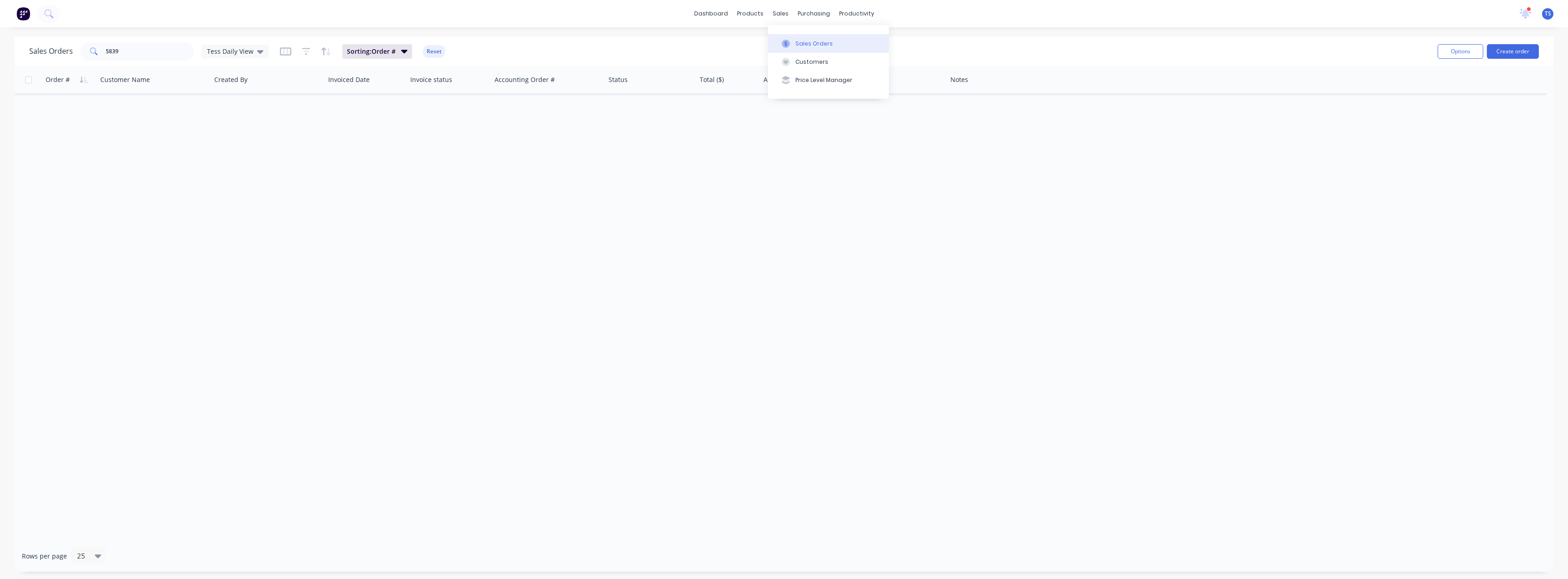
click at [797, 46] on div "Sales Orders" at bounding box center [814, 44] width 38 height 8
click at [797, 43] on div "Sales Orders" at bounding box center [814, 44] width 38 height 8
drag, startPoint x: 131, startPoint y: 55, endPoint x: 69, endPoint y: 49, distance: 62.3
click at [69, 49] on div "Sales Orders 5839 Tess Daily View" at bounding box center [149, 51] width 240 height 18
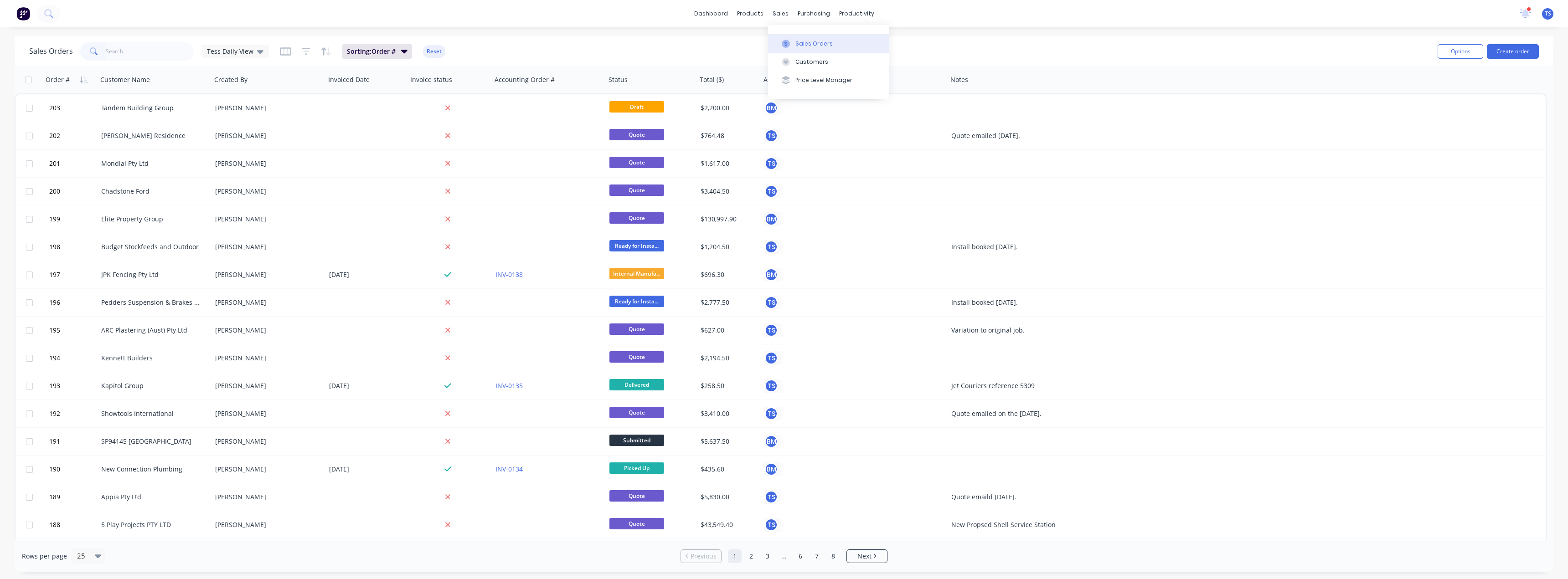
click at [792, 41] on div at bounding box center [785, 44] width 14 height 8
click at [800, 61] on div "Customers" at bounding box center [811, 61] width 33 height 8
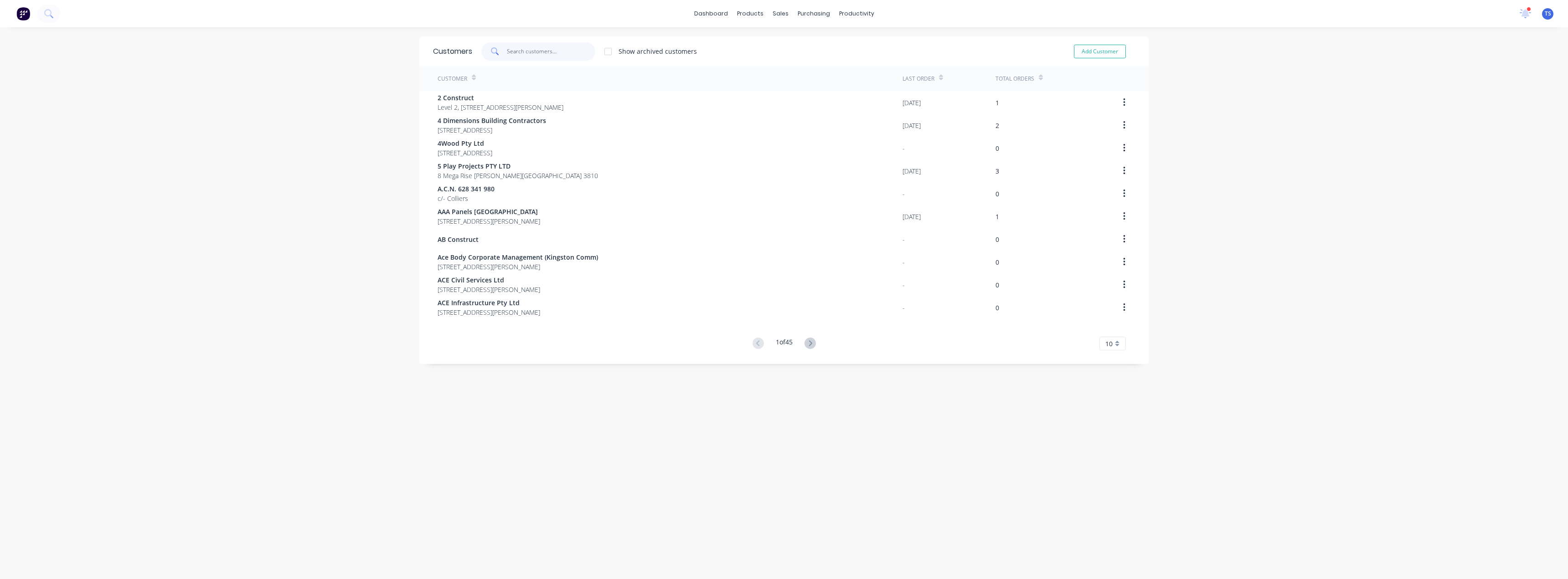
click at [513, 54] on input "text" at bounding box center [551, 51] width 89 height 18
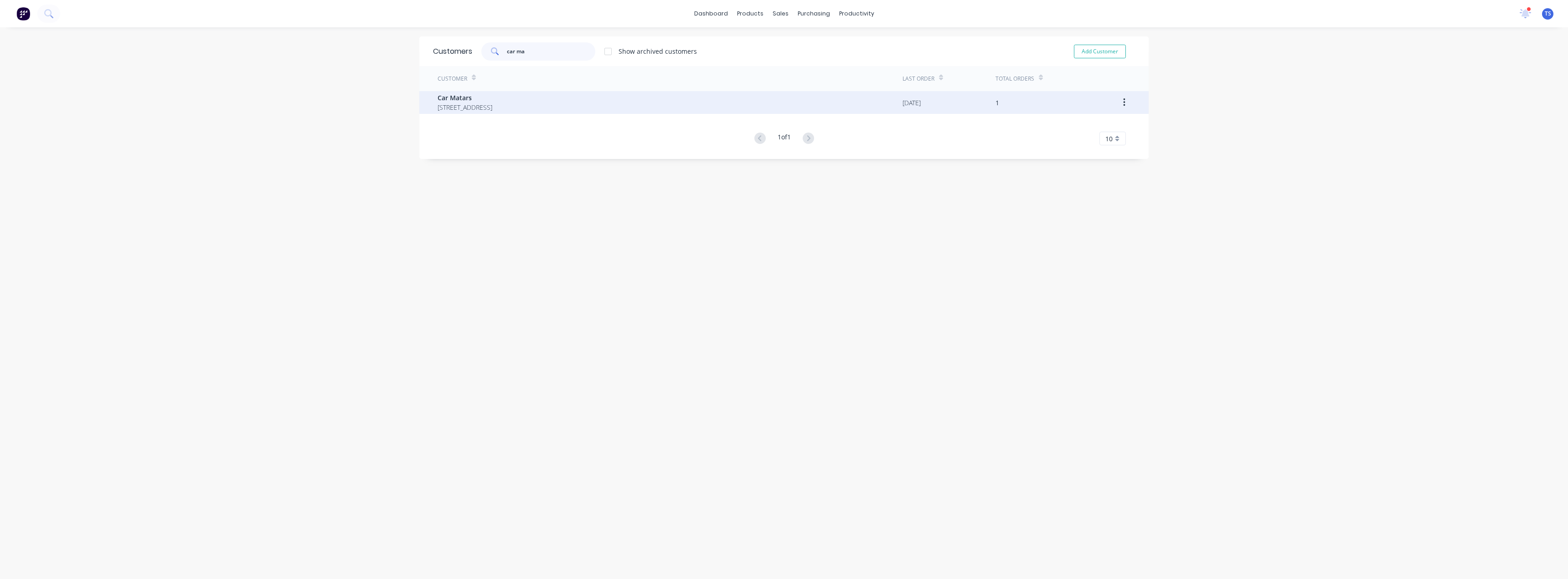
type input "car ma"
click at [492, 102] on span "Car Matars" at bounding box center [465, 97] width 54 height 10
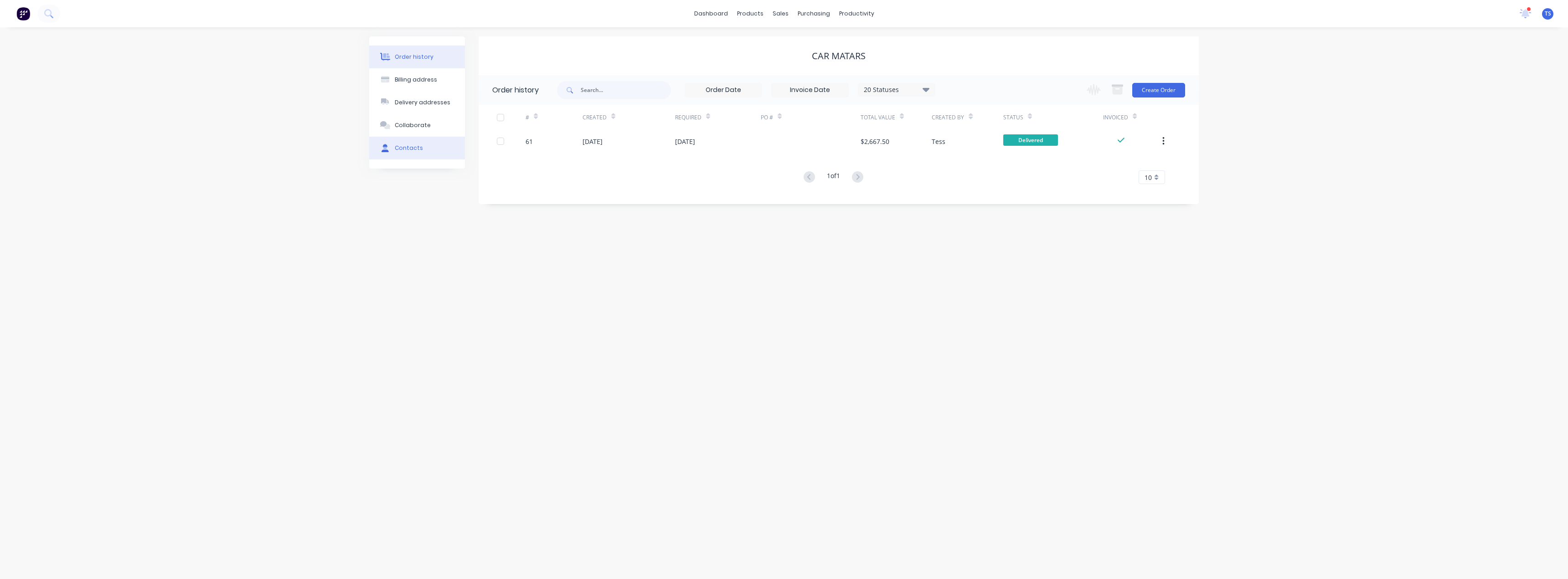
click at [408, 149] on div "Contacts" at bounding box center [408, 148] width 28 height 8
click at [488, 122] on icon "button" at bounding box center [488, 121] width 6 height 6
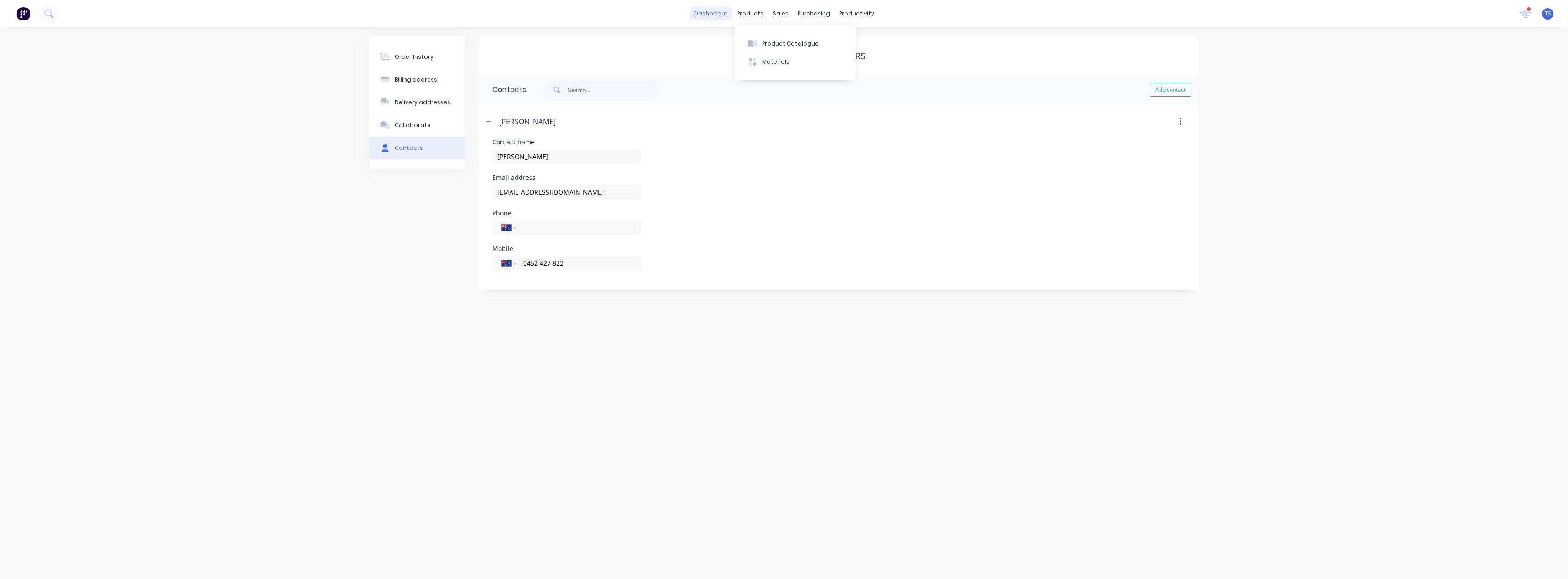
click at [711, 14] on link "dashboard" at bounding box center [711, 14] width 43 height 14
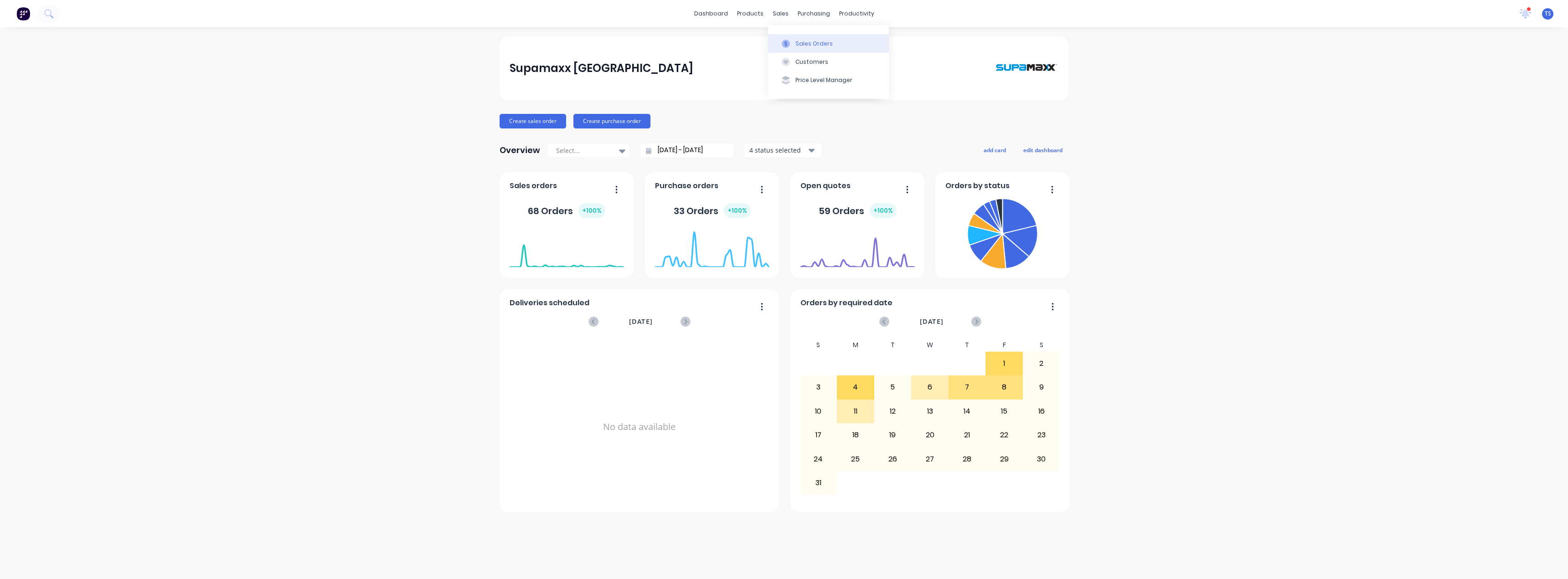
click at [793, 46] on button "Sales Orders" at bounding box center [828, 43] width 121 height 18
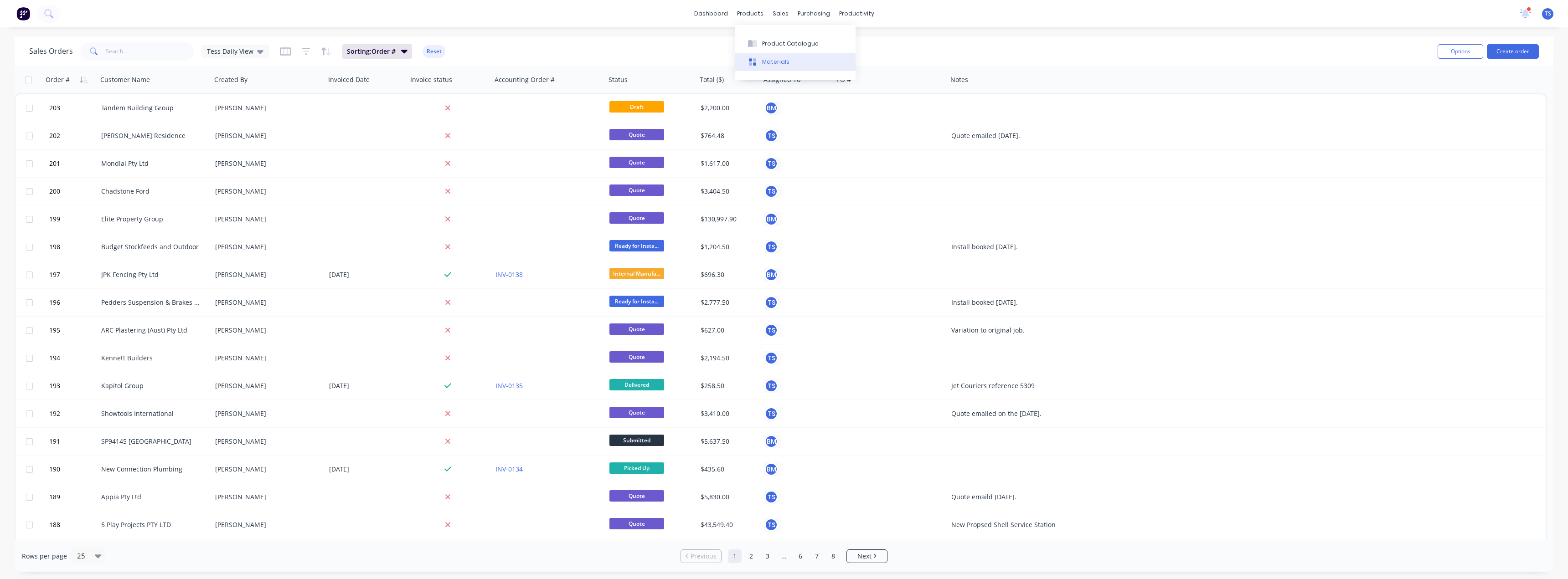
click at [793, 62] on button "Materials" at bounding box center [794, 61] width 121 height 18
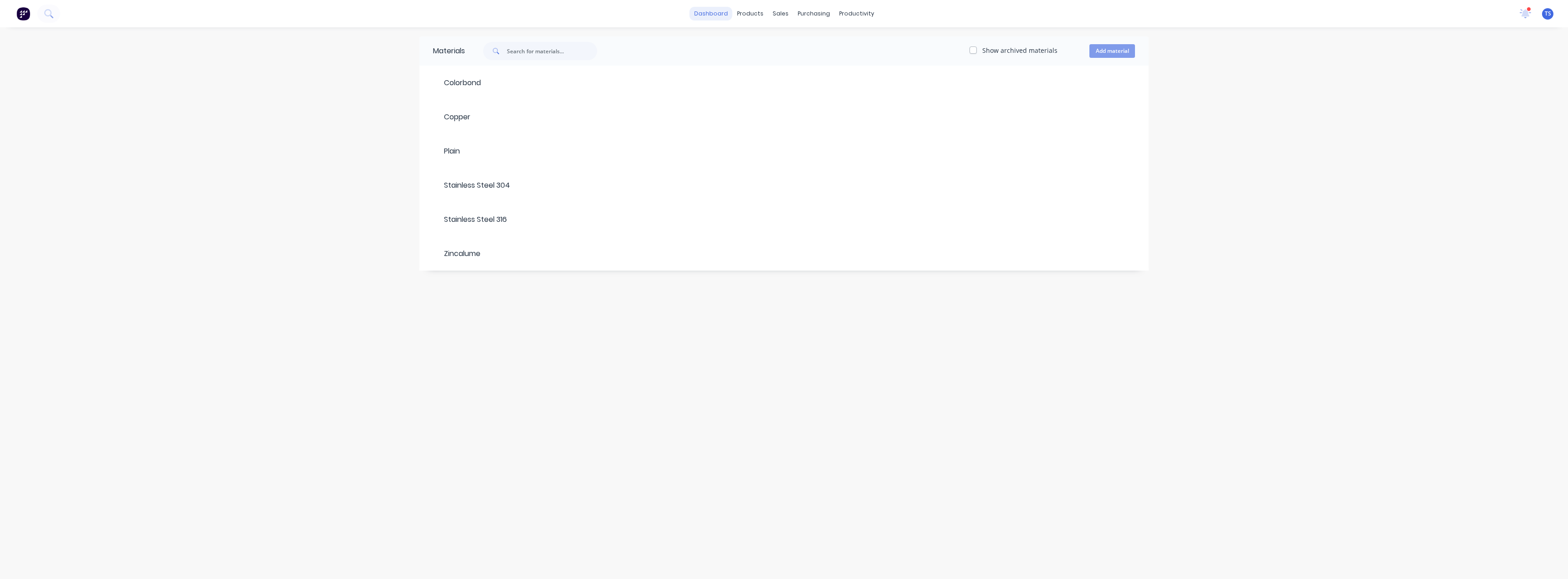
click at [723, 14] on link "dashboard" at bounding box center [711, 14] width 43 height 14
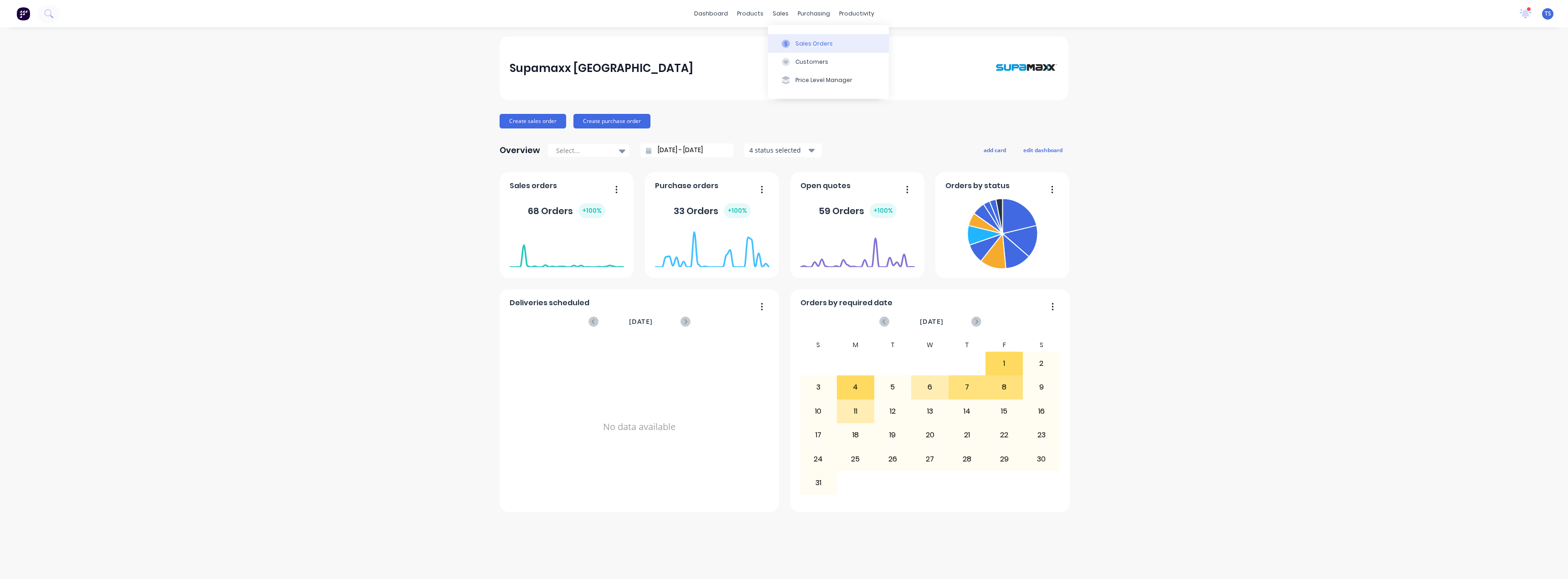
click at [836, 43] on button "Sales Orders" at bounding box center [828, 43] width 121 height 18
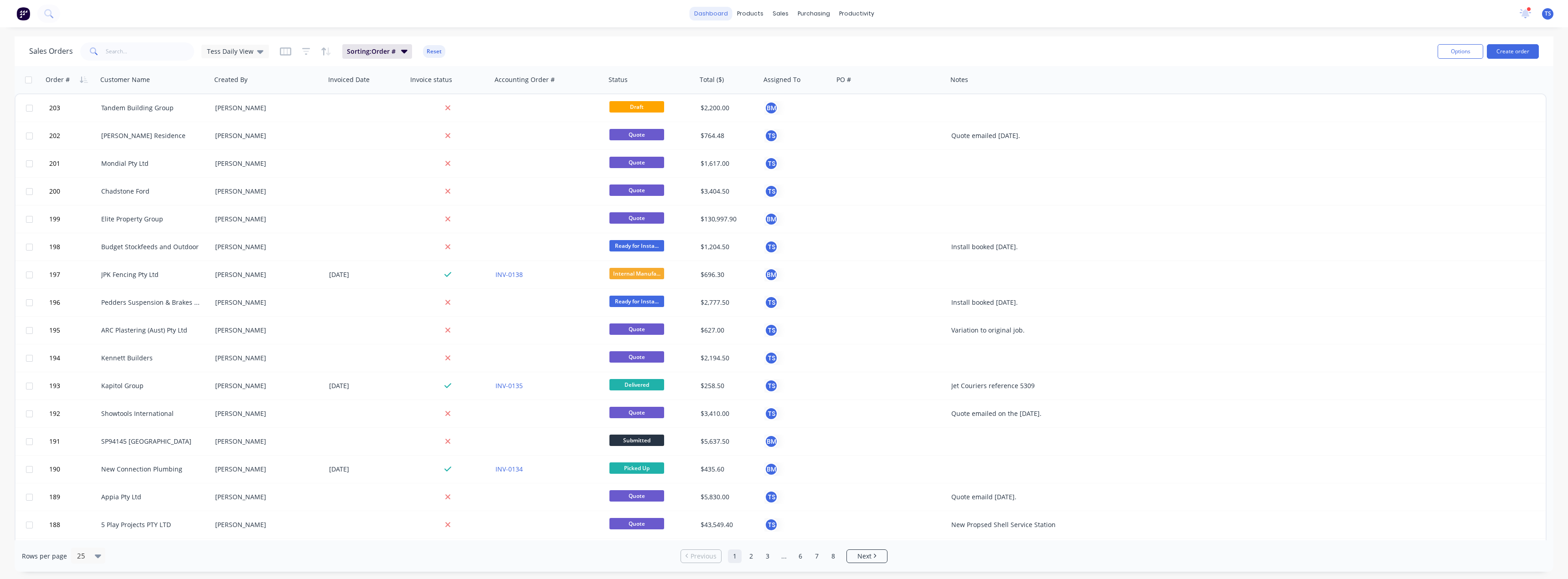
click at [715, 18] on link "dashboard" at bounding box center [711, 14] width 43 height 14
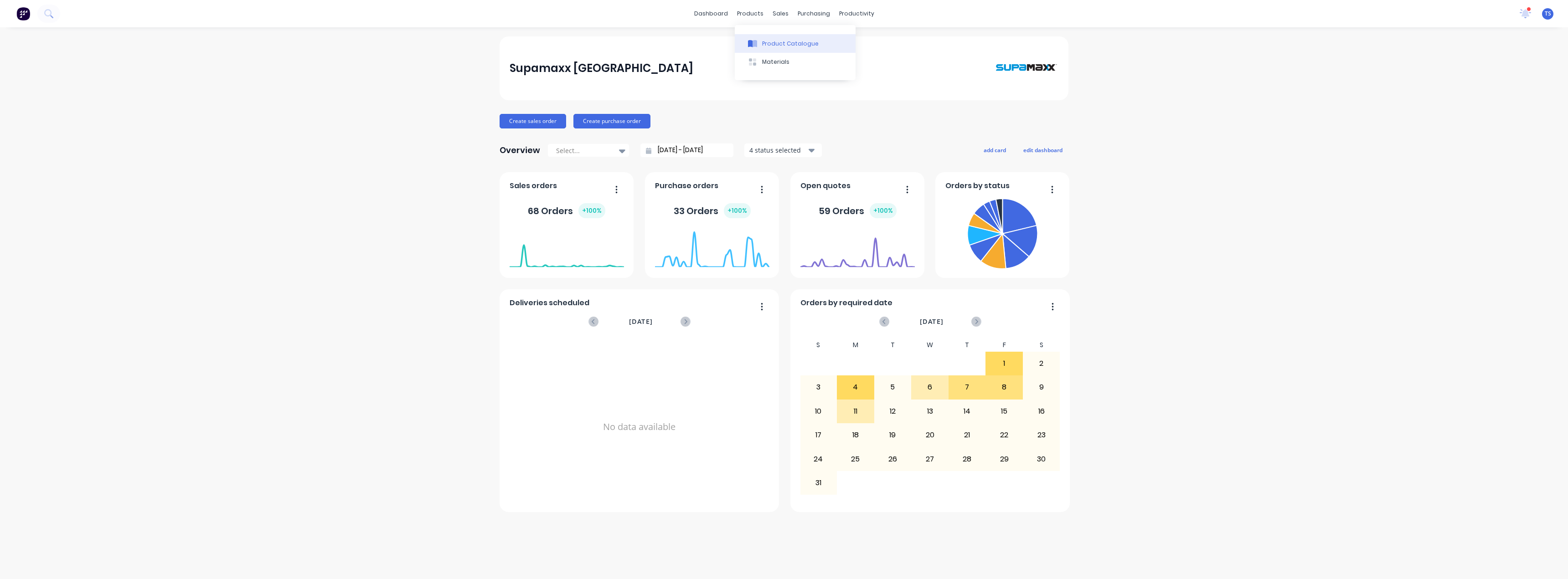
click at [776, 46] on div "Product Catalogue" at bounding box center [790, 44] width 57 height 8
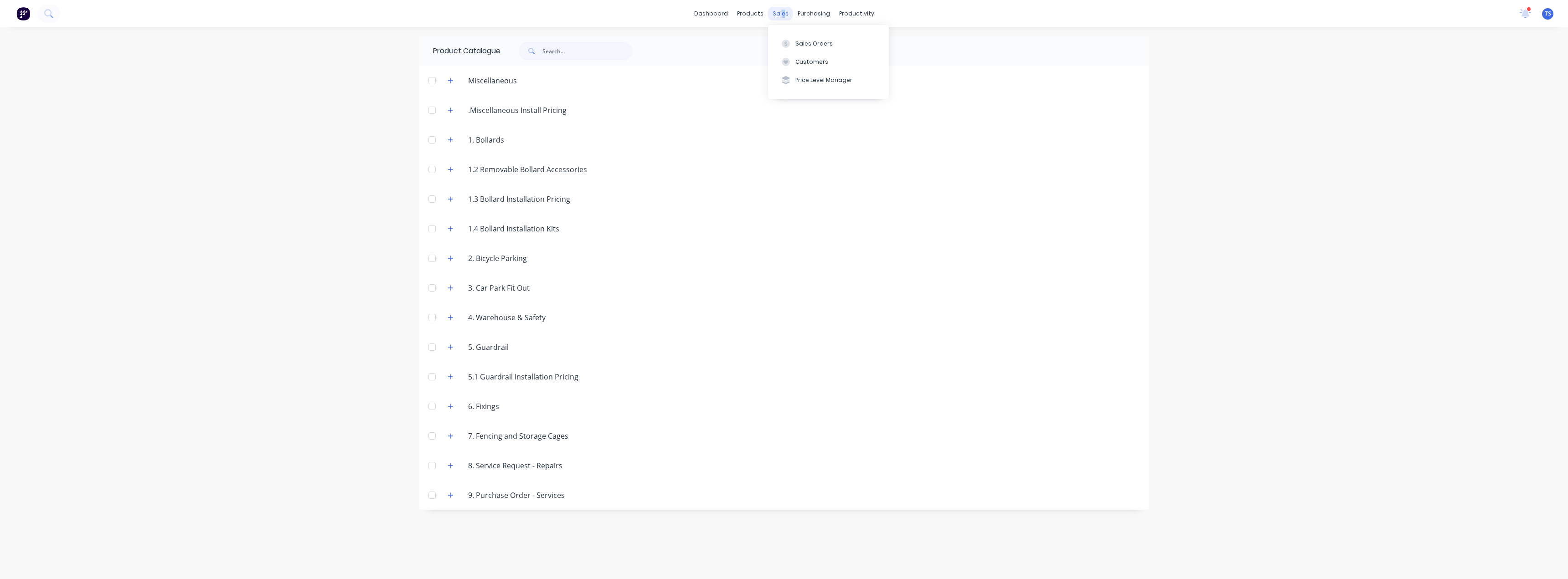
click at [782, 15] on div "sales" at bounding box center [780, 14] width 25 height 14
click at [791, 41] on div at bounding box center [785, 44] width 14 height 8
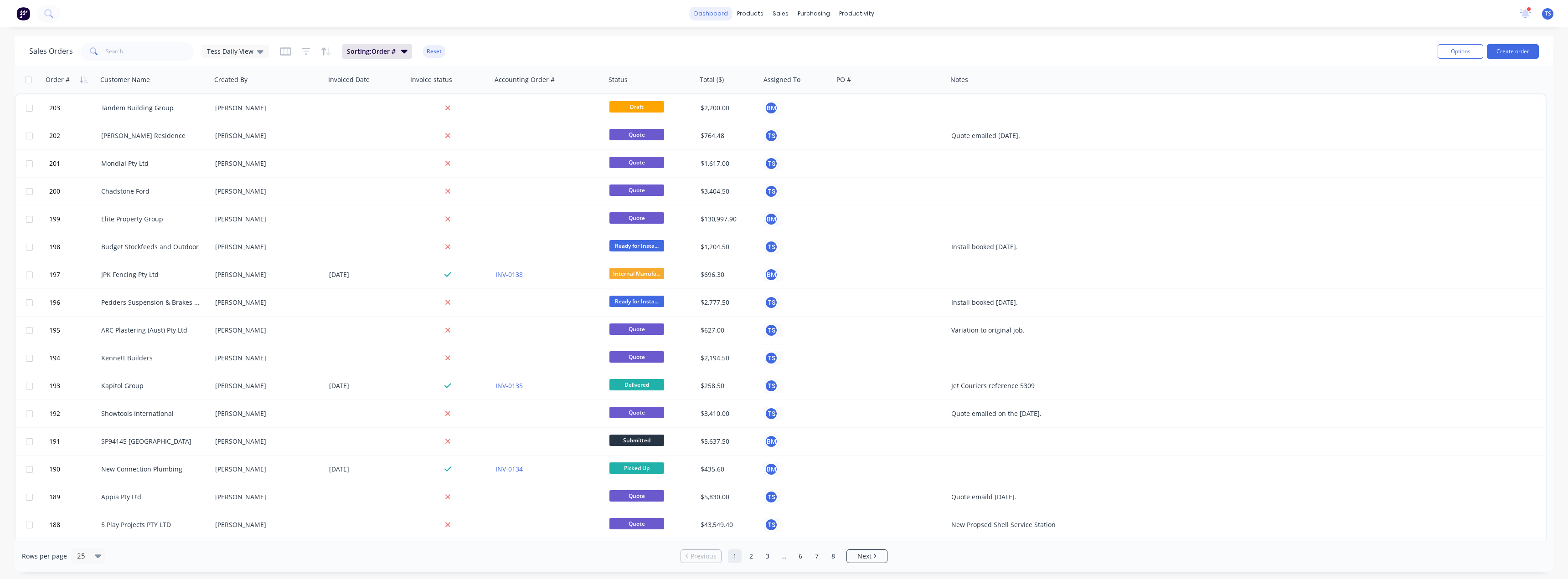
click at [704, 15] on link "dashboard" at bounding box center [711, 14] width 43 height 14
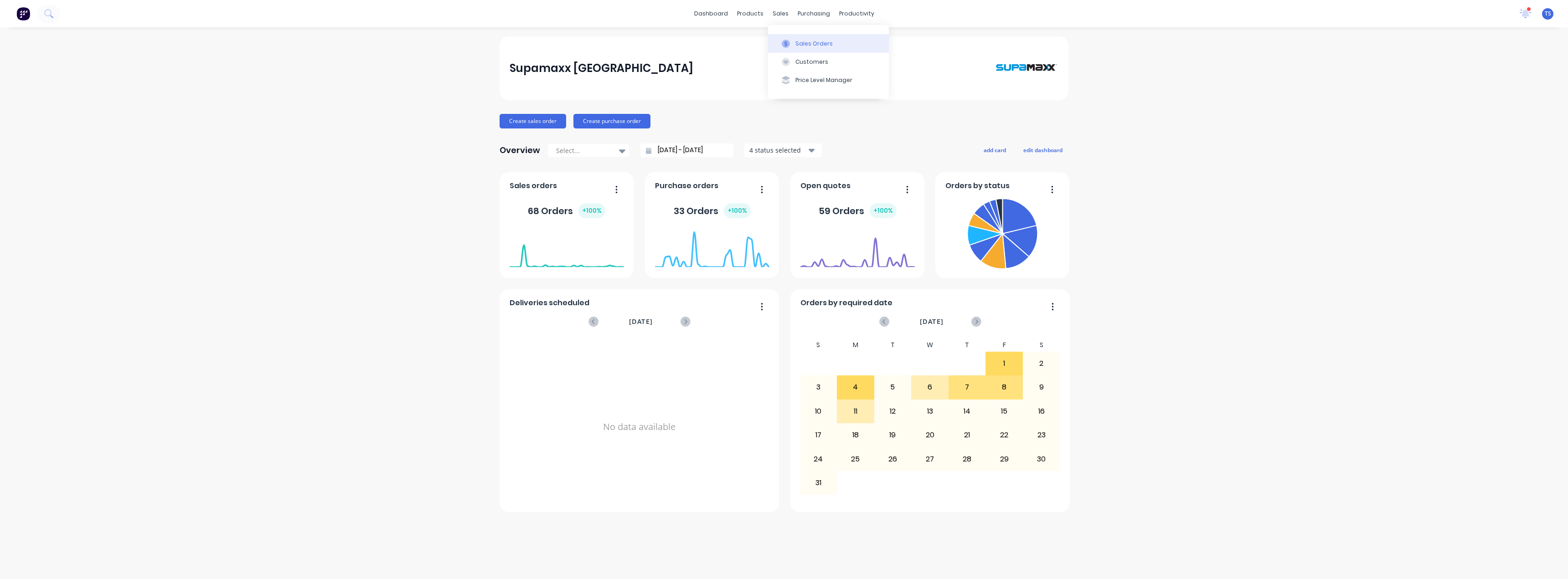
click at [796, 46] on div "Sales Orders" at bounding box center [814, 44] width 38 height 8
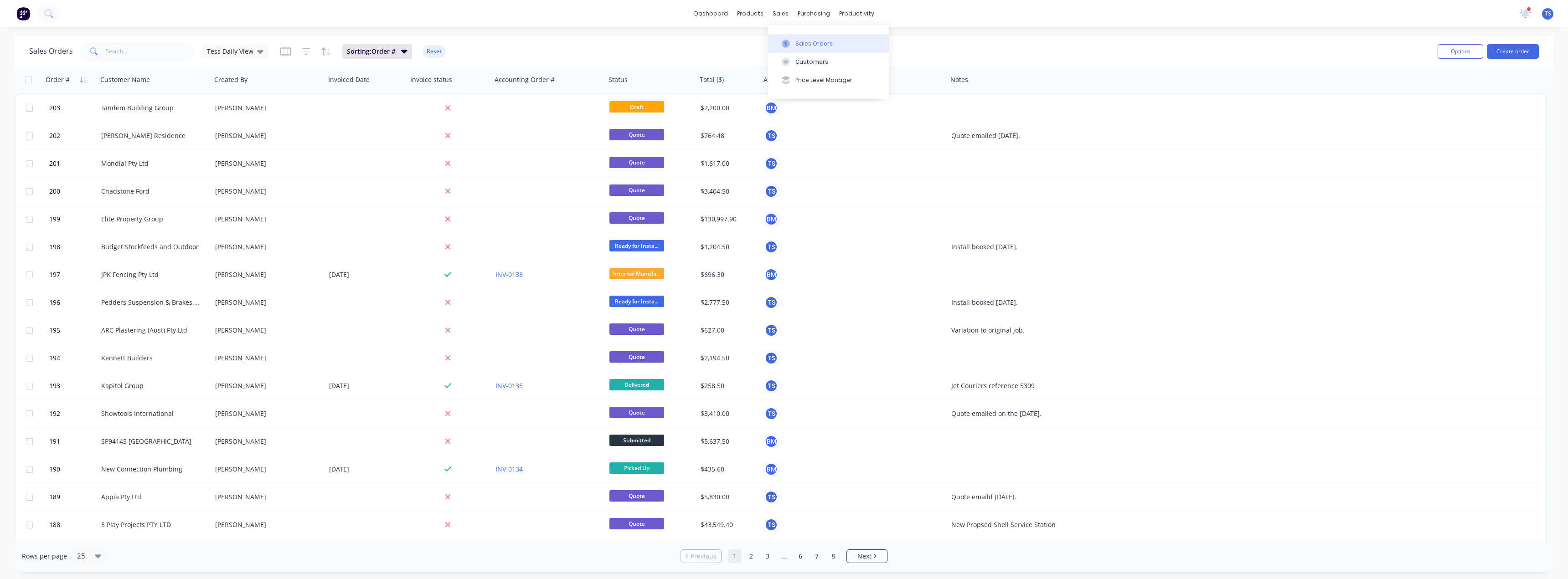
click at [791, 43] on div at bounding box center [785, 44] width 14 height 8
click at [114, 53] on input "text" at bounding box center [149, 51] width 89 height 18
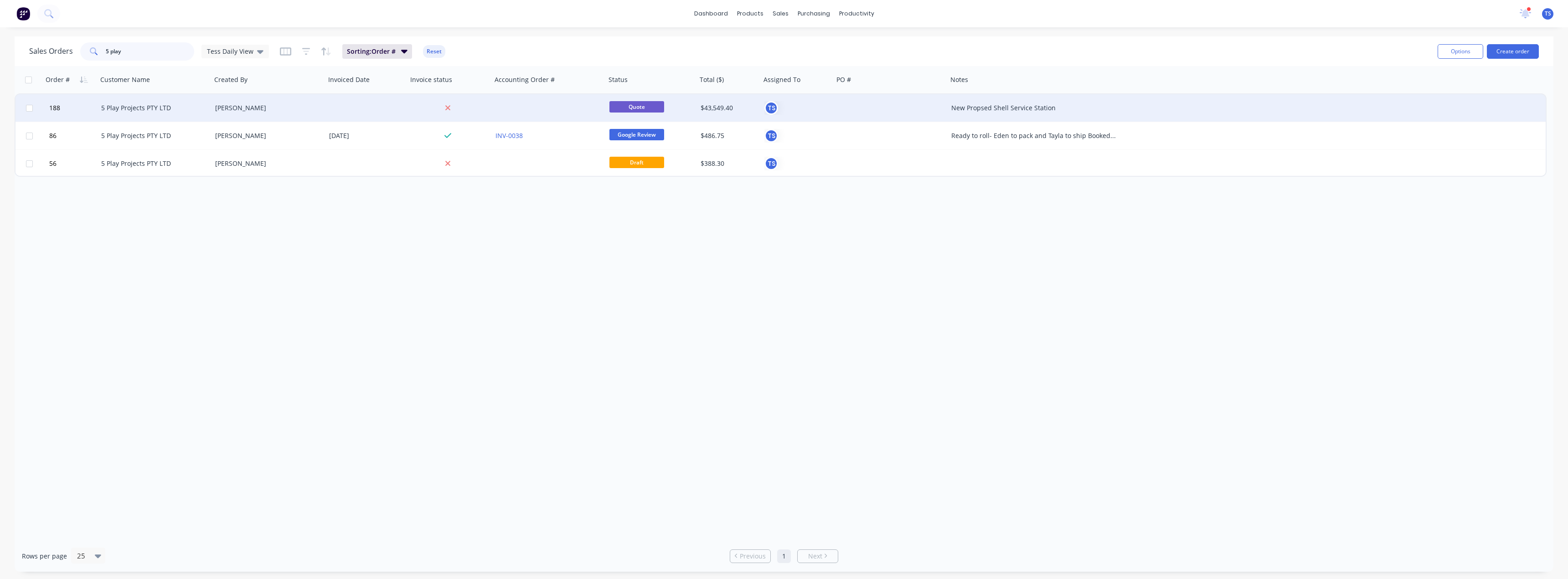
type input "5 play"
click at [184, 109] on div "5 Play Projects PTY LTD" at bounding box center [152, 108] width 101 height 9
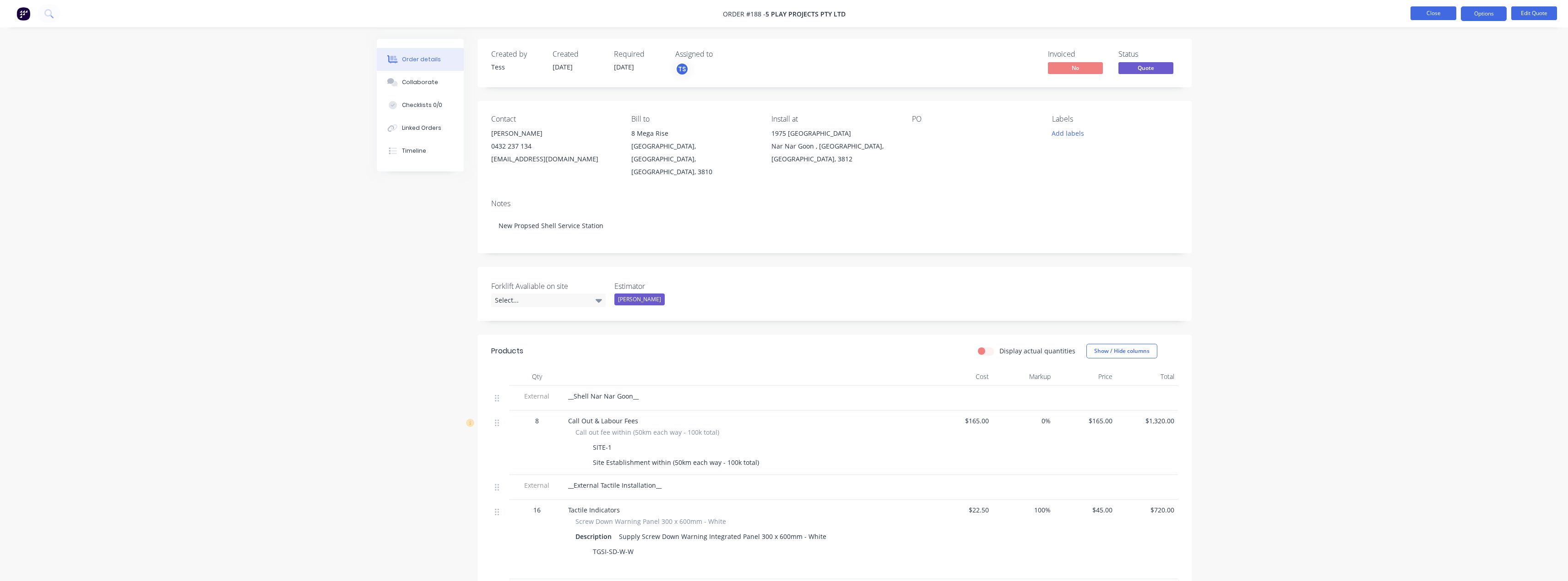
click at [1438, 13] on button "Close" at bounding box center [1433, 13] width 46 height 14
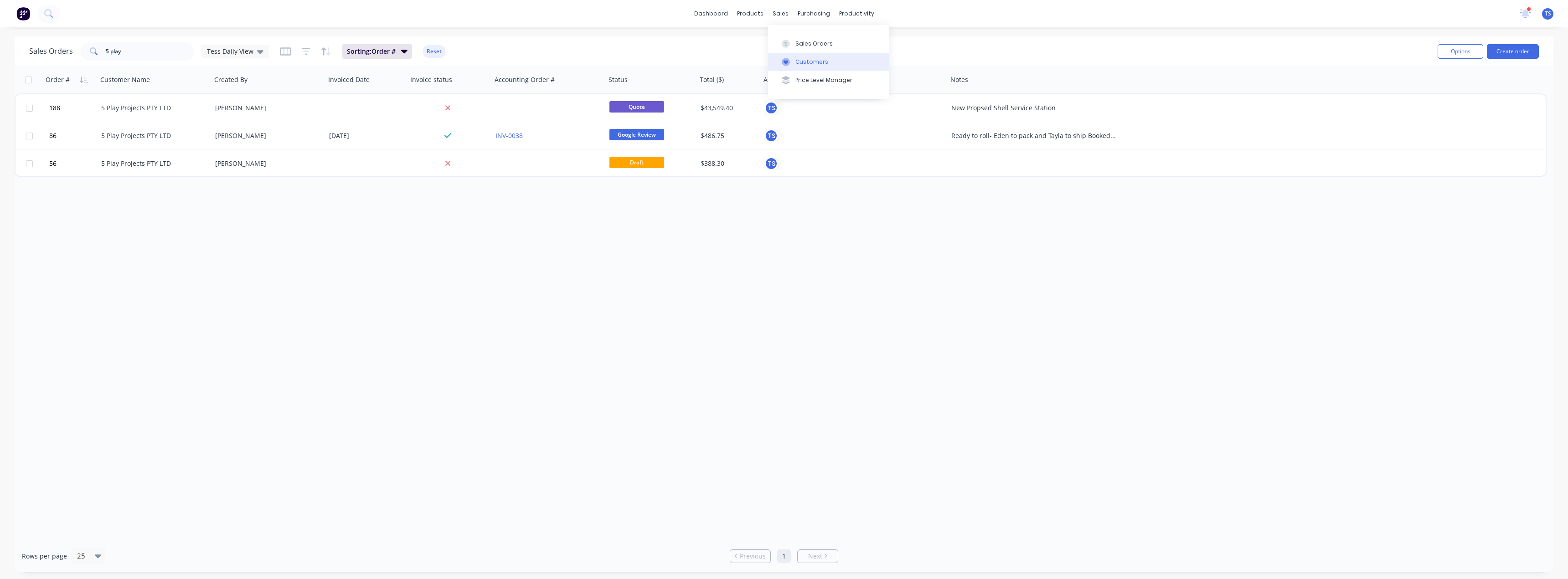
click at [800, 61] on div "Customers" at bounding box center [811, 61] width 33 height 8
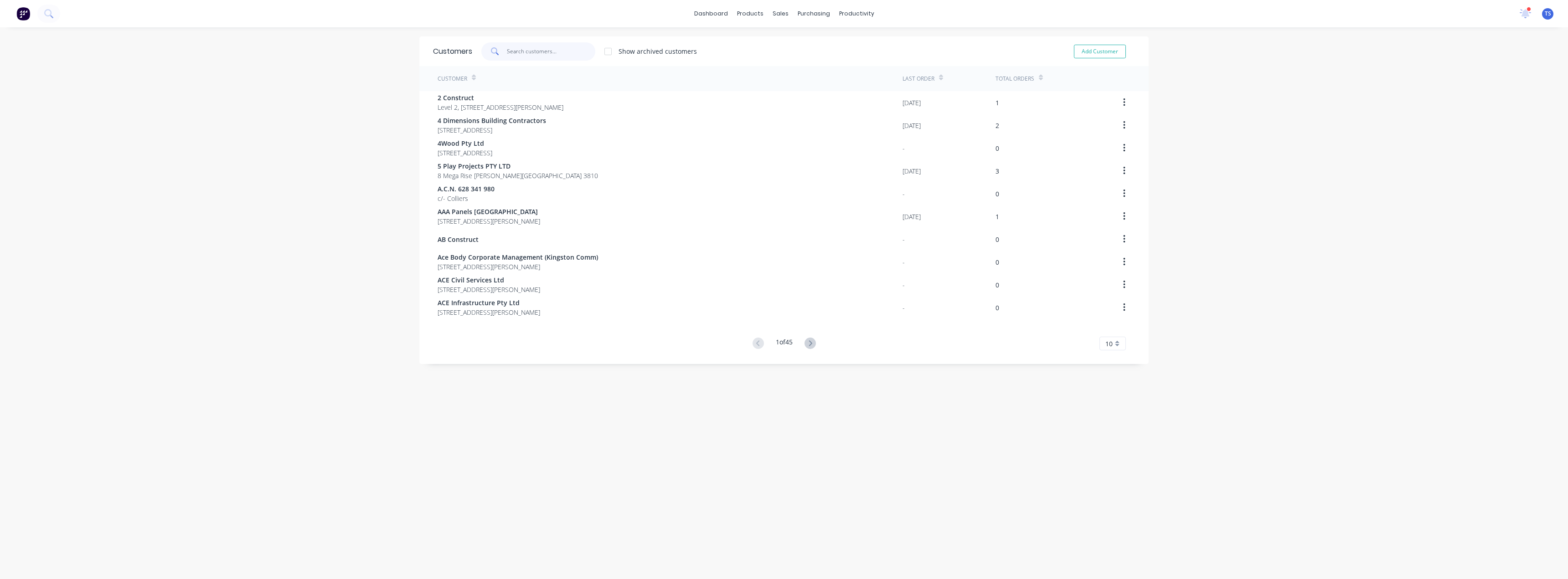
click at [534, 51] on input "text" at bounding box center [551, 51] width 89 height 18
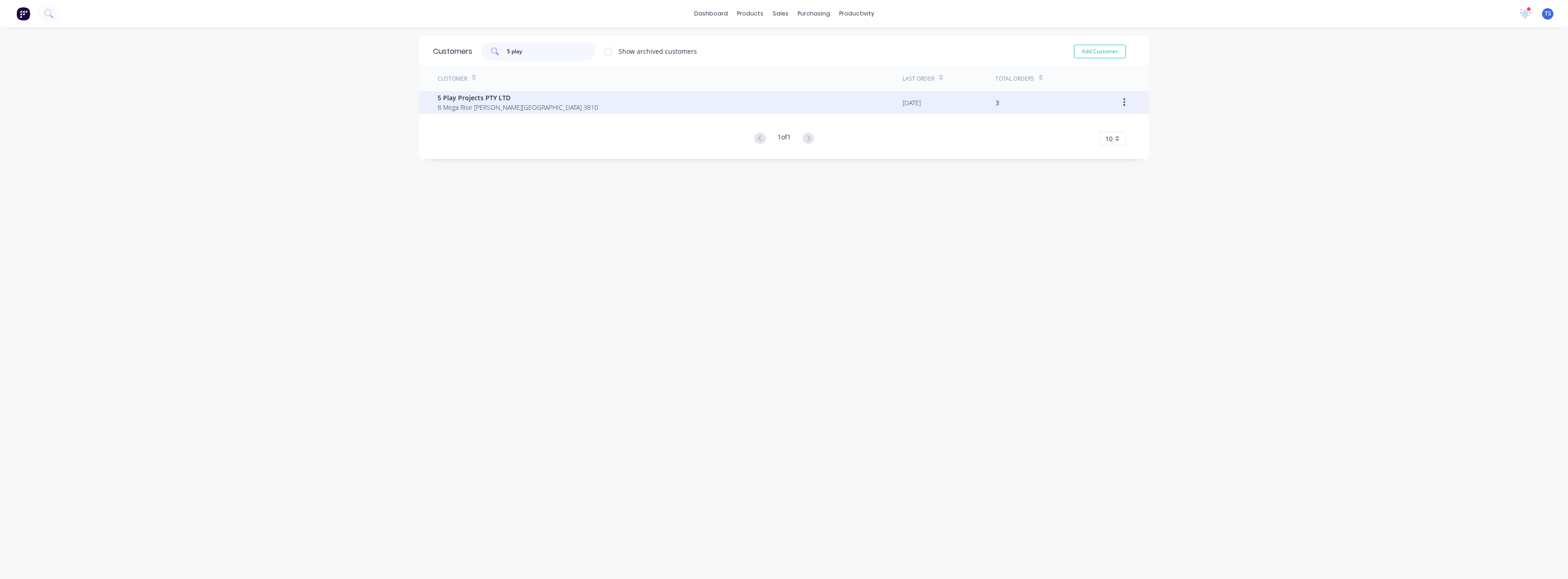
type input "5 play"
click at [513, 98] on span "5 Play Projects PTY LTD" at bounding box center [517, 97] width 160 height 10
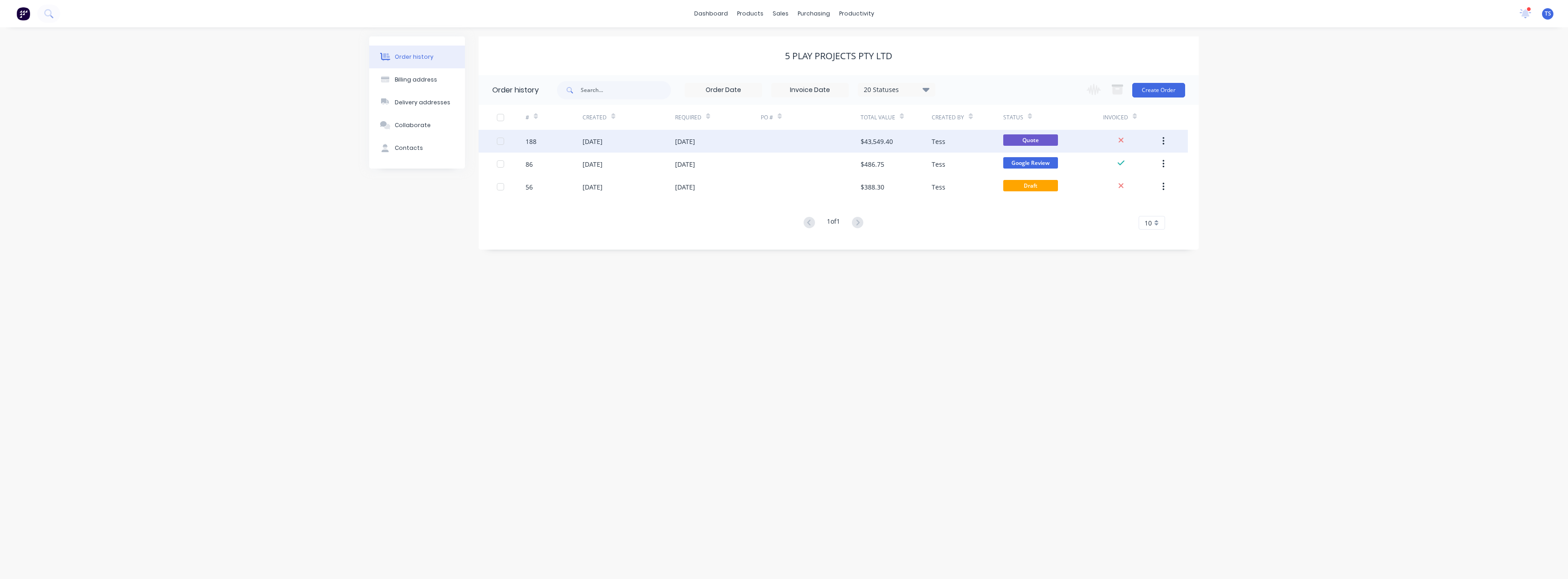
click at [599, 139] on div "[DATE]" at bounding box center [592, 141] width 20 height 10
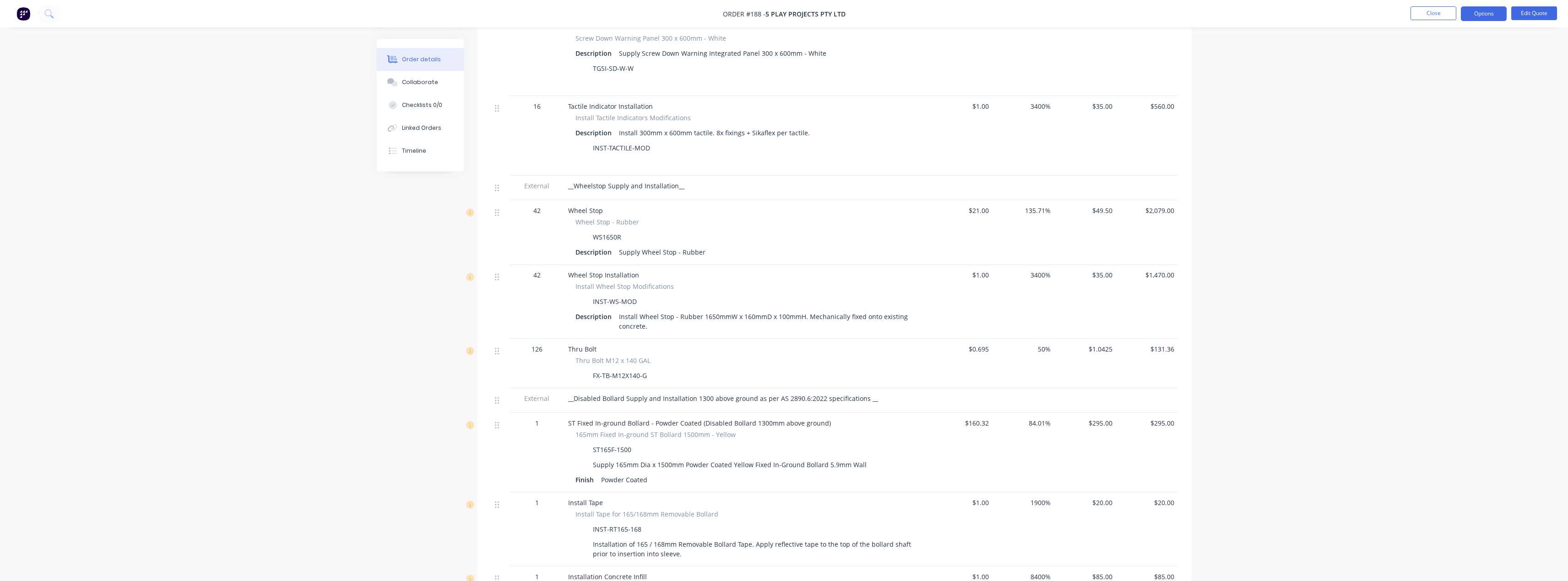
scroll to position [503, 0]
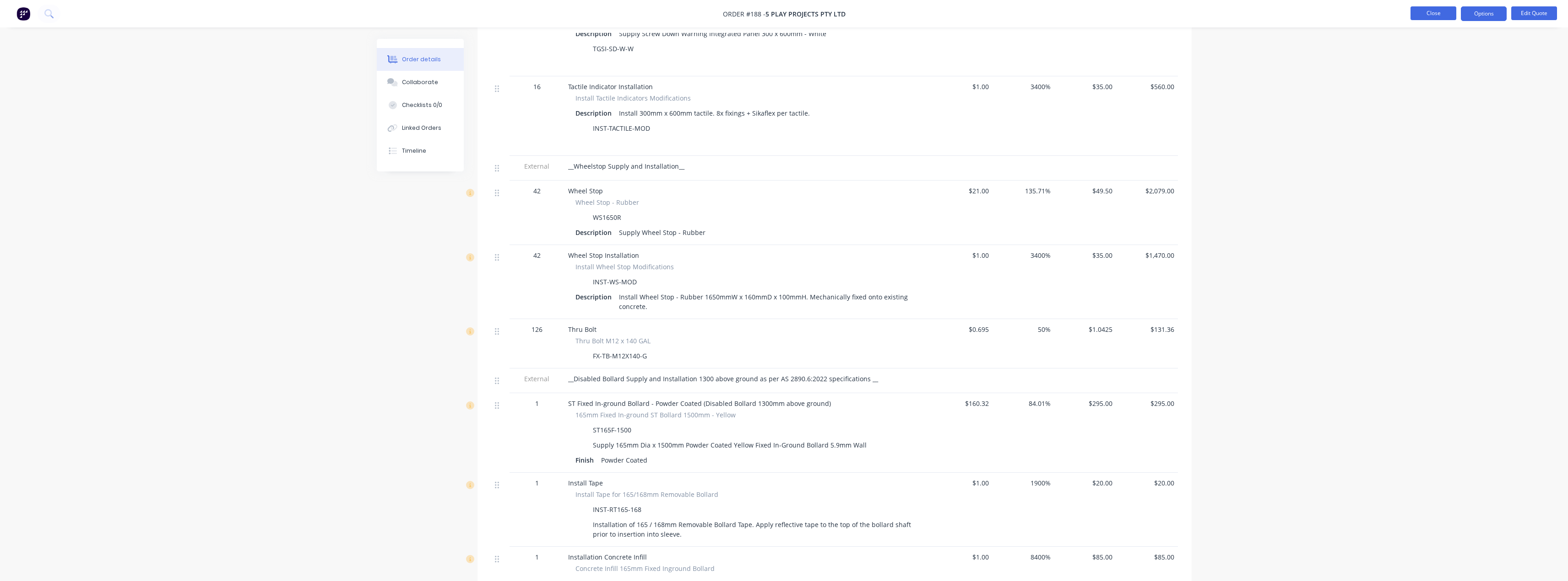
click at [1437, 18] on button "Close" at bounding box center [1433, 13] width 46 height 14
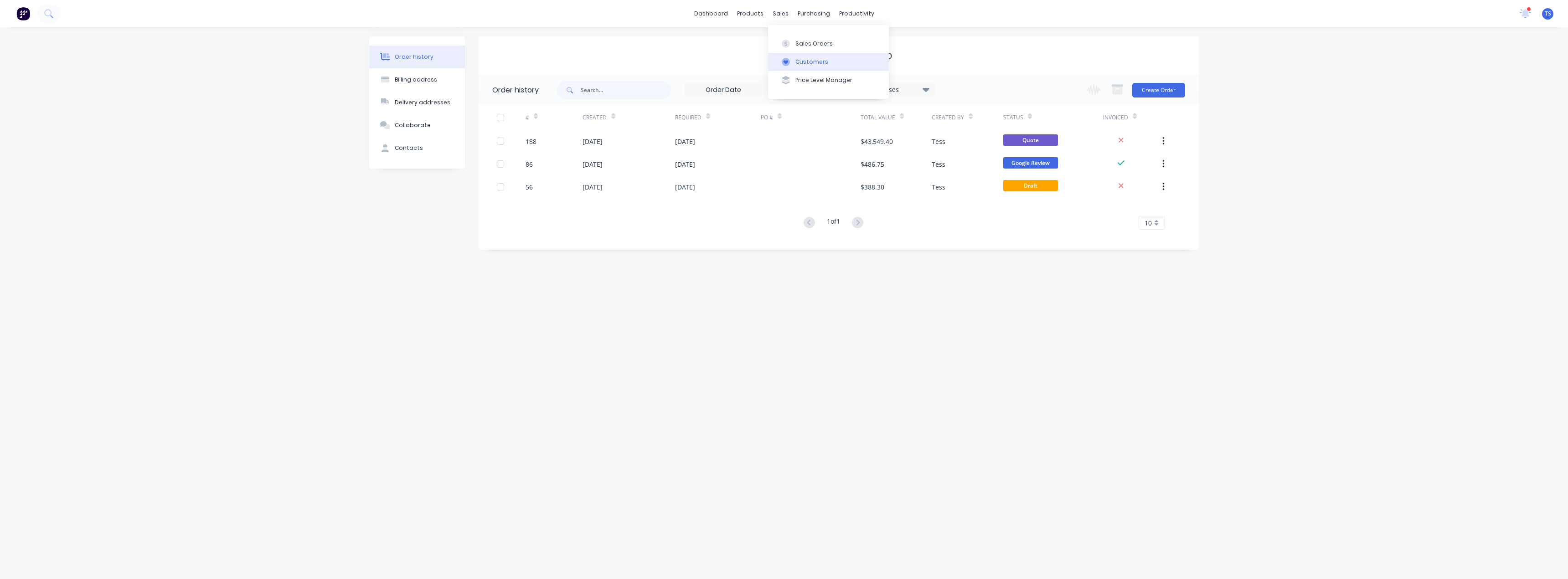
click at [818, 63] on div "Customers" at bounding box center [811, 61] width 33 height 8
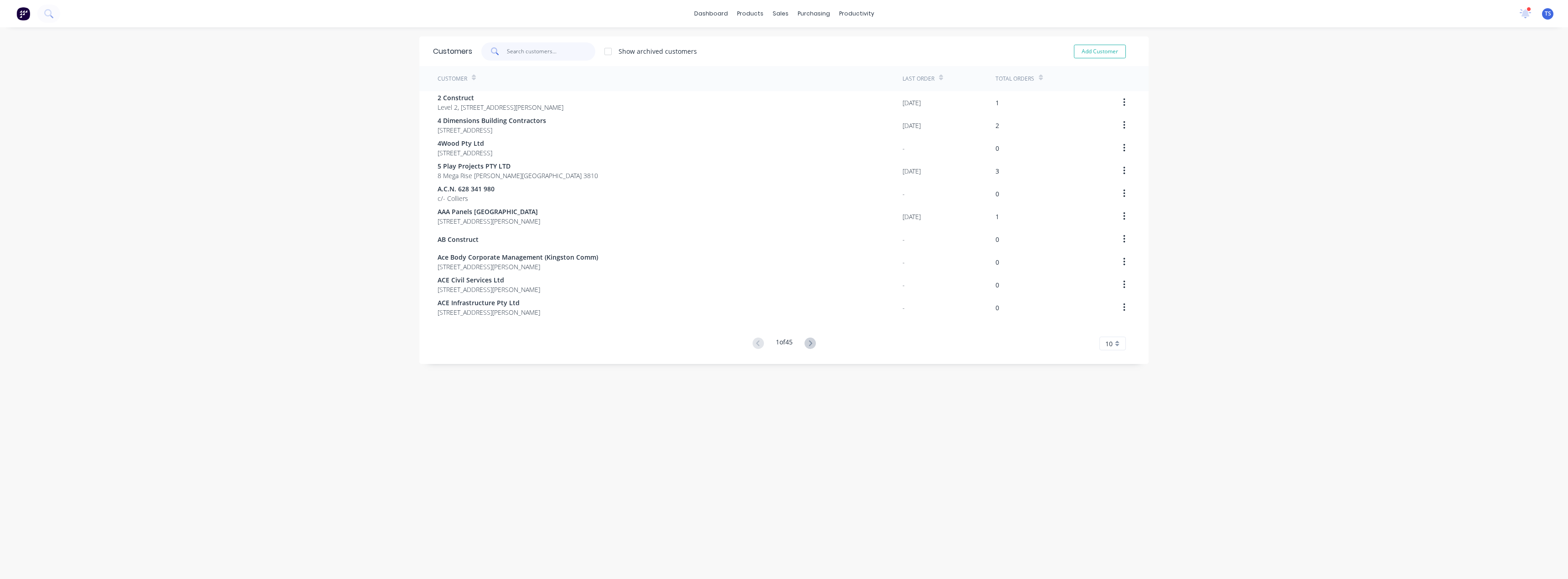
click at [517, 49] on input "text" at bounding box center [551, 51] width 89 height 18
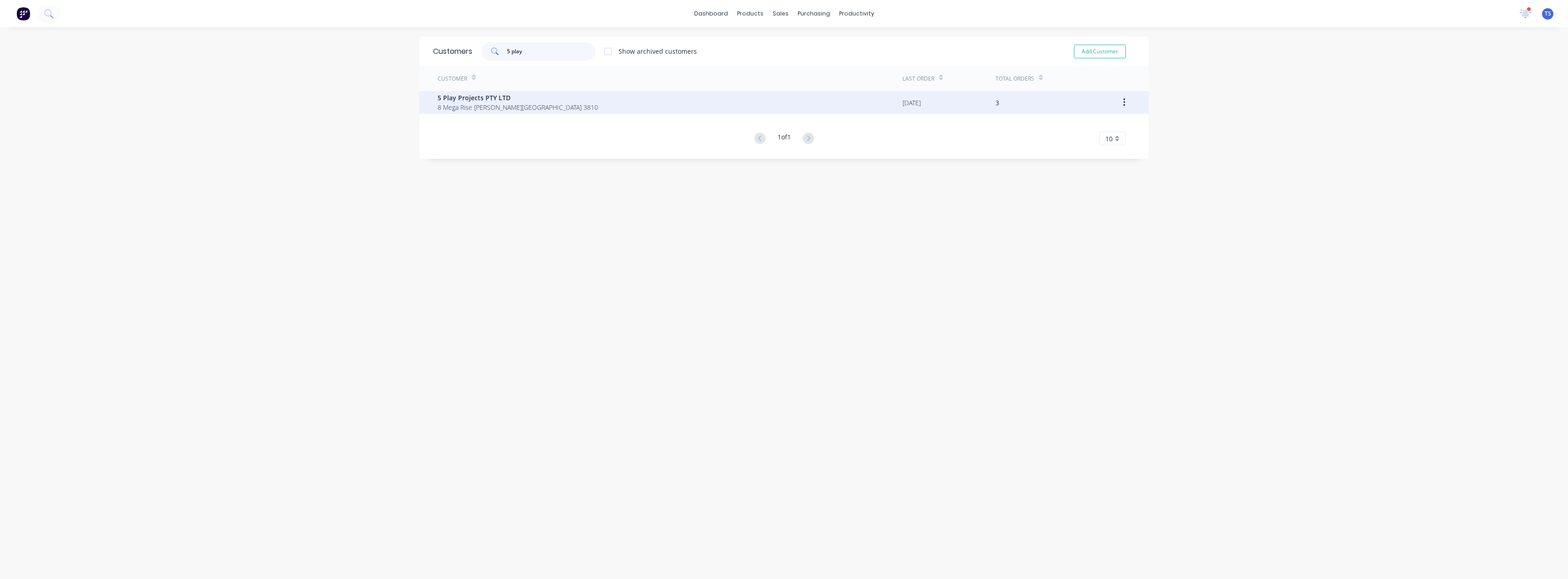
type input "5 play"
click at [543, 94] on span "5 Play Projects PTY LTD" at bounding box center [517, 97] width 160 height 10
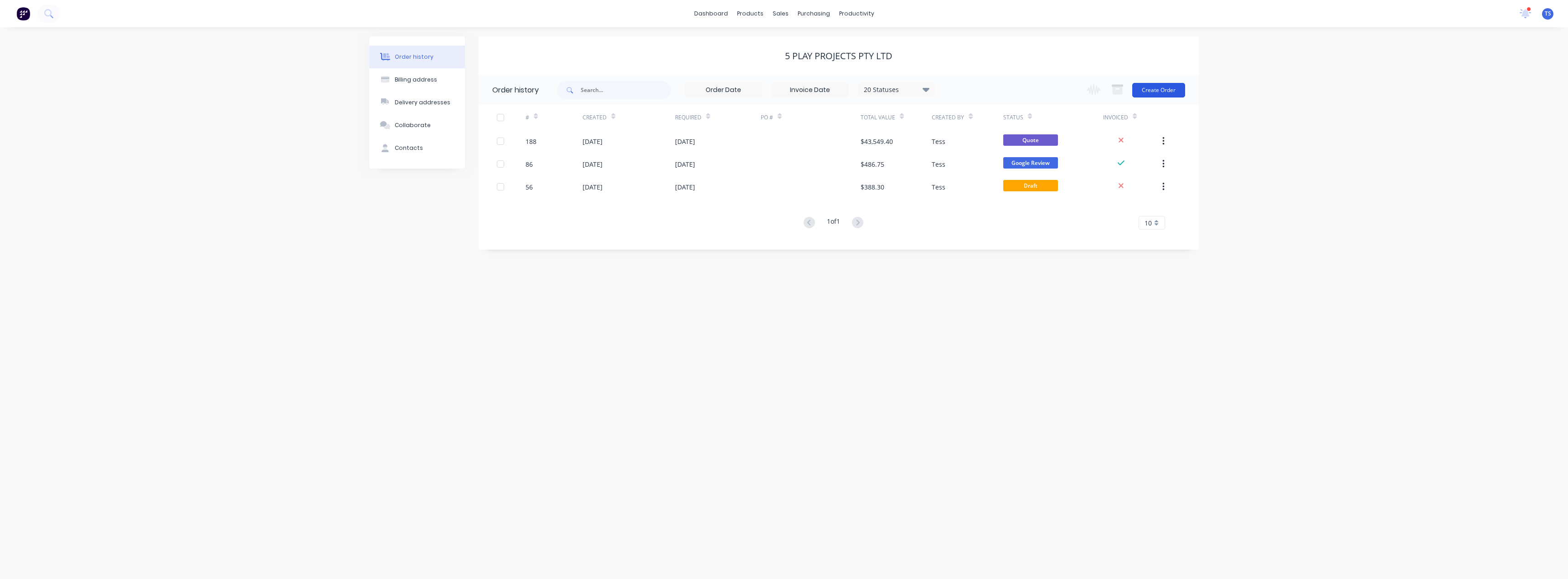
click at [1166, 93] on button "Create Order" at bounding box center [1158, 90] width 53 height 14
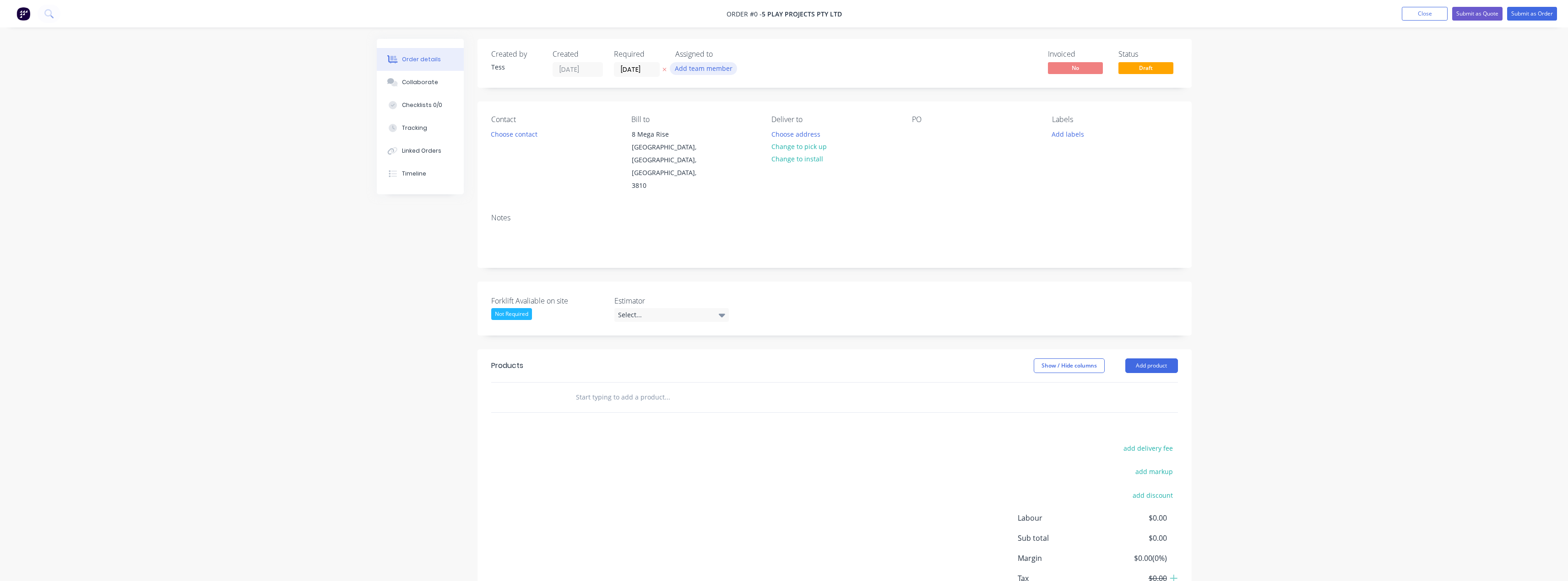
click at [703, 72] on button "Add team member" at bounding box center [703, 68] width 67 height 12
click at [690, 118] on div at bounding box center [690, 119] width 18 height 18
click at [626, 291] on div "Order details Collaborate Checklists 0/0 Tracking Linked Orders Timeline Order …" at bounding box center [784, 343] width 833 height 607
click at [626, 309] on div "Select..." at bounding box center [671, 315] width 115 height 14
click at [646, 348] on div "[PERSON_NAME]" at bounding box center [646, 345] width 51 height 12
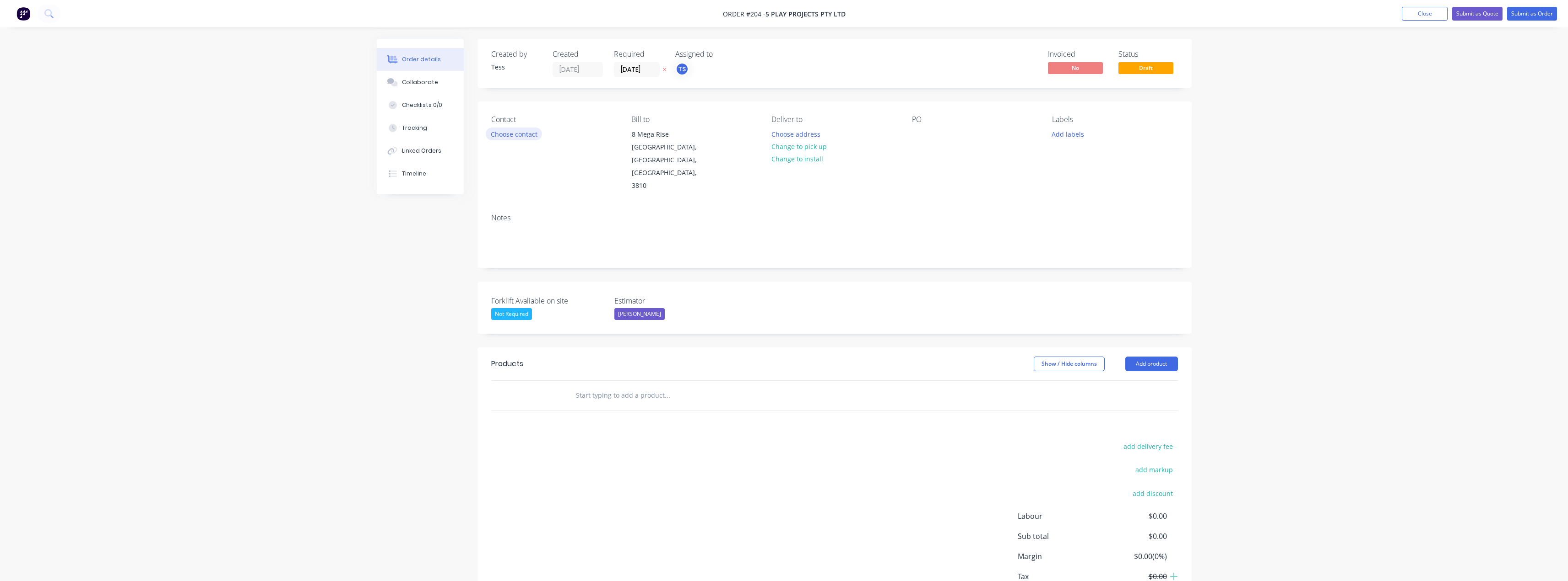
click at [518, 137] on button "Choose contact" at bounding box center [514, 133] width 56 height 12
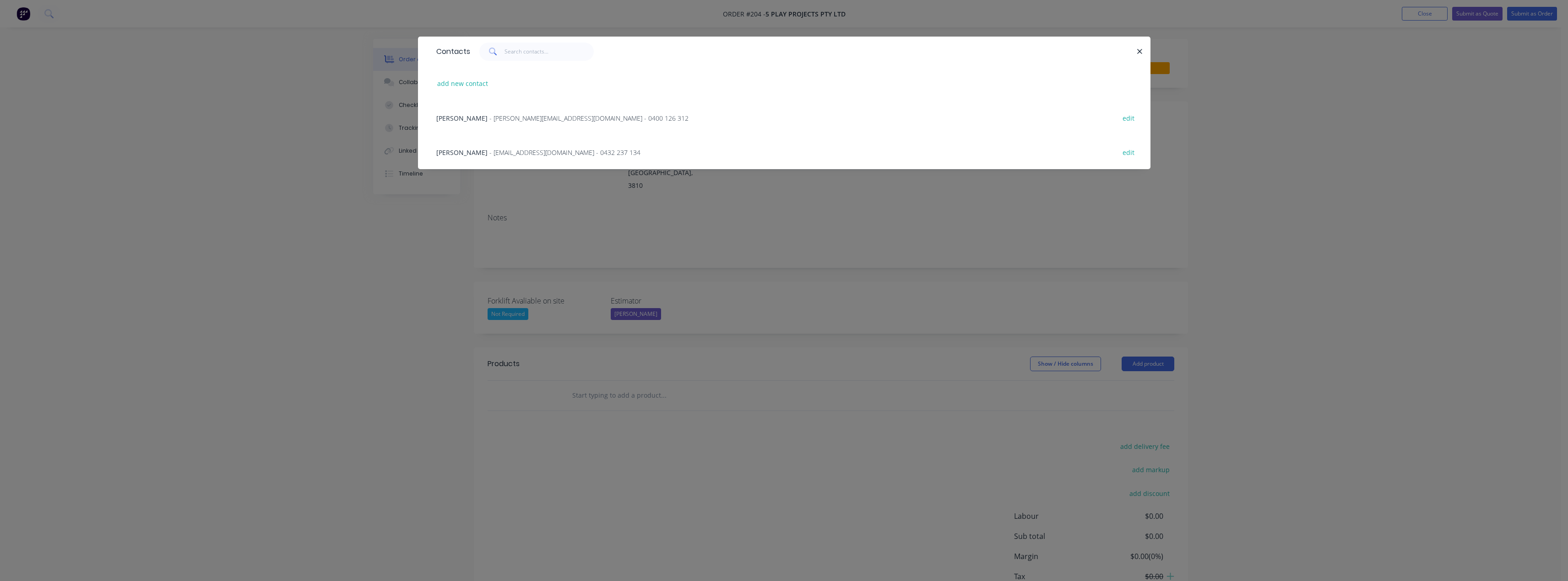
click at [496, 155] on span "- [EMAIL_ADDRESS][DOMAIN_NAME] - 0432 237 134" at bounding box center [565, 152] width 151 height 9
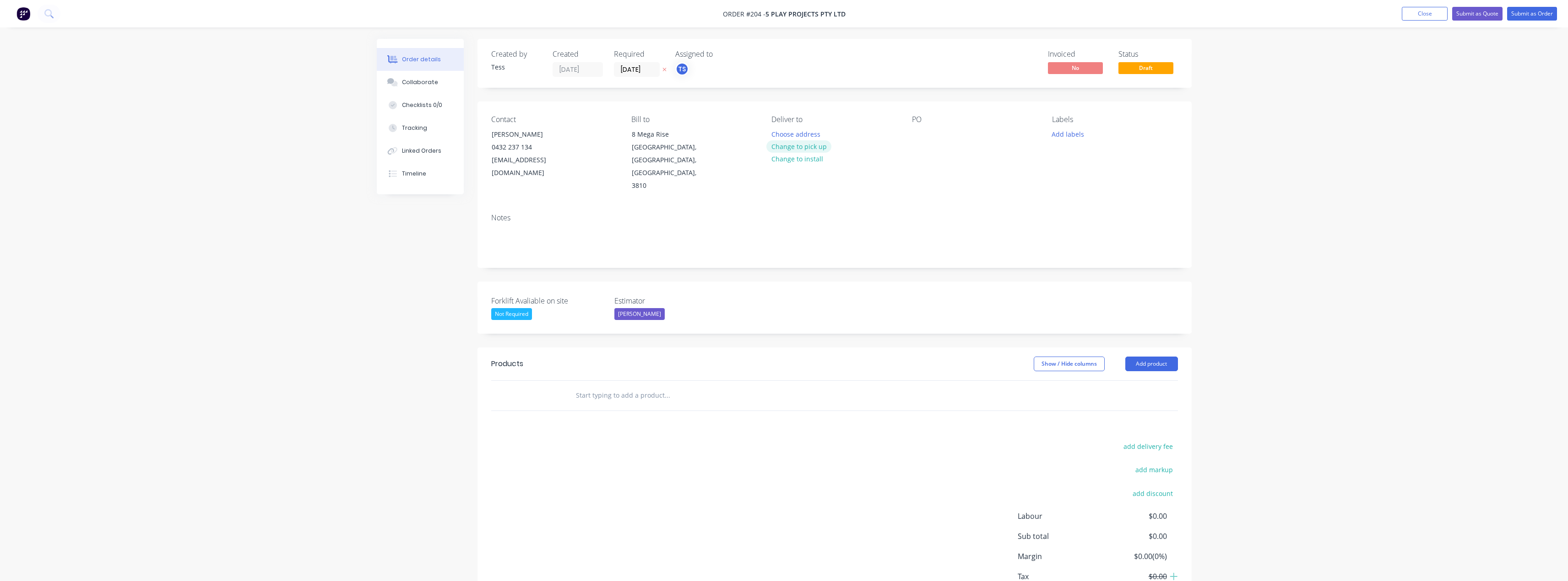
click at [813, 144] on button "Change to pick up" at bounding box center [799, 146] width 65 height 12
click at [615, 386] on input "text" at bounding box center [667, 395] width 183 height 18
type input "ws1650r"
drag, startPoint x: 616, startPoint y: 369, endPoint x: 569, endPoint y: 375, distance: 47.4
click at [569, 386] on div "ws1650r Add ws1650r to order Wheel Stop Xero Item # Wheel Stop - Rubber WS1650R…" at bounding box center [705, 395] width 274 height 18
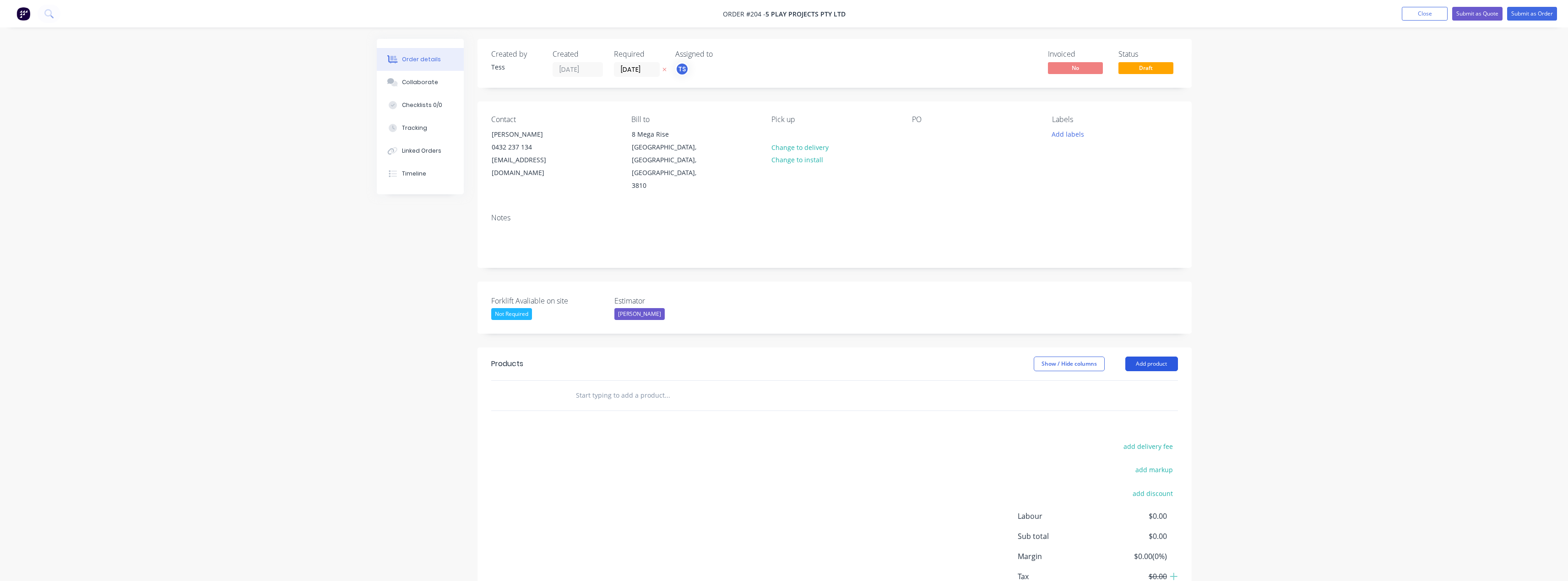
click at [1142, 357] on button "Add product" at bounding box center [1152, 364] width 53 height 14
click at [1134, 381] on div "Product catalogue" at bounding box center [1134, 387] width 71 height 14
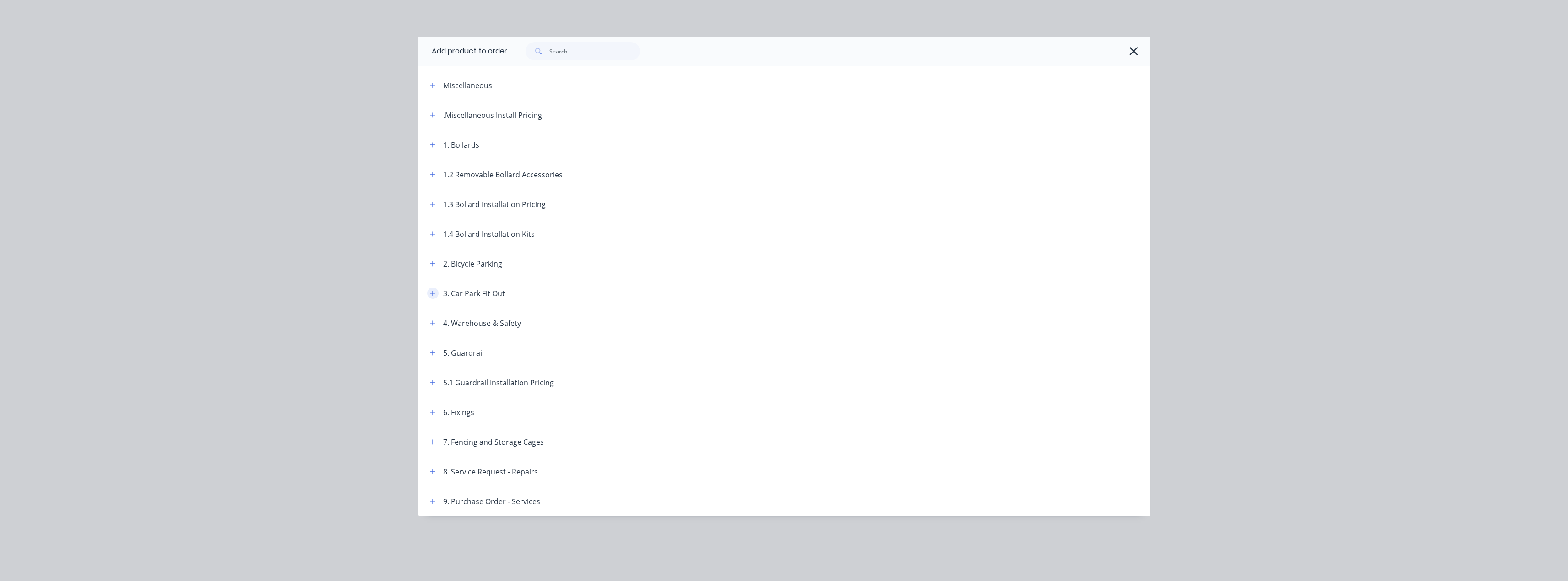
click at [432, 296] on icon "button" at bounding box center [432, 293] width 6 height 6
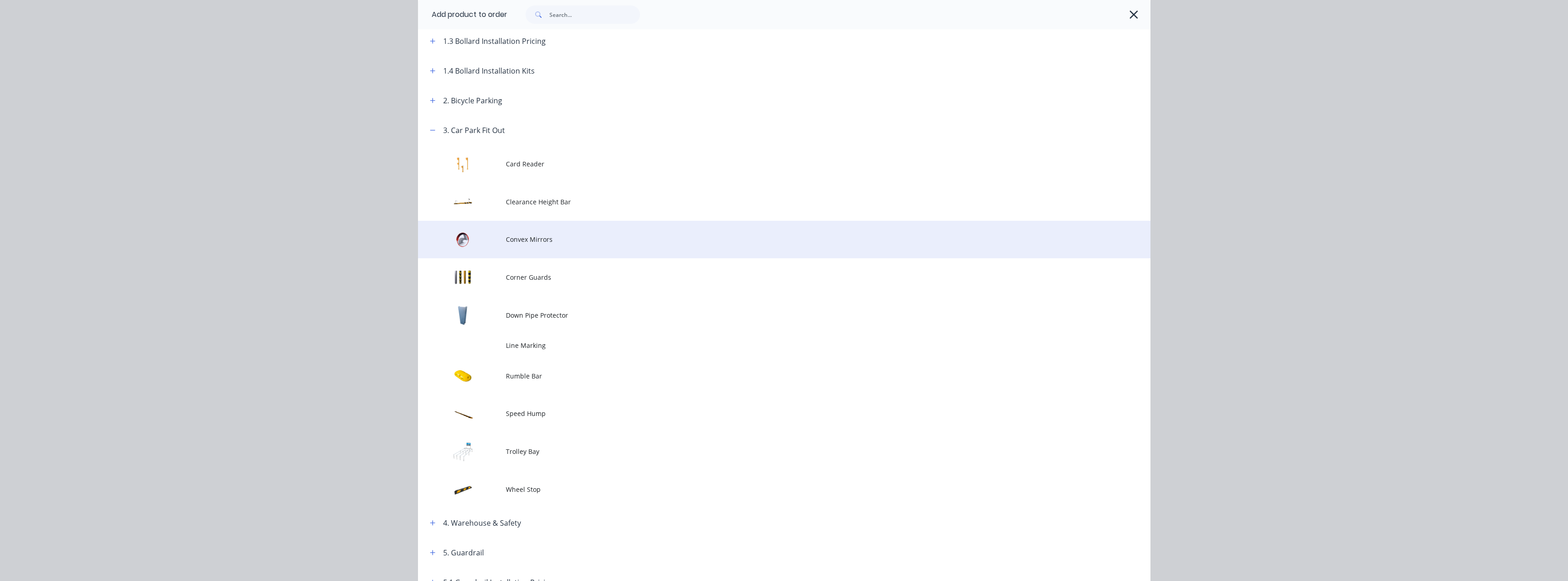
scroll to position [183, 0]
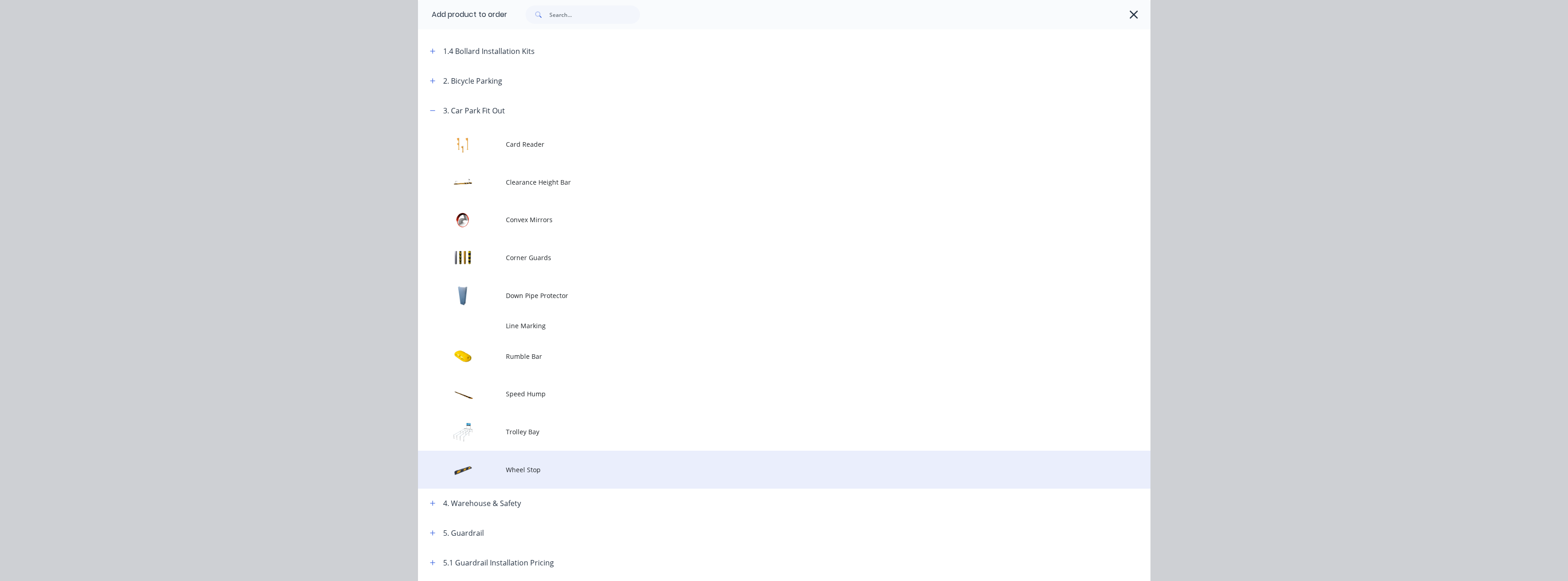
click at [513, 471] on span "Wheel Stop" at bounding box center [764, 470] width 516 height 10
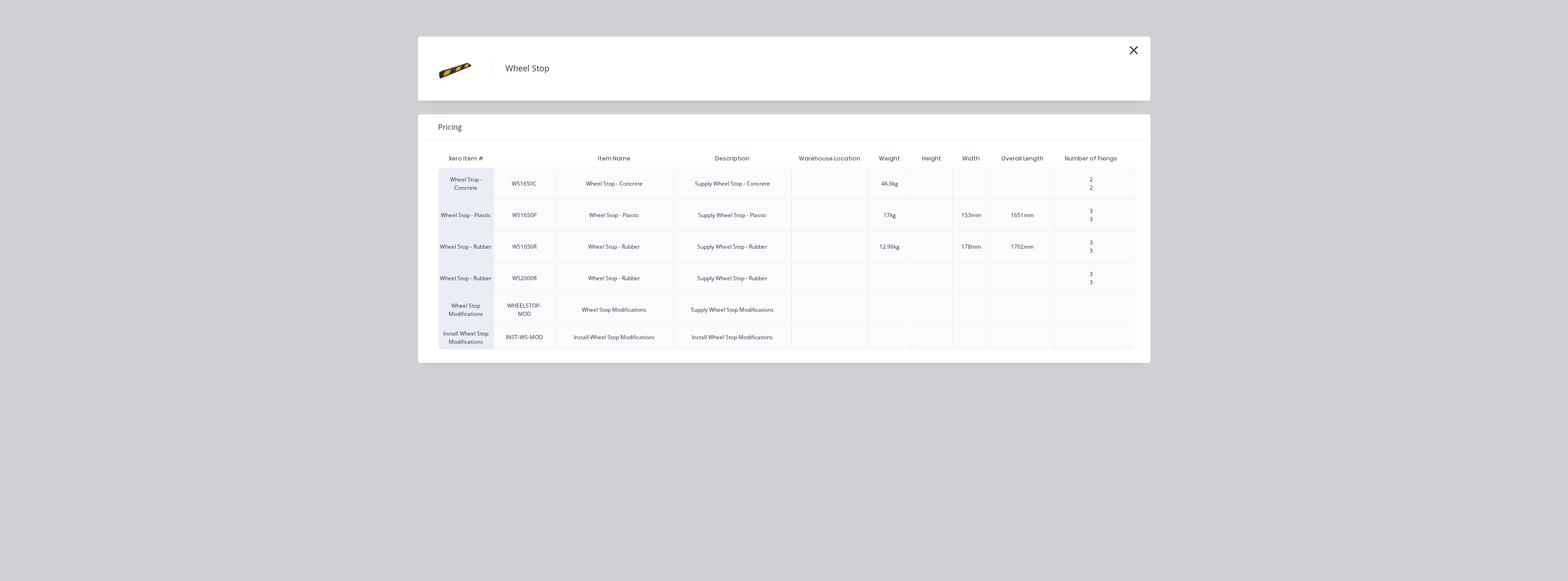
click at [520, 248] on div "WS1650R" at bounding box center [525, 247] width 24 height 8
click at [600, 246] on div "Wheel Stop - Rubber" at bounding box center [614, 247] width 51 height 8
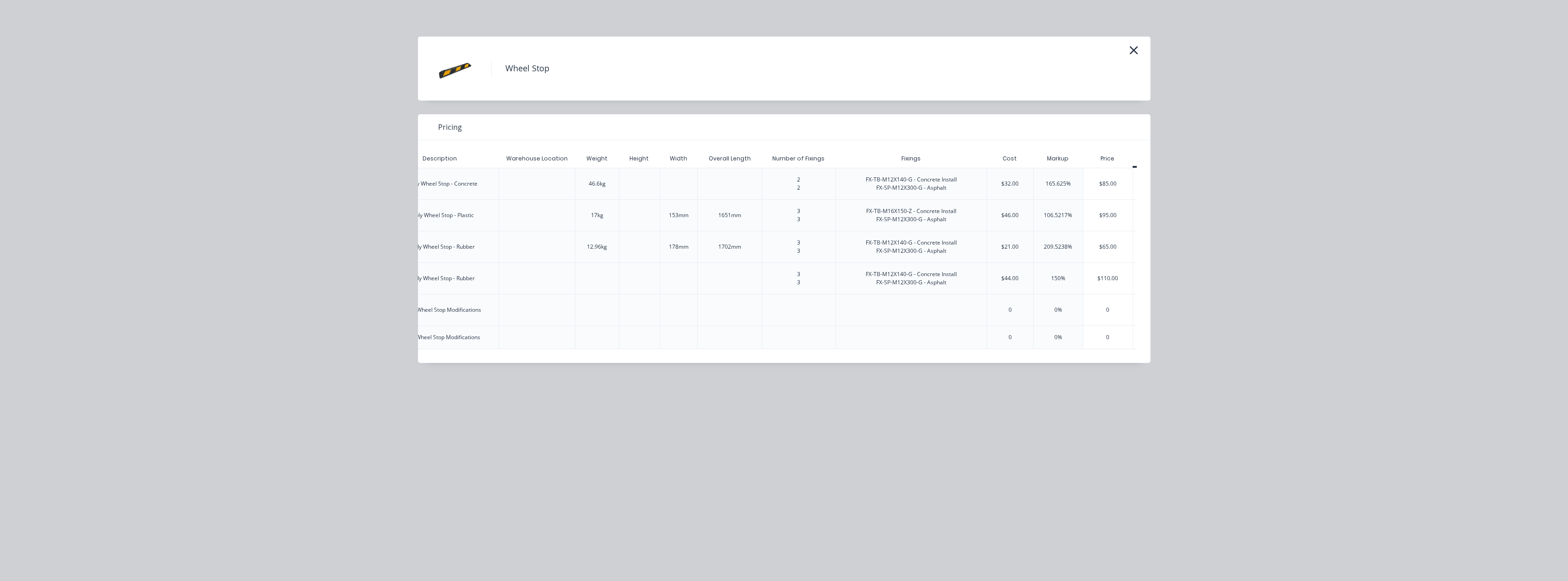
scroll to position [0, 341]
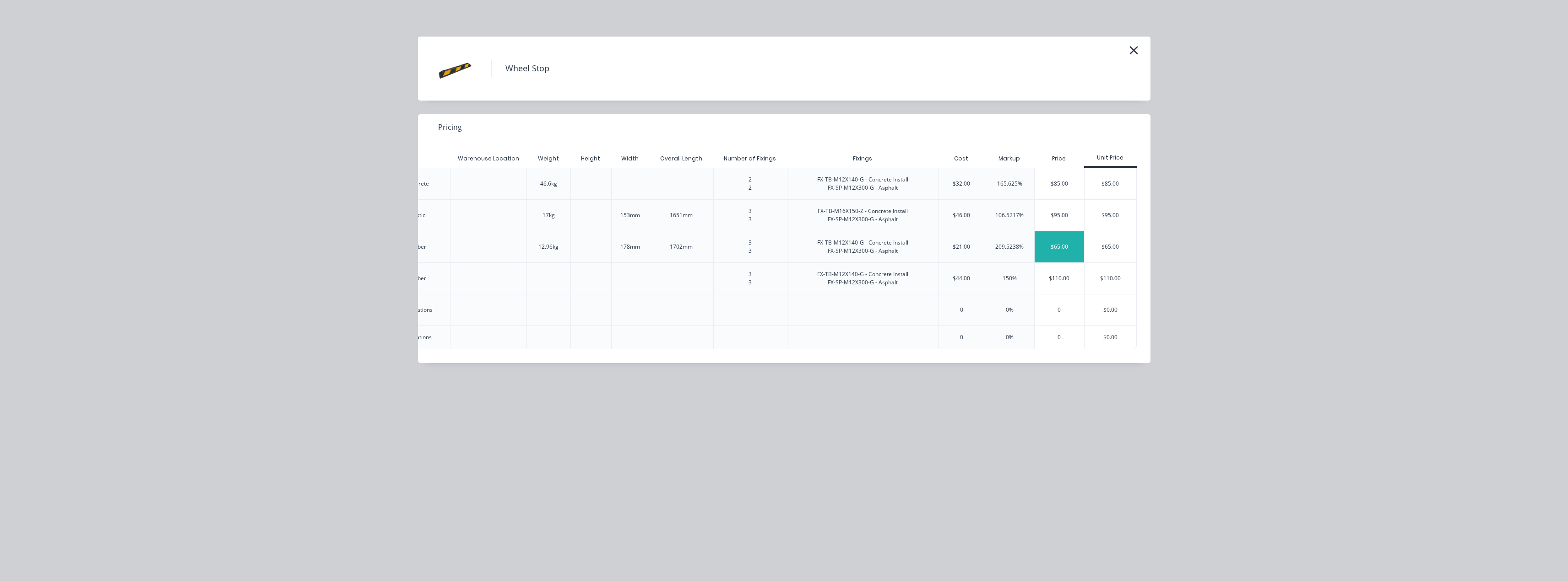
click at [1051, 248] on div "$65.00" at bounding box center [1060, 247] width 50 height 31
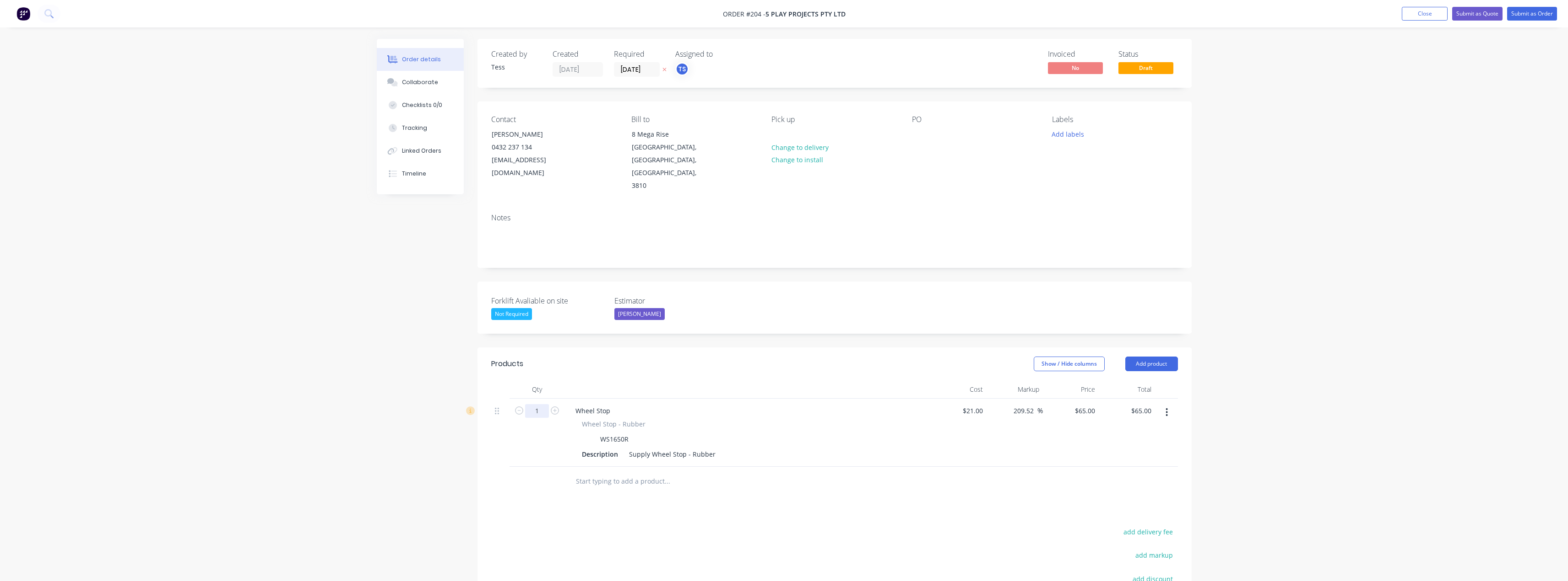
click at [539, 405] on input "1" at bounding box center [537, 411] width 24 height 14
type input "47"
type input "$3,055.00"
click at [609, 473] on input "text" at bounding box center [667, 482] width 183 height 18
click at [1146, 357] on button "Add product" at bounding box center [1152, 364] width 53 height 14
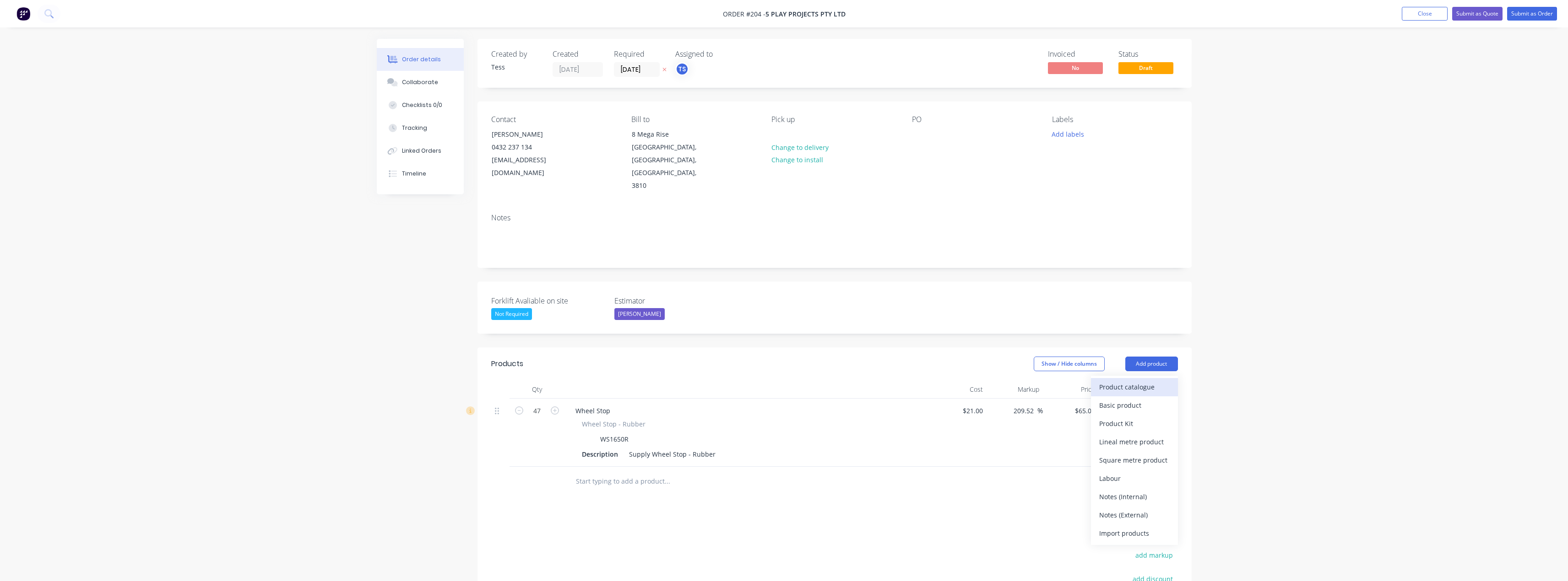
click at [1141, 381] on div "Product catalogue" at bounding box center [1134, 387] width 71 height 14
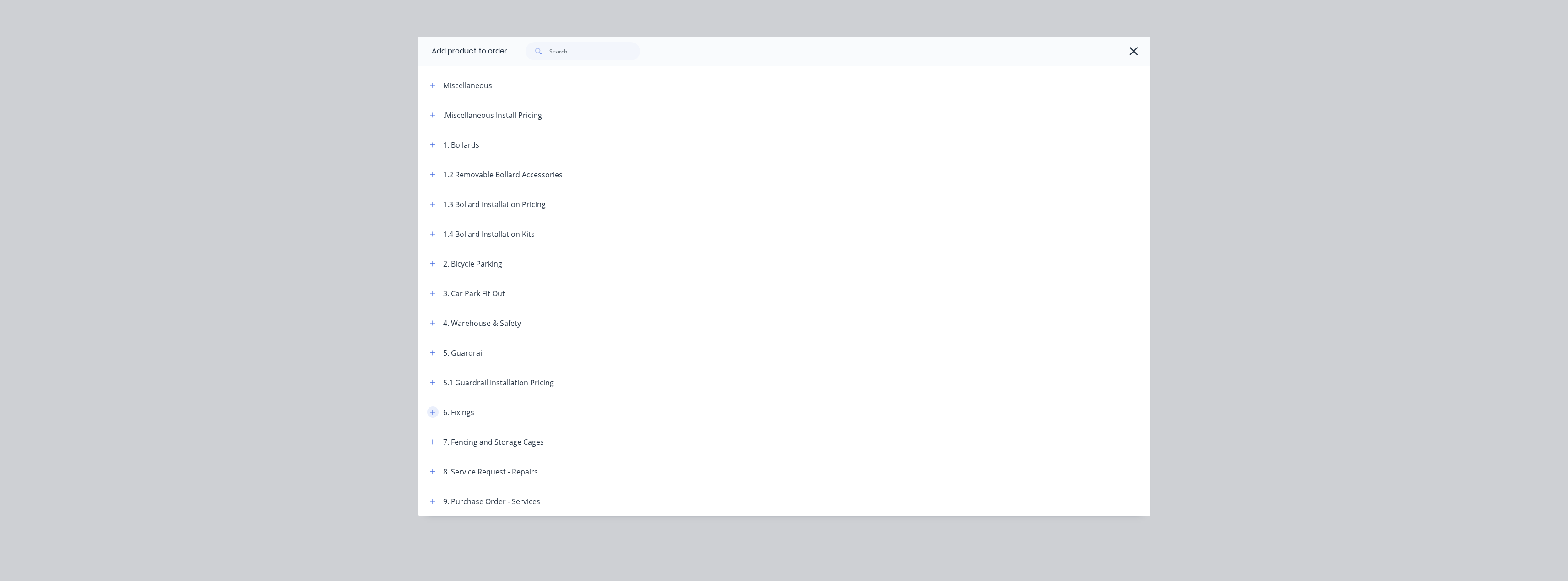
click at [431, 415] on icon "button" at bounding box center [432, 413] width 6 height 6
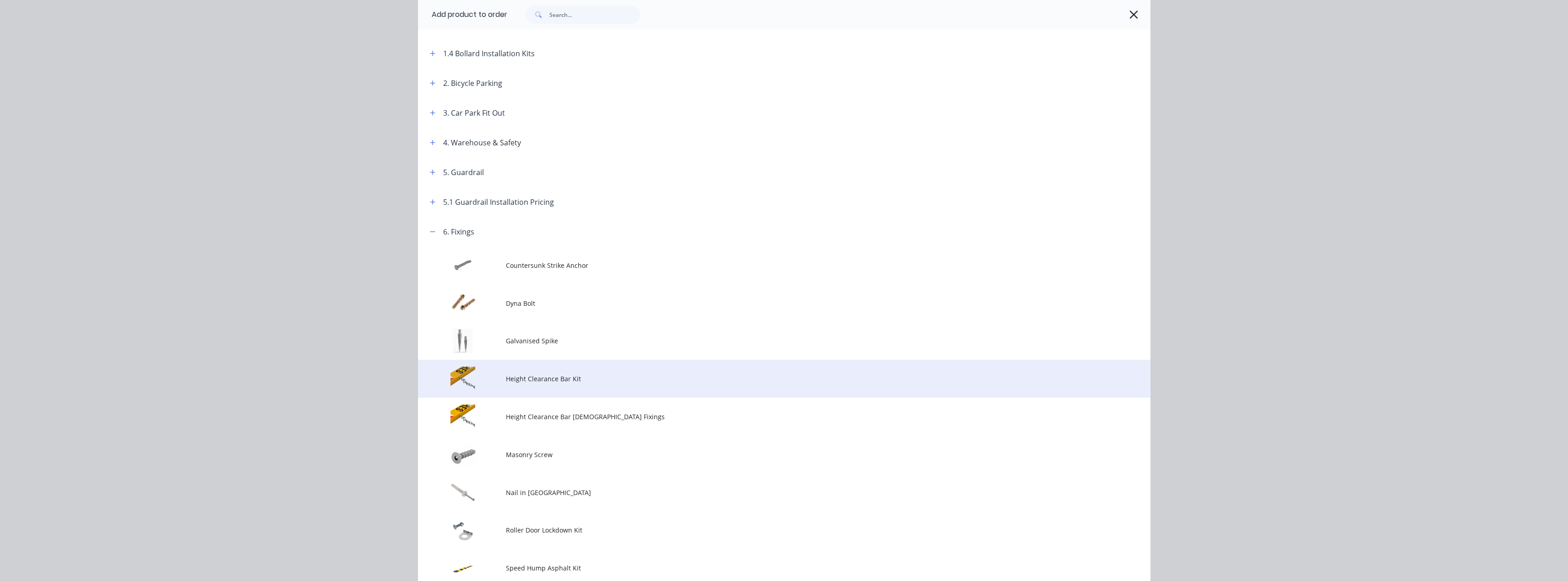
scroll to position [183, 0]
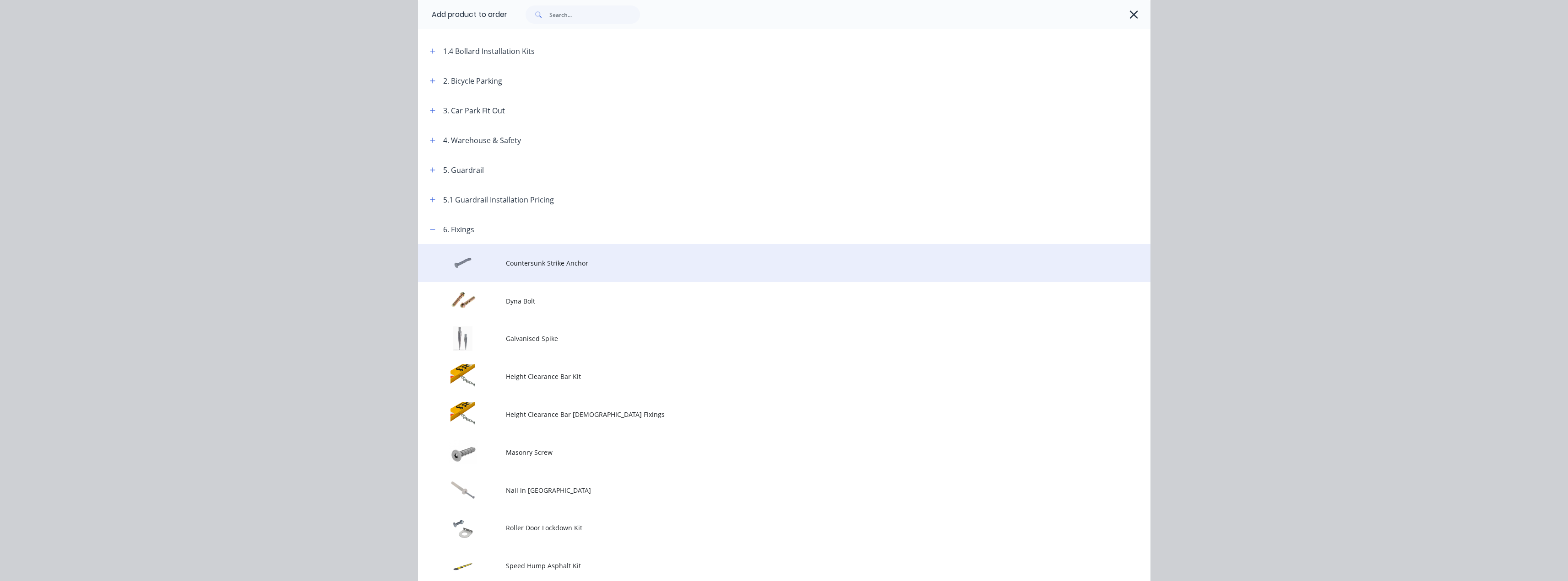
click at [547, 261] on span "Countersunk Strike Anchor" at bounding box center [764, 263] width 516 height 10
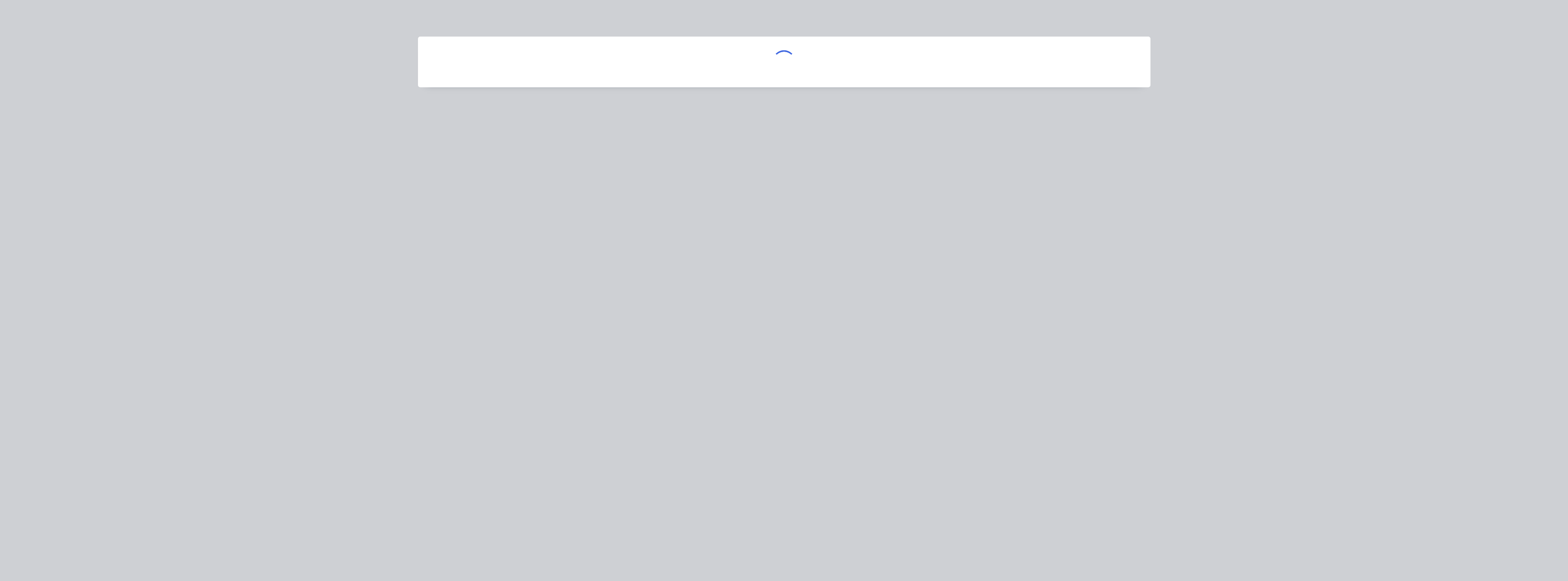
scroll to position [0, 0]
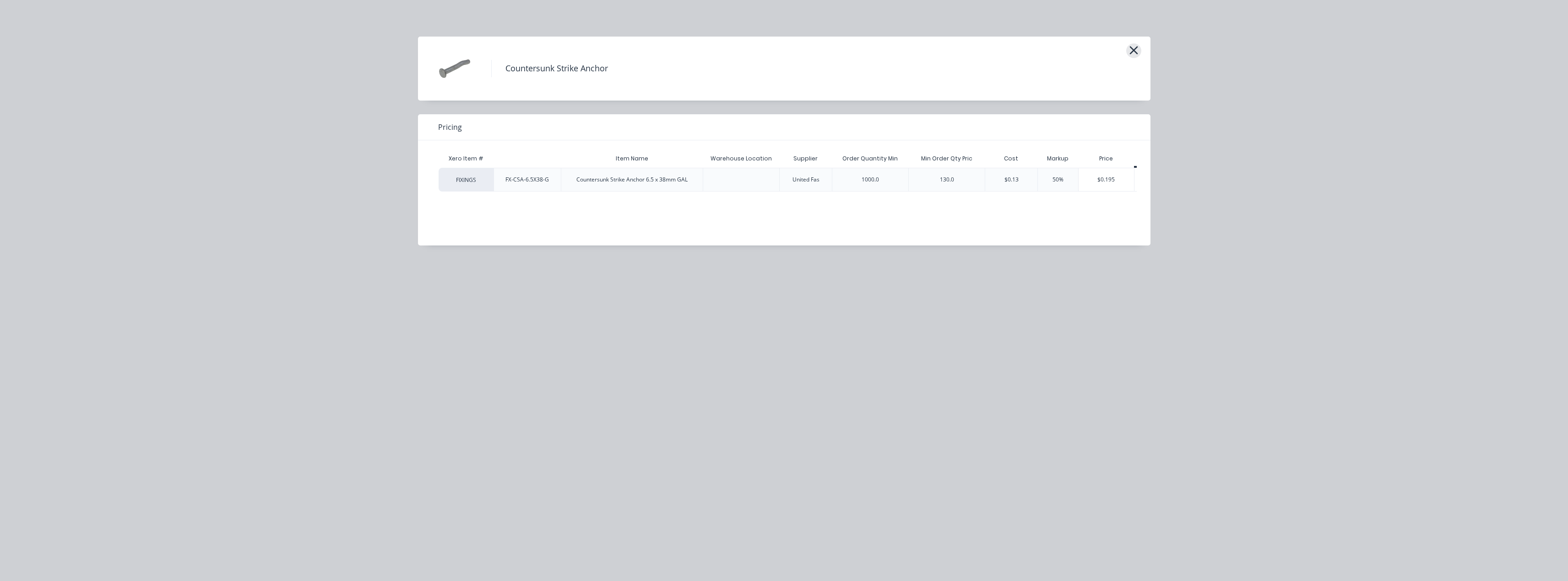
click at [1139, 50] on button "button" at bounding box center [1133, 50] width 15 height 14
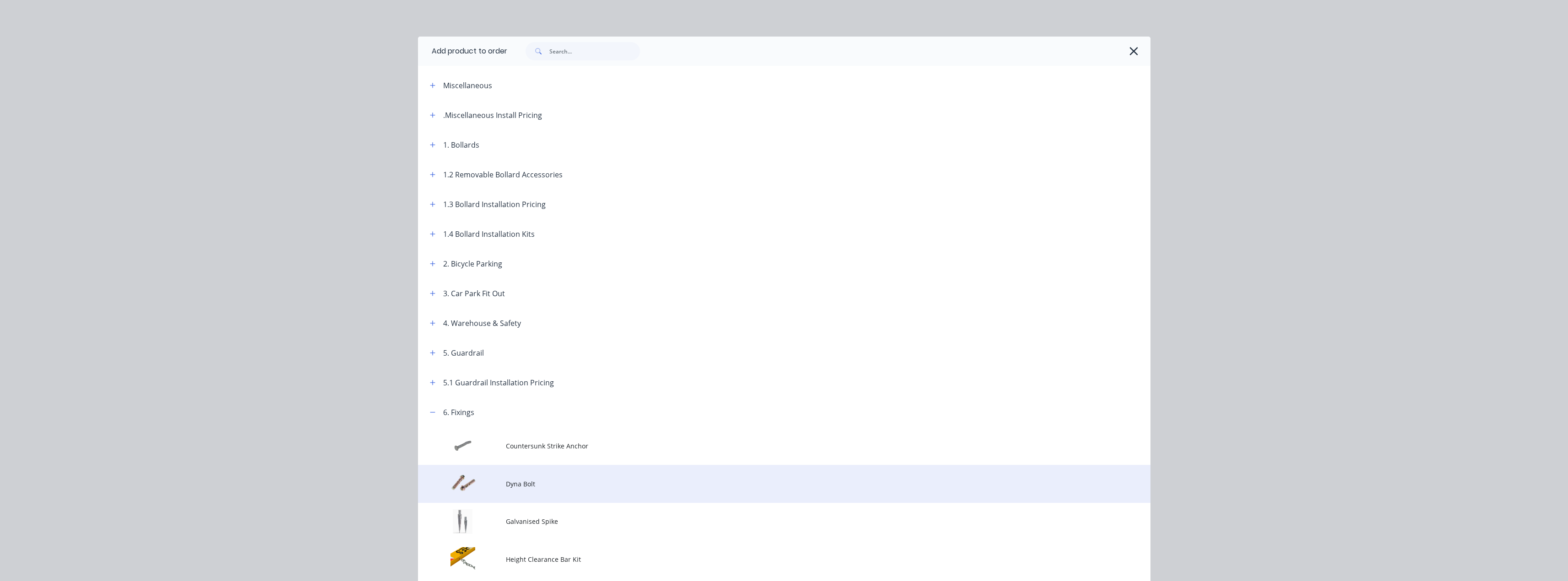
scroll to position [354, 0]
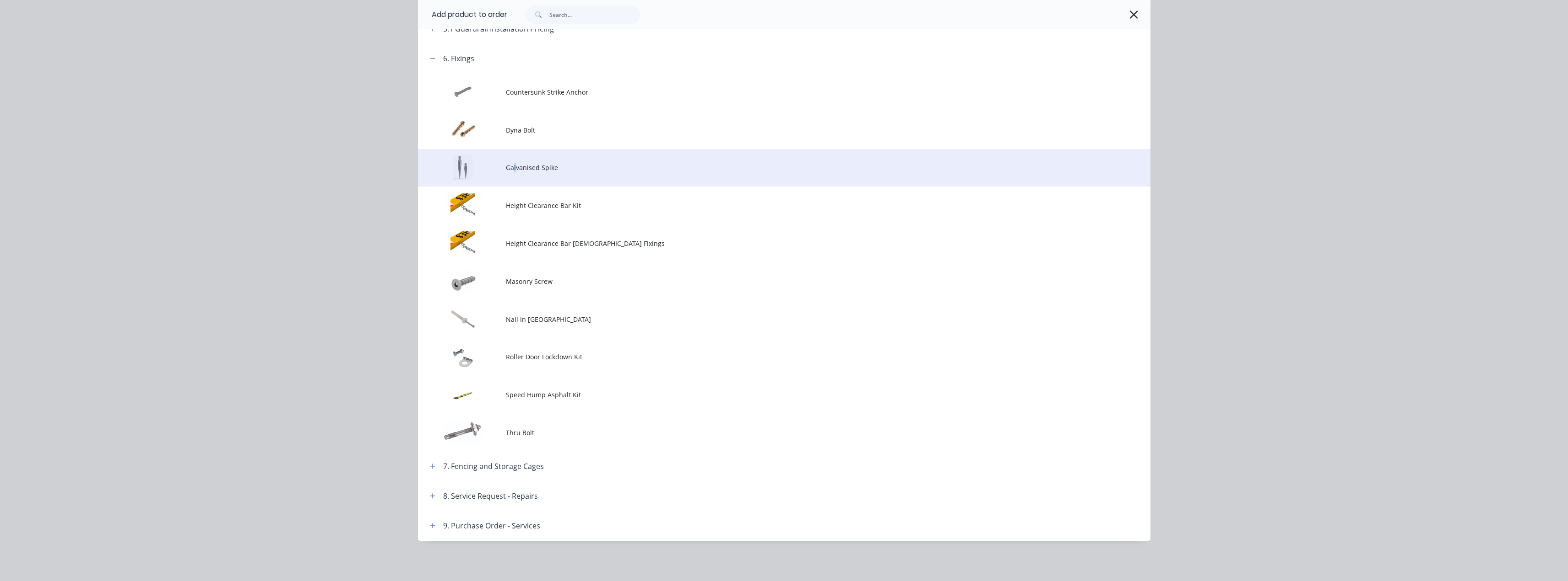
click at [511, 168] on span "Galvanised Spike" at bounding box center [764, 167] width 516 height 10
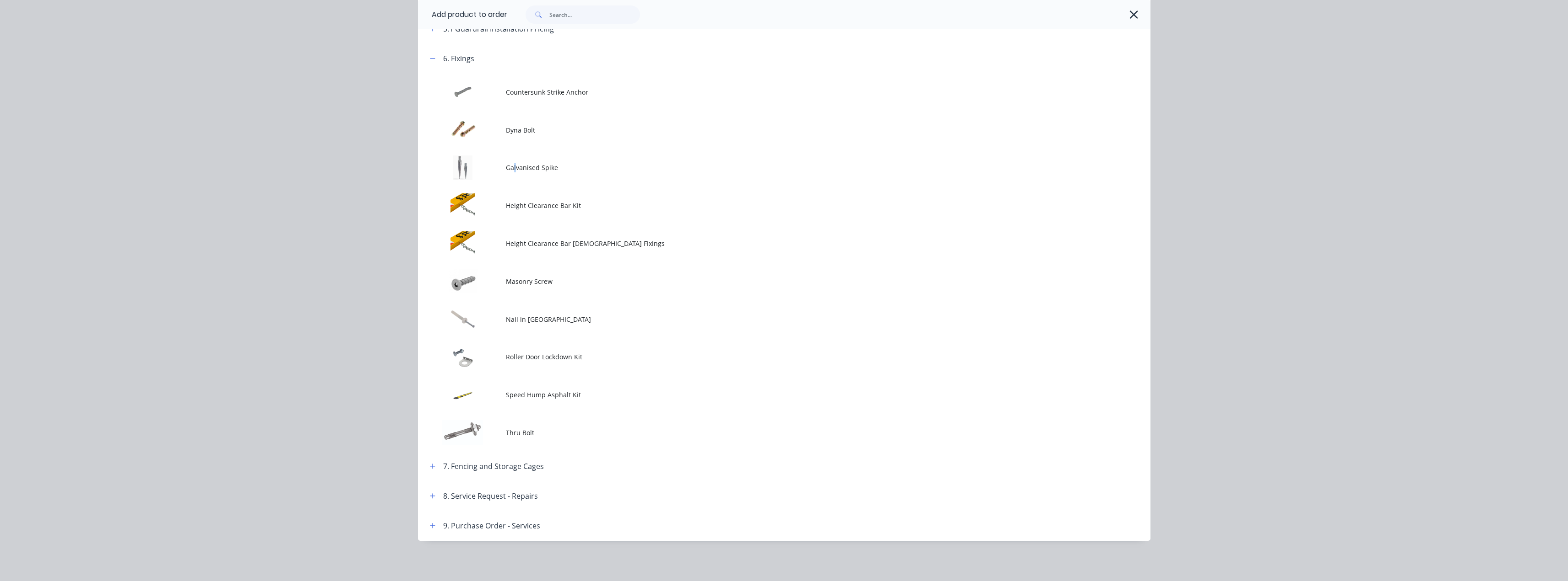
scroll to position [0, 0]
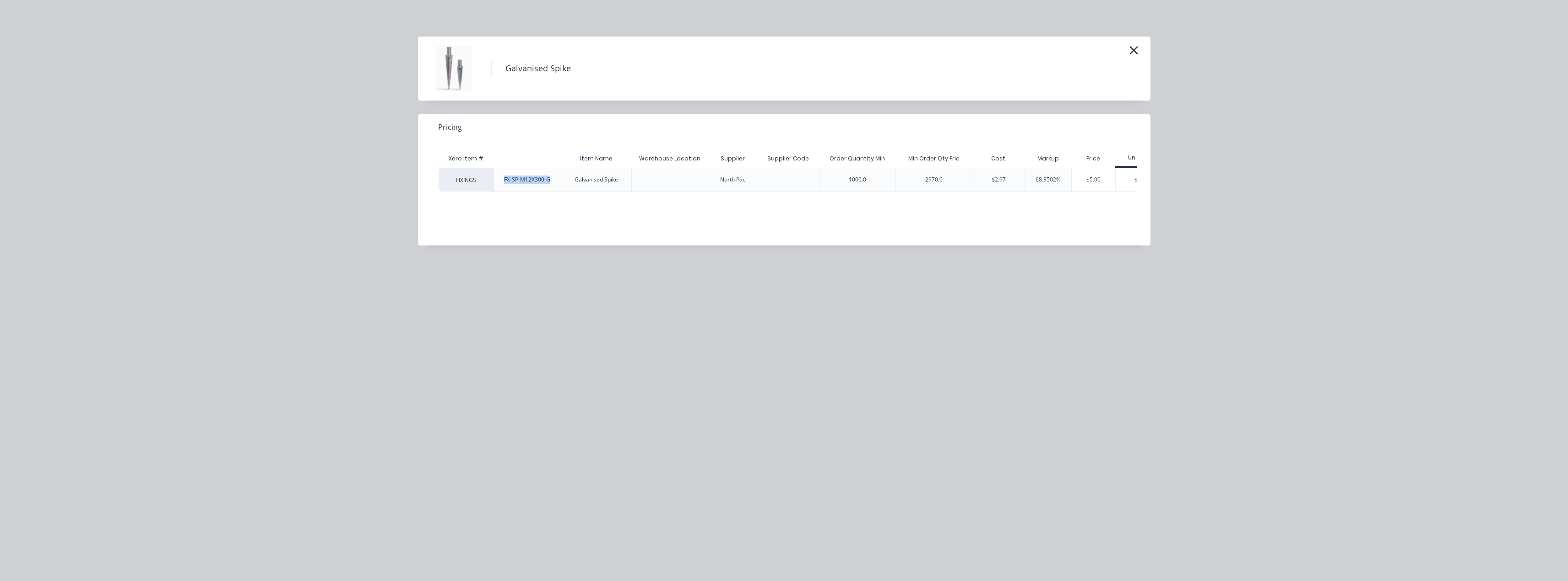
drag, startPoint x: 553, startPoint y: 179, endPoint x: 504, endPoint y: 183, distance: 49.2
click at [504, 183] on div "FX-SP-M12X300-G" at bounding box center [527, 180] width 61 height 23
copy div "FX-SP-M12X300-G"
click at [1065, 181] on div "$5.00" at bounding box center [1062, 180] width 43 height 23
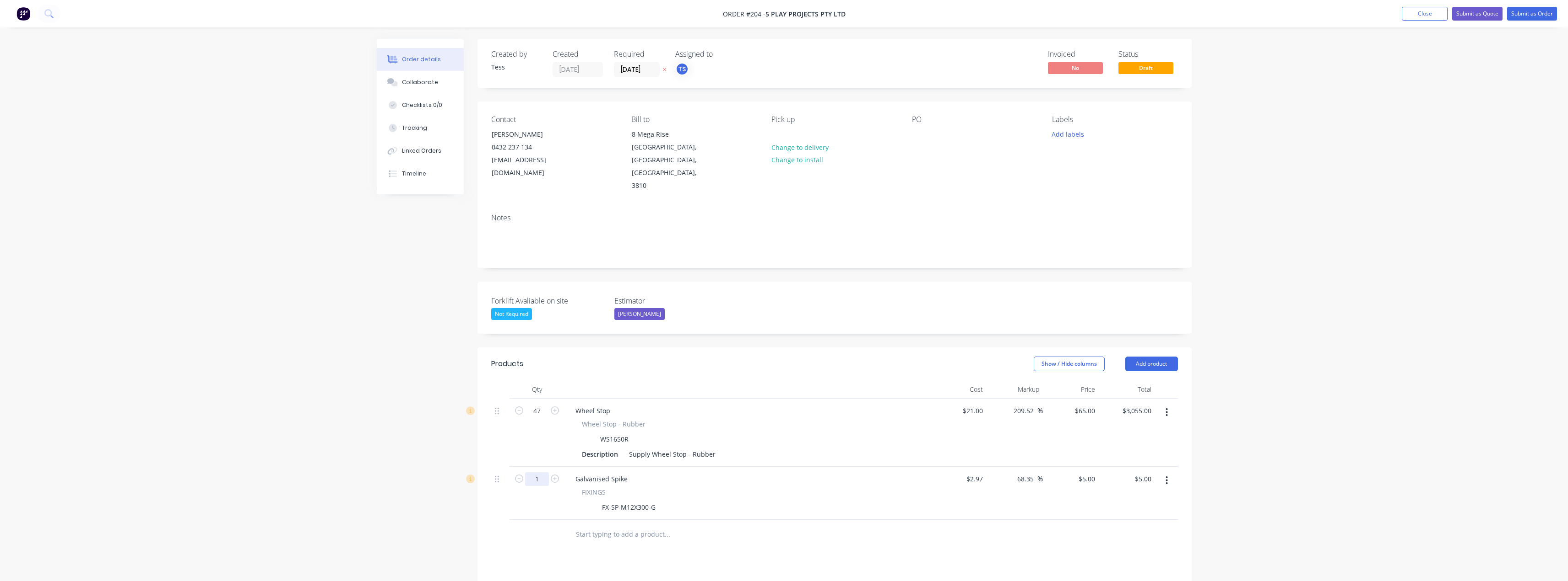
click at [539, 418] on input "1" at bounding box center [537, 411] width 24 height 14
type input "141"
type input "$705.00"
click at [691, 520] on div at bounding box center [729, 535] width 330 height 30
click at [1087, 405] on div "65 $65.00" at bounding box center [1086, 411] width 25 height 14
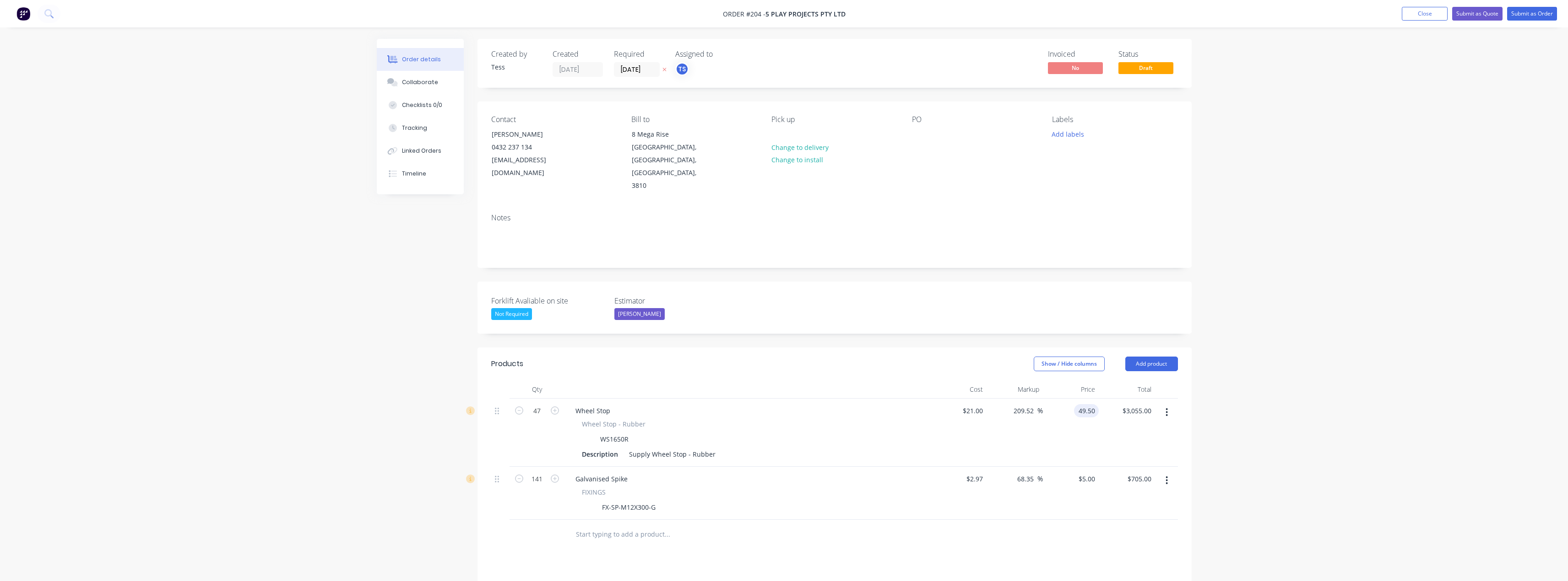
type input "49.50"
type input "135.71"
type input "$49.50"
type input "$2,326.50"
drag, startPoint x: 913, startPoint y: 398, endPoint x: 984, endPoint y: 393, distance: 71.2
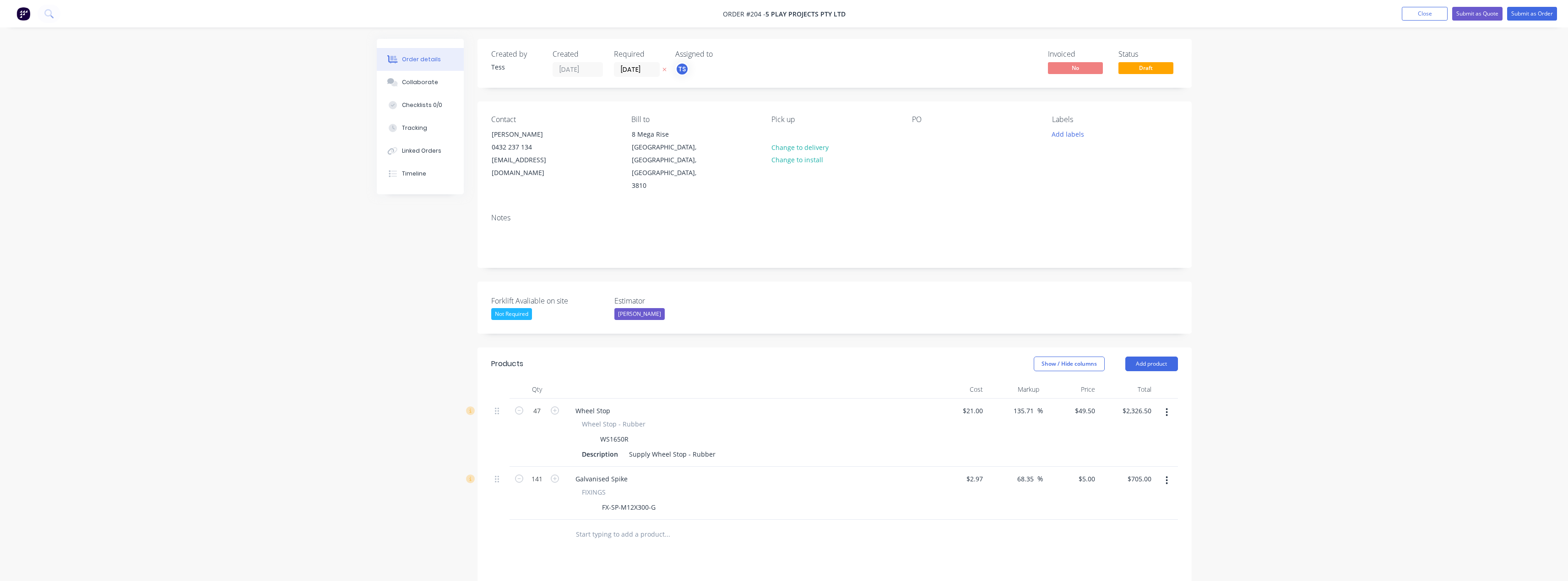
click at [913, 419] on div "Wheel Stop - Rubber" at bounding box center [747, 424] width 331 height 10
drag, startPoint x: 1077, startPoint y: 386, endPoint x: 1113, endPoint y: 386, distance: 36.0
click at [1116, 399] on div "47 Wheel Stop Wheel Stop - Rubber WS1650R Description Supply Wheel Stop - Rubbe…" at bounding box center [834, 433] width 687 height 68
type input "29"
type input "38.1"
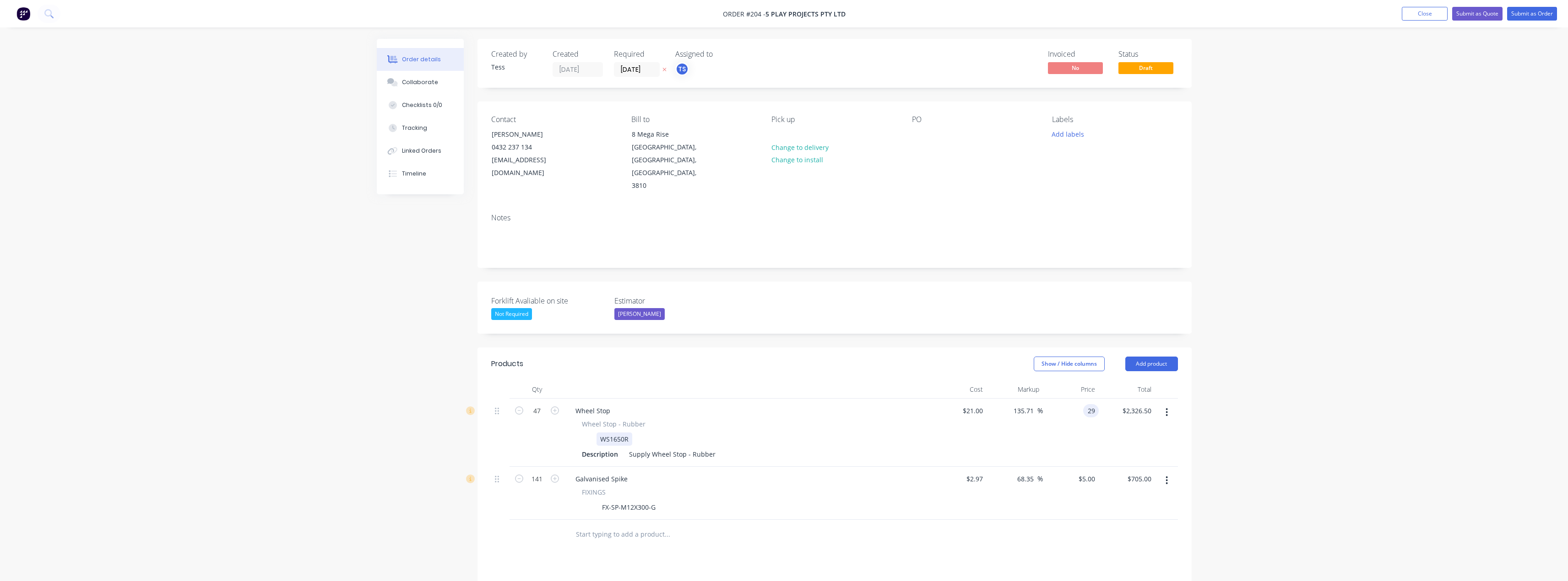
type input "$29.00"
type input "$1,363.00"
drag, startPoint x: 888, startPoint y: 412, endPoint x: 1047, endPoint y: 398, distance: 159.6
click at [888, 433] on div "WS1650R" at bounding box center [746, 439] width 335 height 14
type input "29"
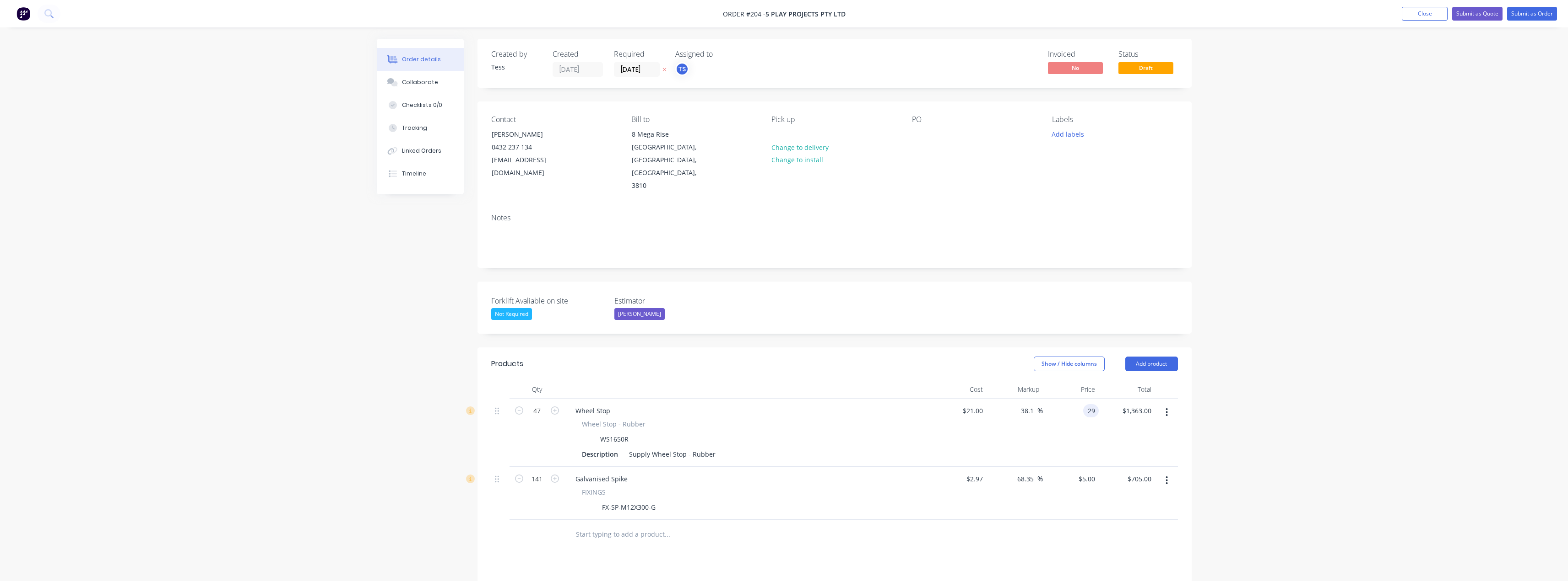
click at [1080, 399] on div "29 29" at bounding box center [1071, 433] width 56 height 68
type input "49.50"
type input "135.71"
type input "$49.50"
type input "$2,326.50"
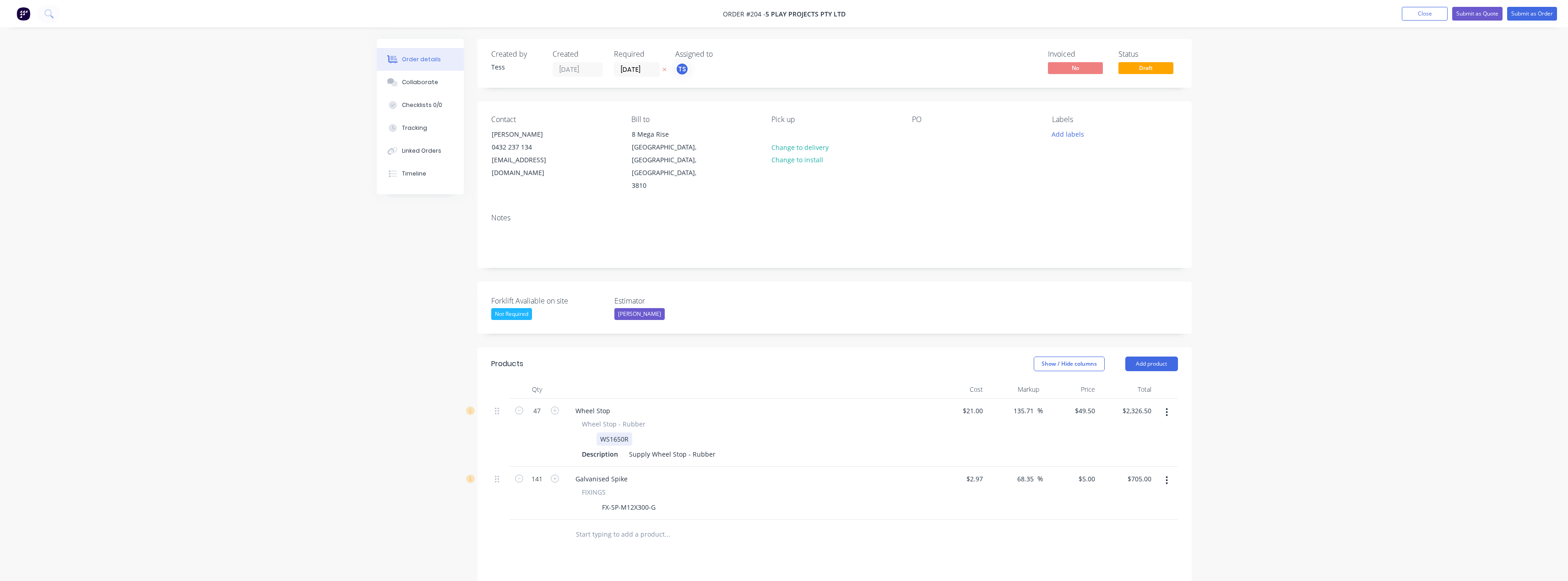
click at [922, 419] on div "Wheel Stop - Rubber WS1650R Description Supply Wheel Stop - Rubber" at bounding box center [748, 440] width 359 height 42
click at [1091, 473] on input "5" at bounding box center [1093, 479] width 10 height 14
type input "4.30"
type input "44.78"
type input "$4.30"
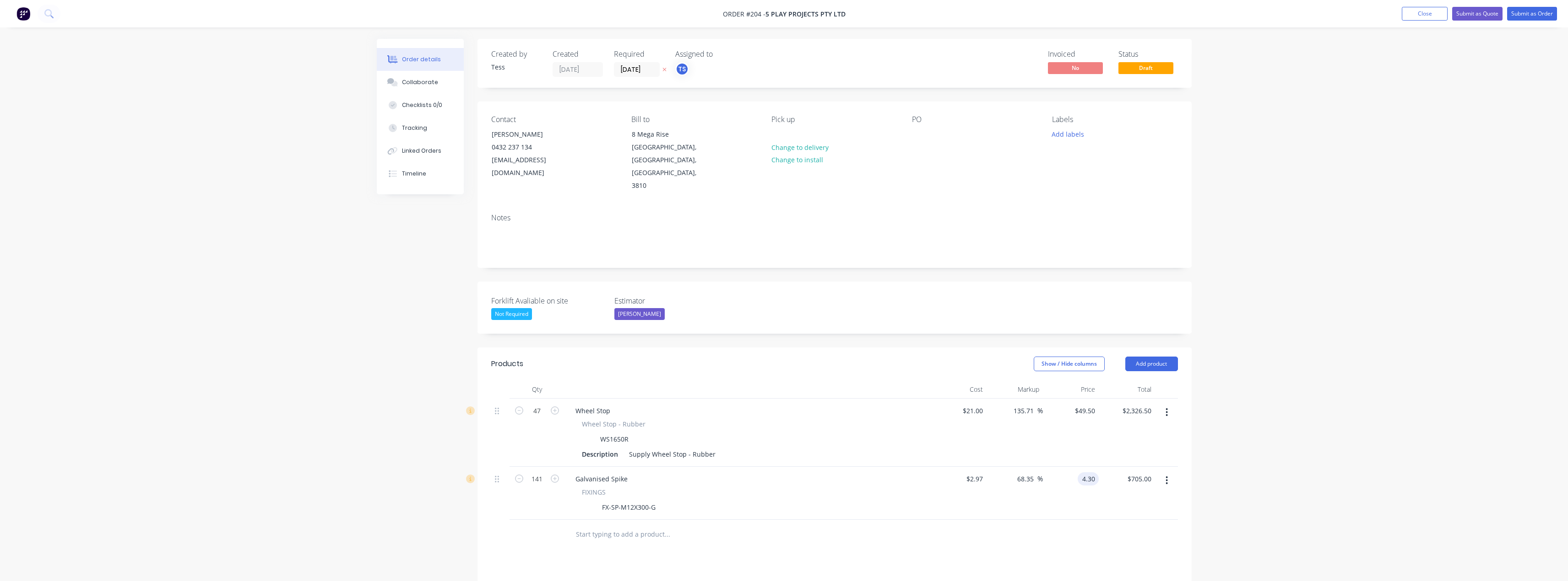
type input "$606.30"
click at [1002, 523] on div at bounding box center [834, 535] width 687 height 30
click at [1089, 473] on input "4.3" at bounding box center [1088, 479] width 21 height 14
type input "5"
type input "68.35"
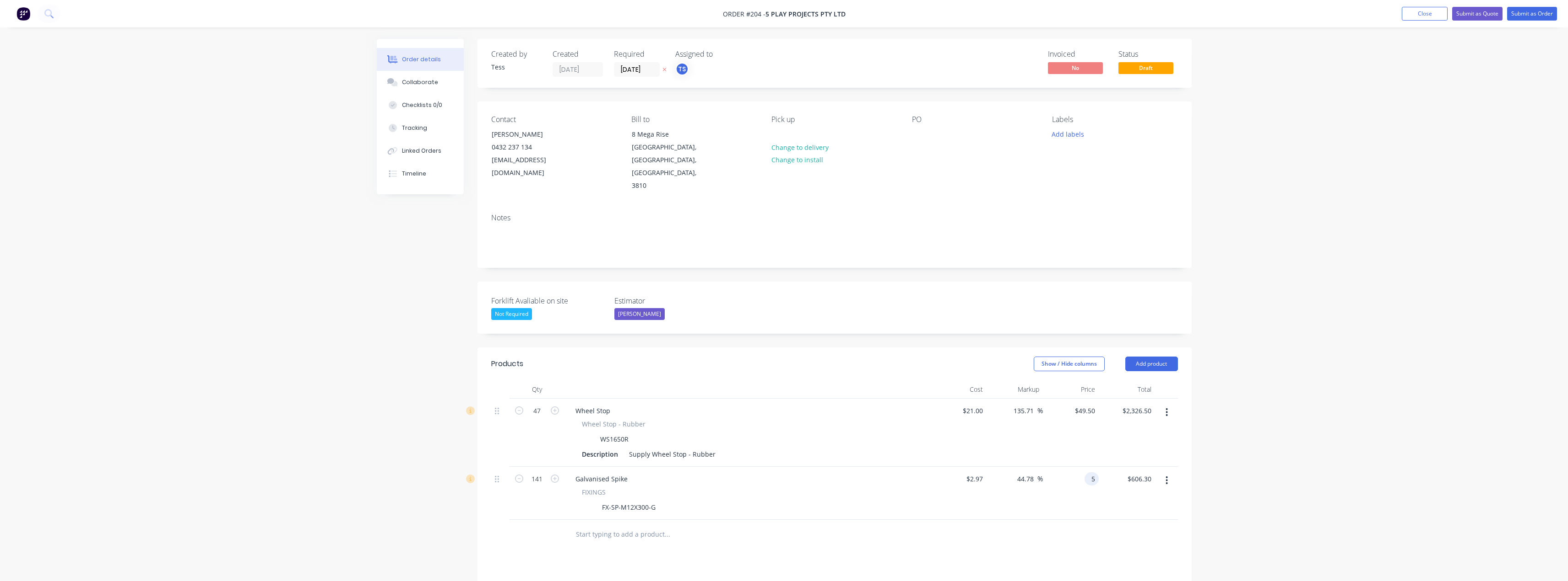
type input "$5.00"
type input "$705.00"
click at [954, 543] on div "Products Show / Hide columns Add product Qty Cost Markup Price Total 47 Wheel S…" at bounding box center [834, 559] width 714 height 422
click at [1089, 473] on input "5" at bounding box center [1093, 479] width 10 height 14
type input "4.90"
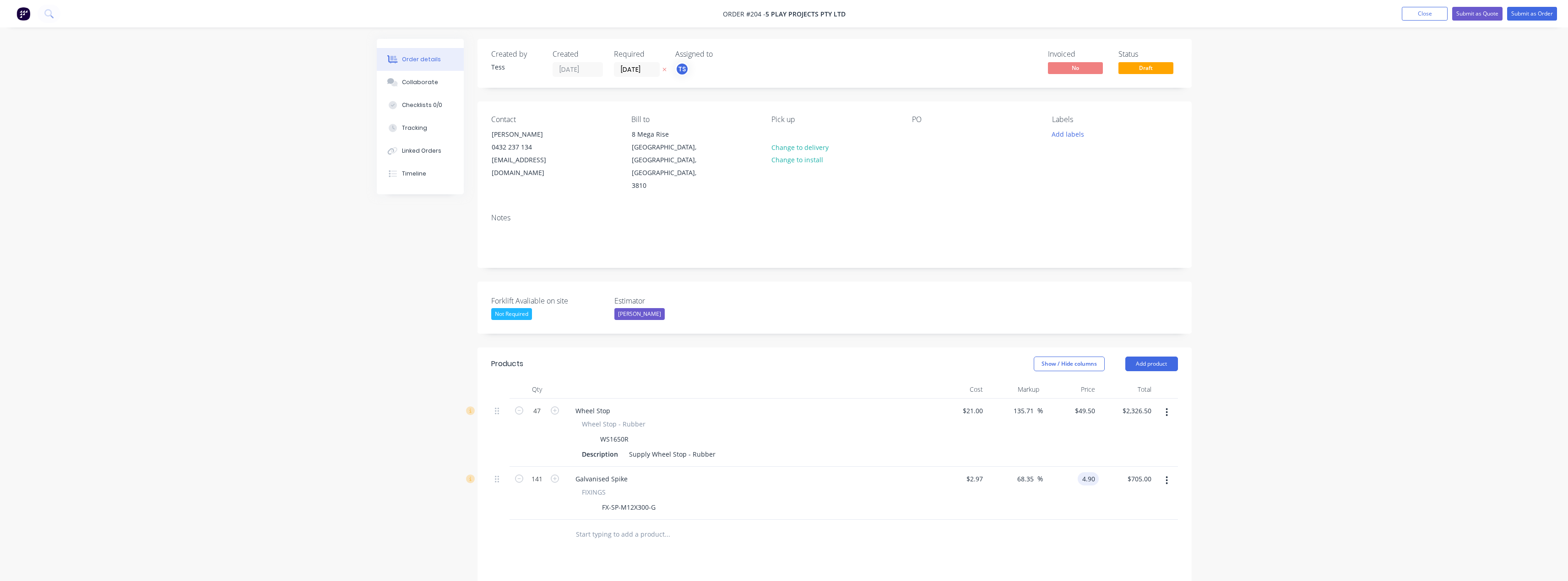
type input "64.98"
type input "$4.90"
type input "$690.90"
click at [978, 520] on div at bounding box center [834, 535] width 687 height 30
drag, startPoint x: 770, startPoint y: 363, endPoint x: 788, endPoint y: 347, distance: 24.1
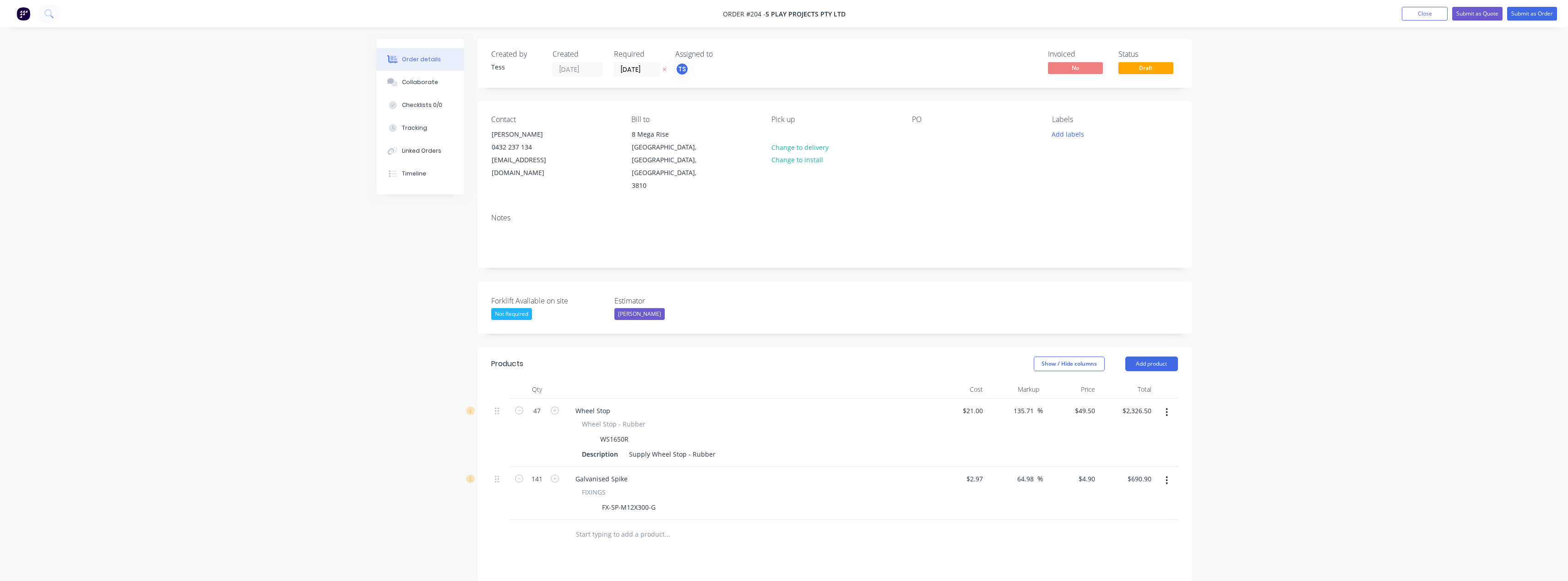
drag, startPoint x: 788, startPoint y: 347, endPoint x: 1234, endPoint y: 330, distance: 446.3
click at [1234, 330] on div "Order details Collaborate Checklists 0/0 Tracking Linked Orders Timeline Order …" at bounding box center [784, 391] width 1568 height 783
click at [1153, 357] on button "Add product" at bounding box center [1152, 364] width 53 height 14
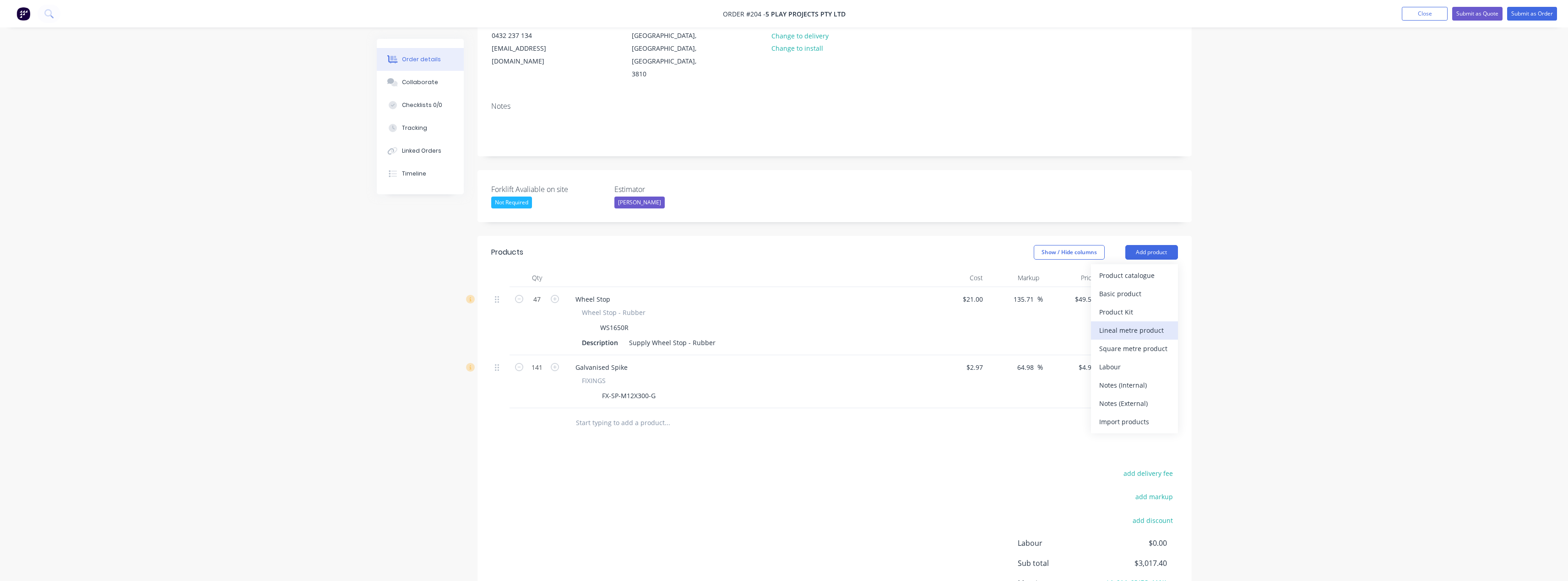
scroll to position [137, 0]
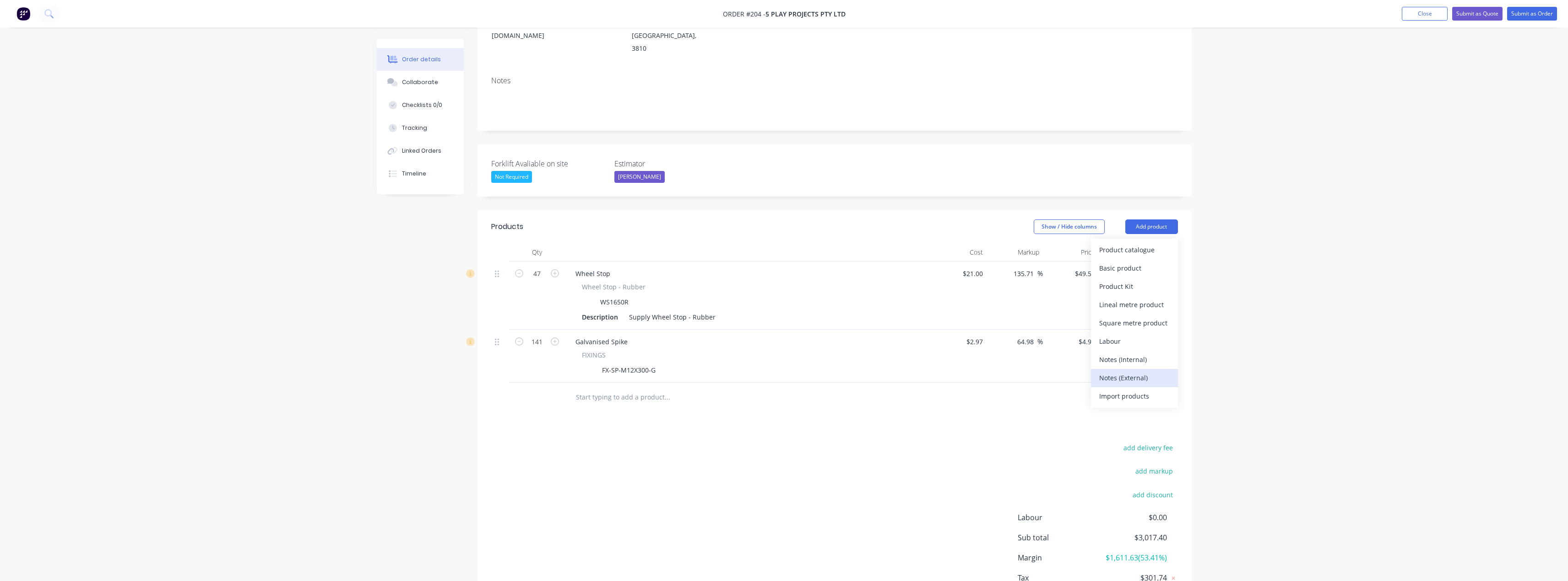
click at [1157, 371] on div "Notes (External)" at bounding box center [1134, 377] width 71 height 14
click at [778, 389] on div at bounding box center [748, 395] width 359 height 14
click at [590, 389] on div at bounding box center [601, 395] width 66 height 14
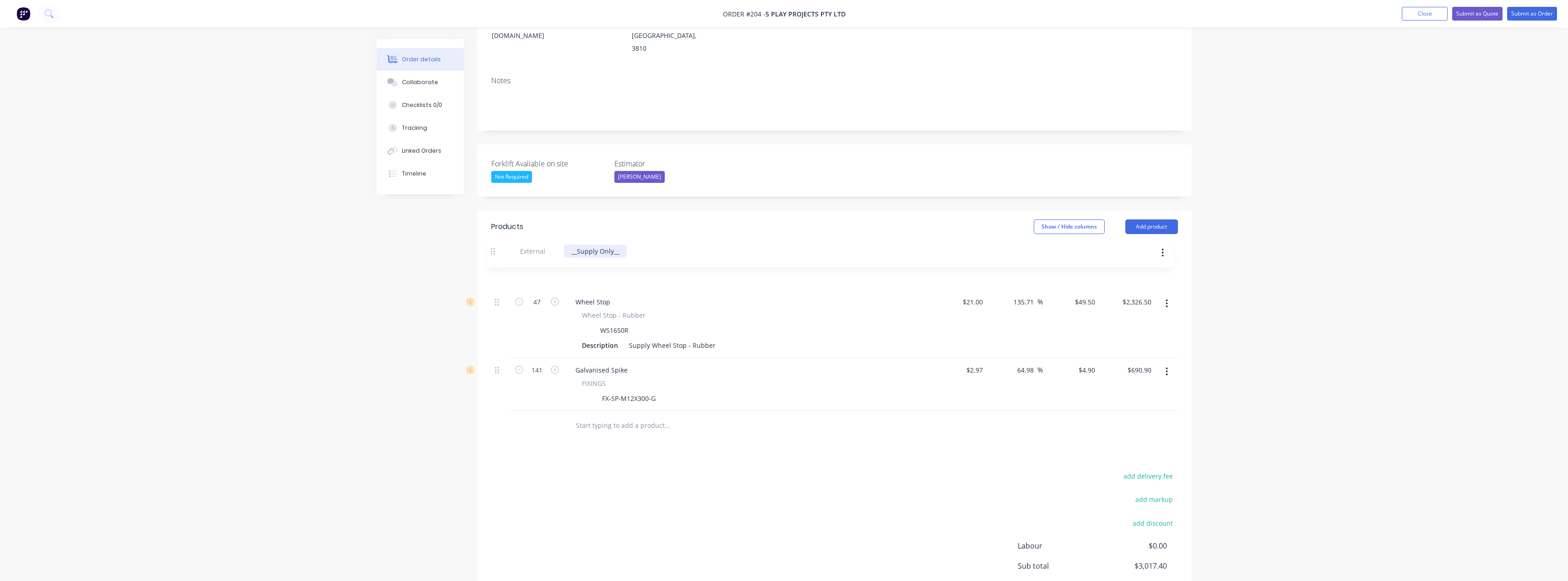
drag, startPoint x: 498, startPoint y: 370, endPoint x: 494, endPoint y: 244, distance: 126.1
click at [494, 261] on div "47 Wheel Stop Wheel Stop - Rubber WS1650R Description Supply Wheel Stop - Rubbe…" at bounding box center [834, 336] width 687 height 150
click at [1464, 10] on button "Submit as Quote" at bounding box center [1477, 14] width 51 height 14
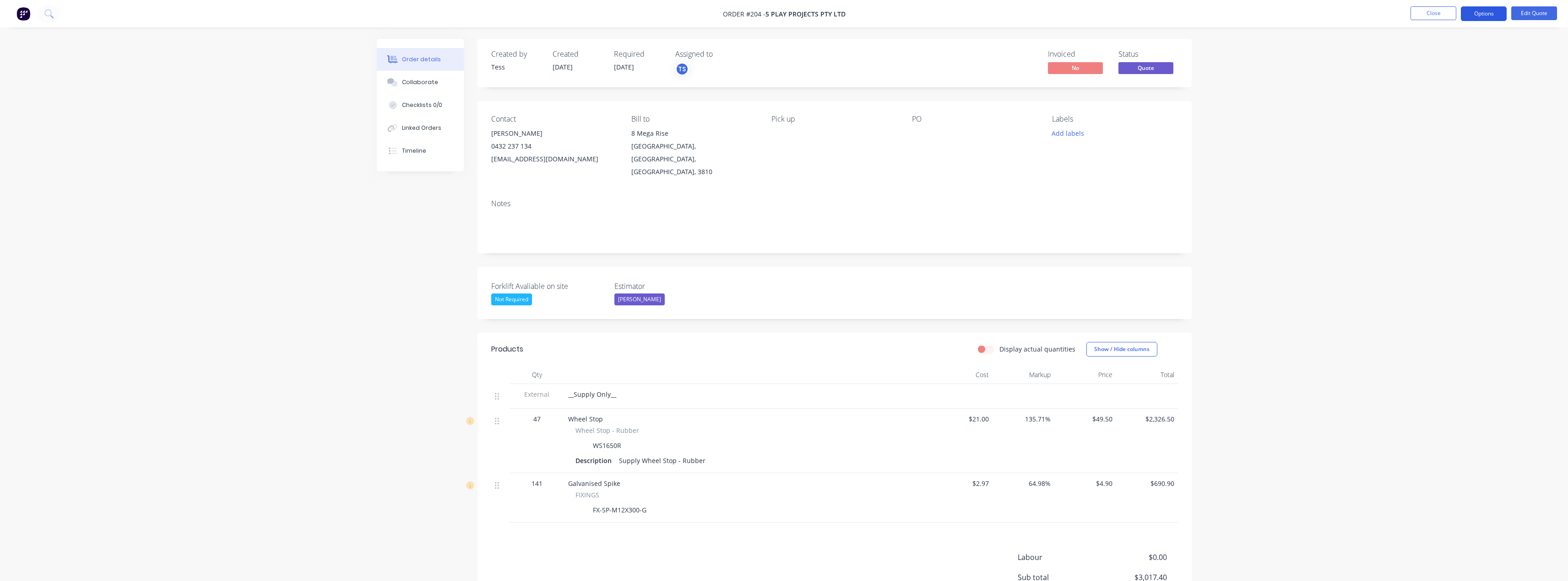
click at [1481, 15] on button "Options" at bounding box center [1483, 14] width 46 height 14
click at [1461, 110] on div "Convert to Order" at bounding box center [1456, 111] width 84 height 14
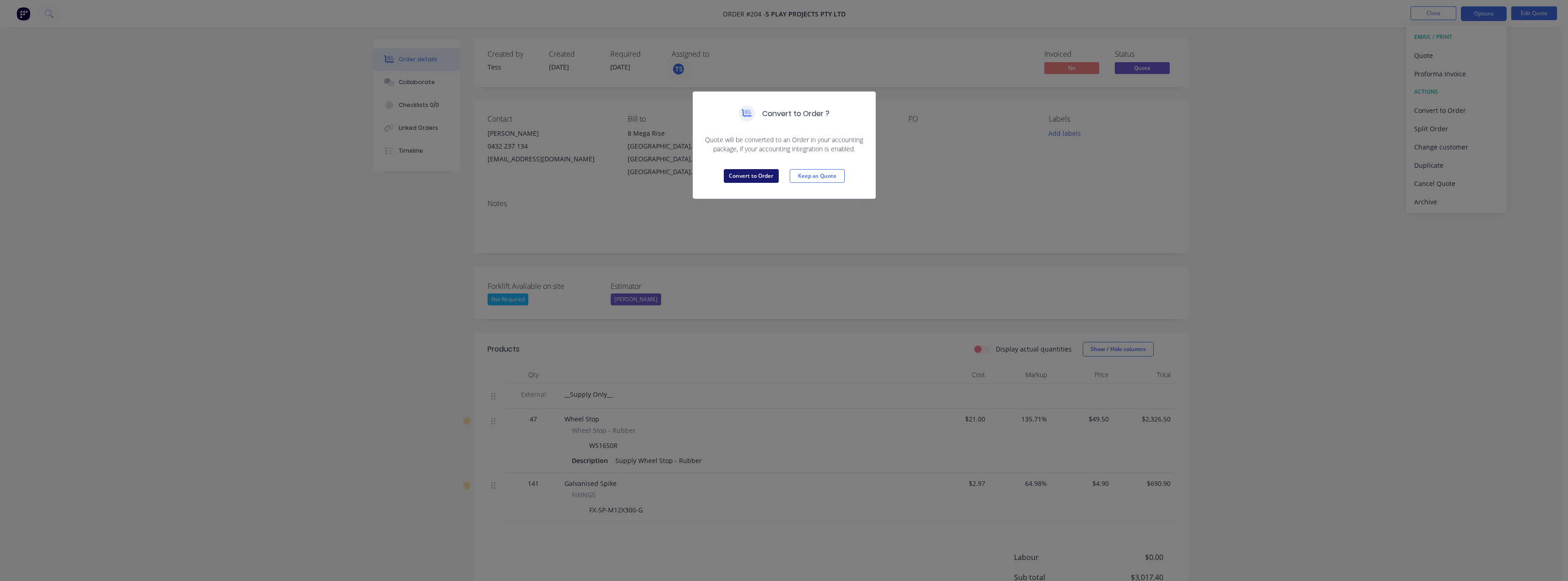
click at [735, 172] on button "Convert to Order" at bounding box center [751, 176] width 55 height 14
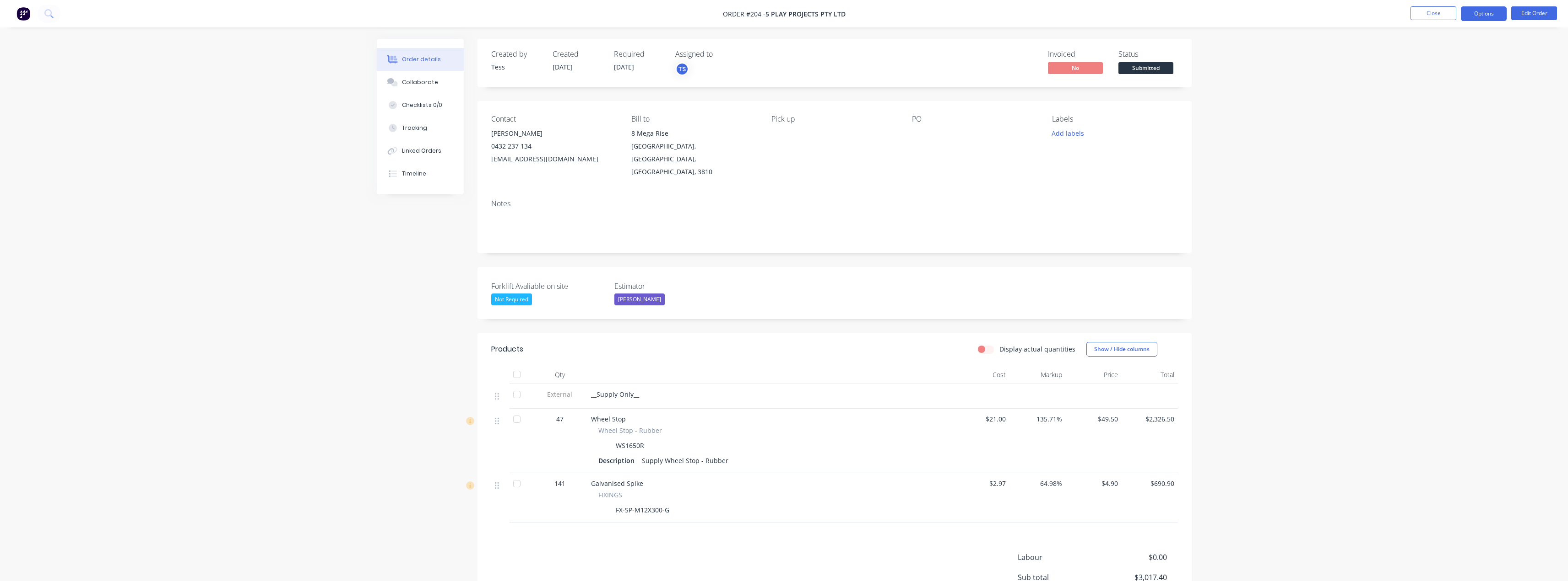
click at [1477, 15] on button "Options" at bounding box center [1483, 14] width 46 height 14
click at [1477, 129] on div "Delivery Docket" at bounding box center [1456, 128] width 84 height 14
click at [1473, 91] on div "Without pricing" at bounding box center [1456, 92] width 84 height 14
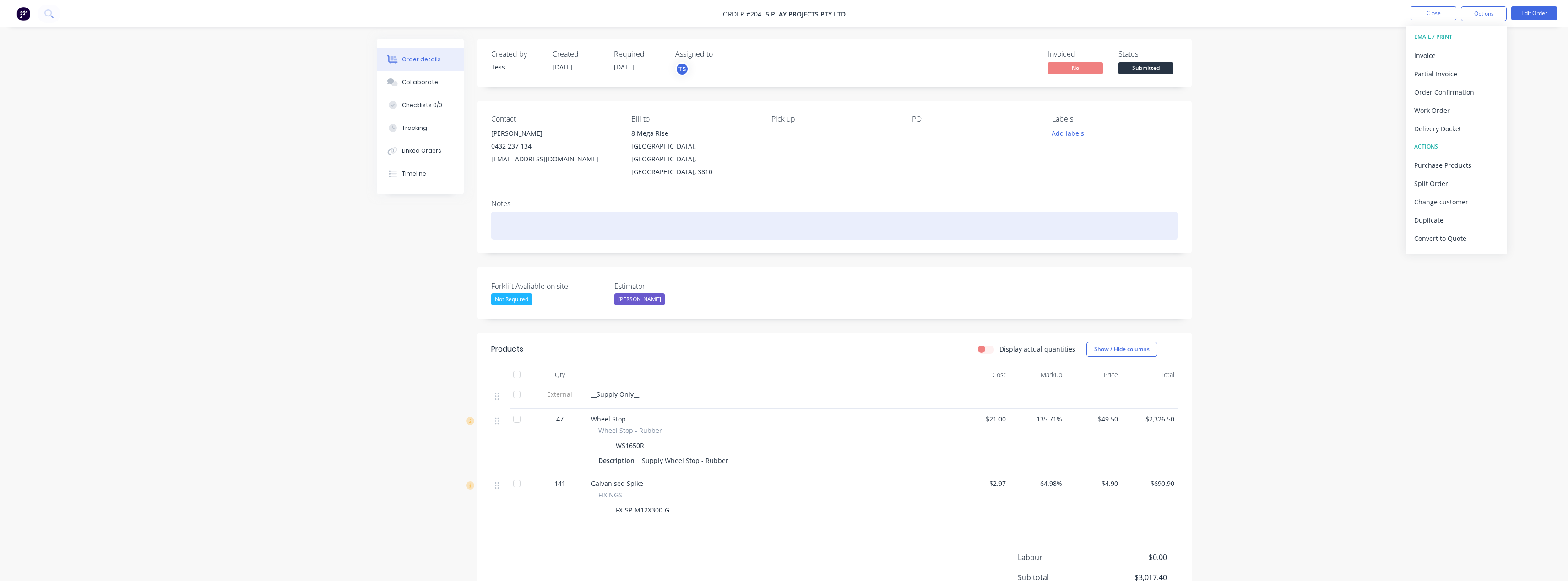
click at [502, 212] on div at bounding box center [834, 225] width 687 height 28
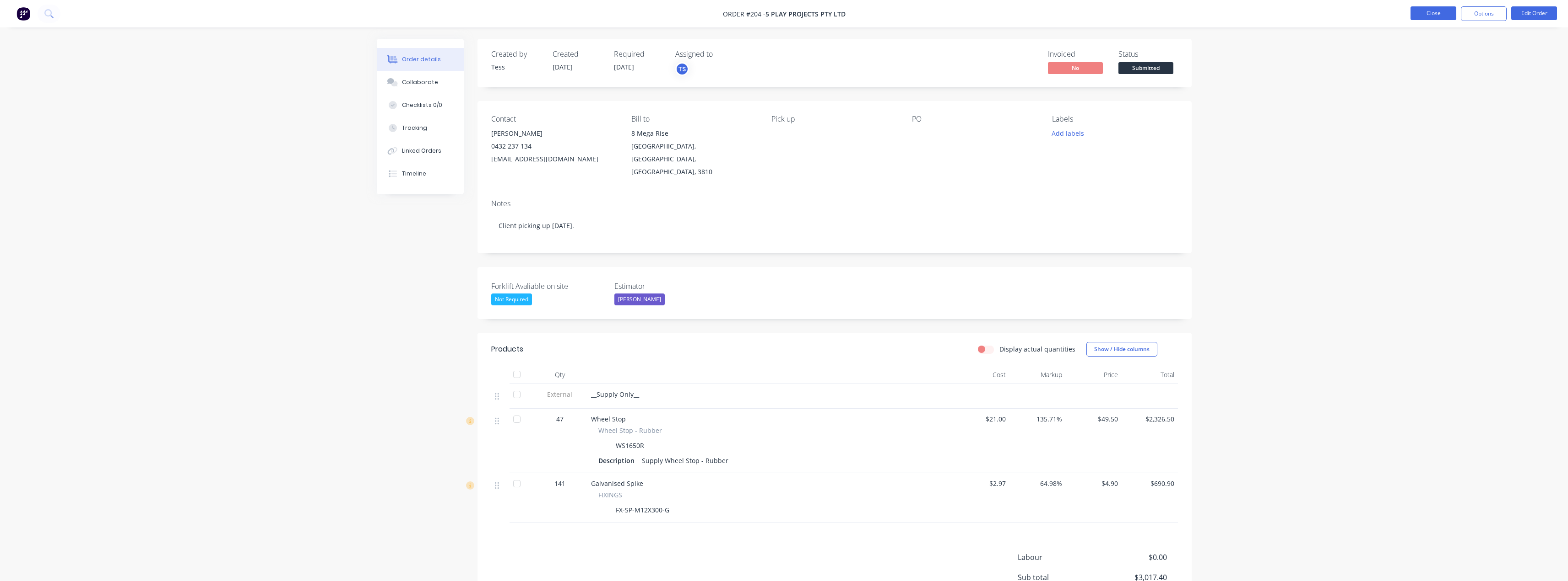
click at [1440, 14] on button "Close" at bounding box center [1433, 13] width 46 height 14
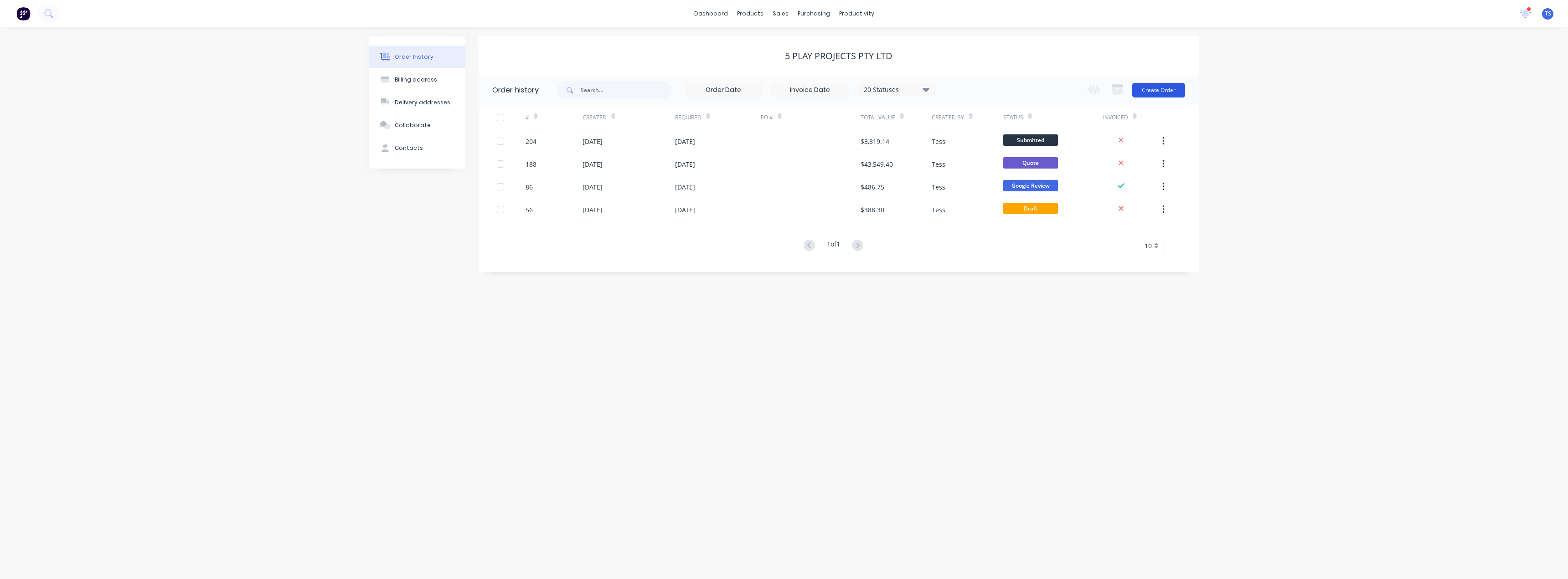
click at [1149, 89] on button "Create Order" at bounding box center [1158, 90] width 53 height 14
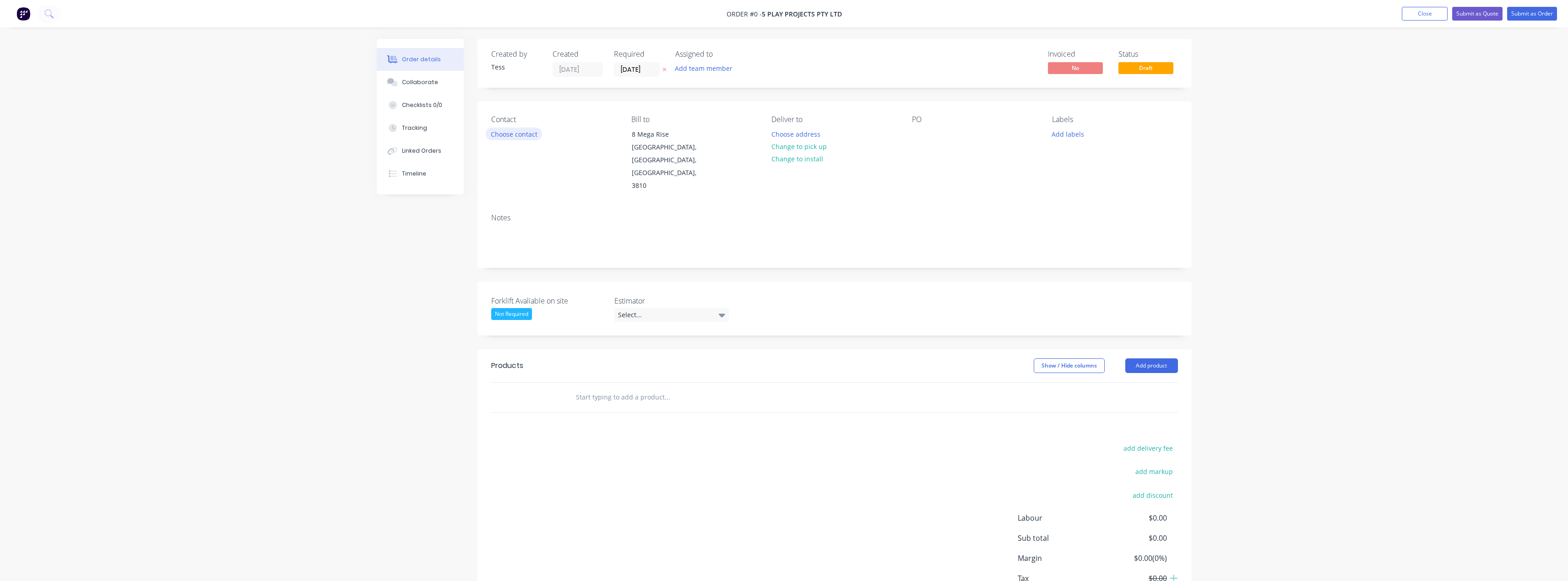
click at [500, 133] on button "Choose contact" at bounding box center [514, 133] width 56 height 12
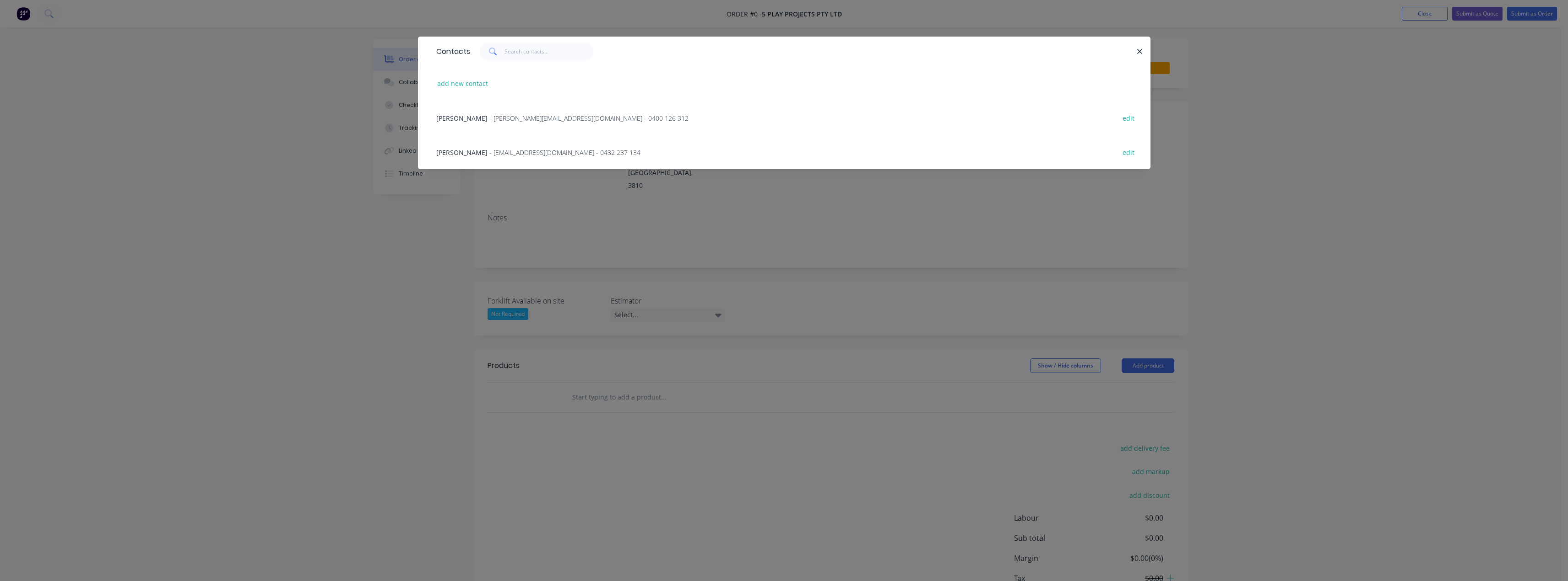
click at [445, 150] on span "[PERSON_NAME]" at bounding box center [462, 152] width 51 height 9
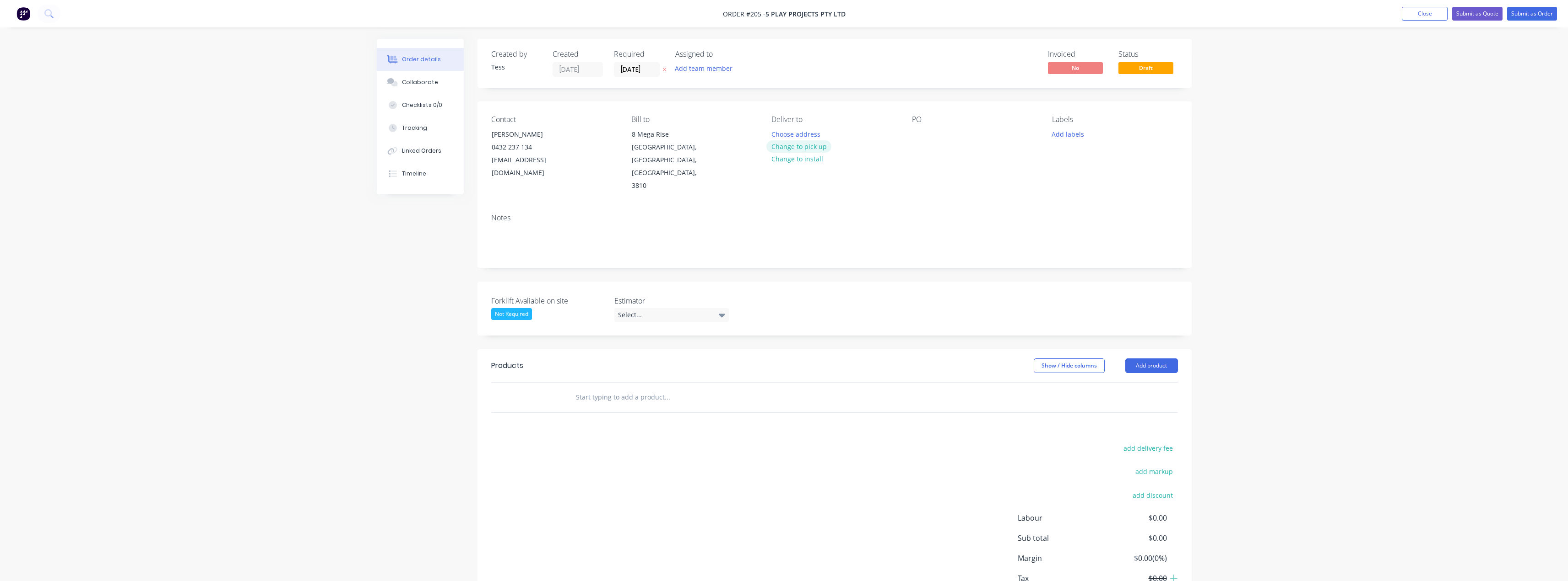
click at [817, 147] on button "Change to pick up" at bounding box center [799, 146] width 65 height 12
click at [701, 70] on button "Add team member" at bounding box center [703, 68] width 67 height 12
click at [737, 121] on div "[PERSON_NAME] (You)" at bounding box center [749, 119] width 91 height 10
click at [702, 309] on div "Select..." at bounding box center [671, 315] width 115 height 14
click at [648, 346] on div "[PERSON_NAME]" at bounding box center [646, 345] width 51 height 12
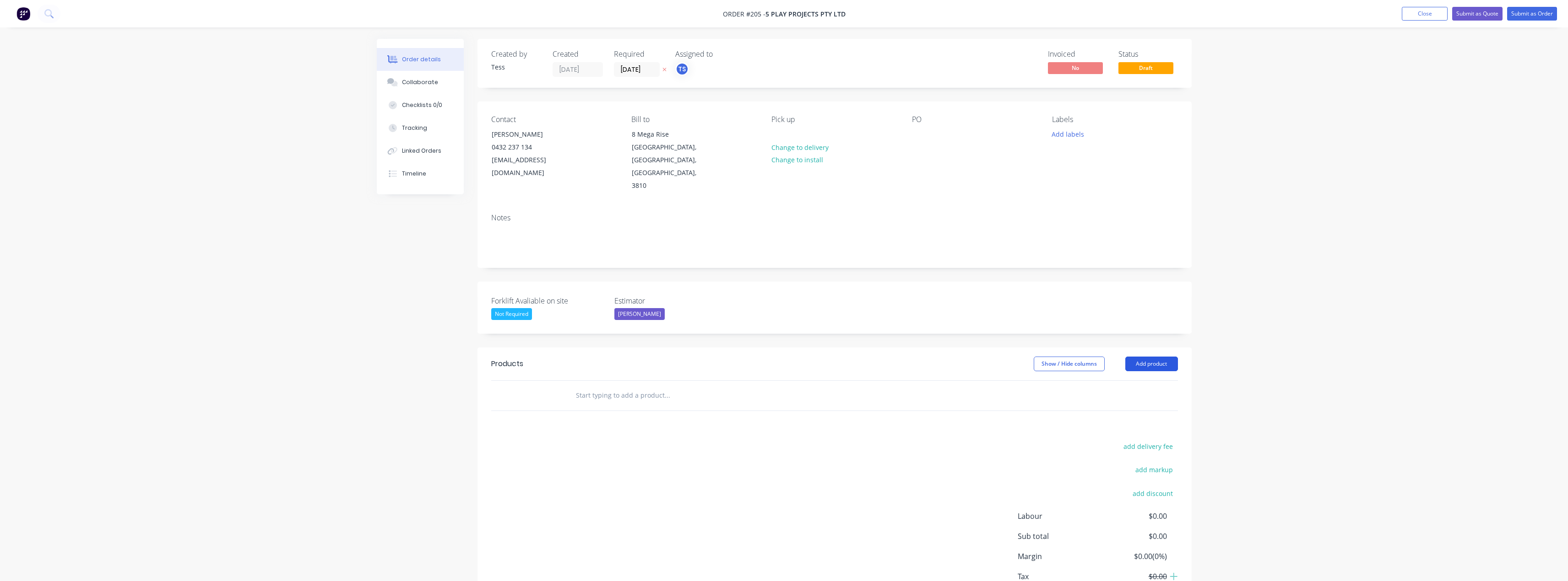
click at [1162, 357] on button "Add product" at bounding box center [1152, 364] width 53 height 14
click at [1157, 381] on div "Product catalogue" at bounding box center [1134, 387] width 71 height 14
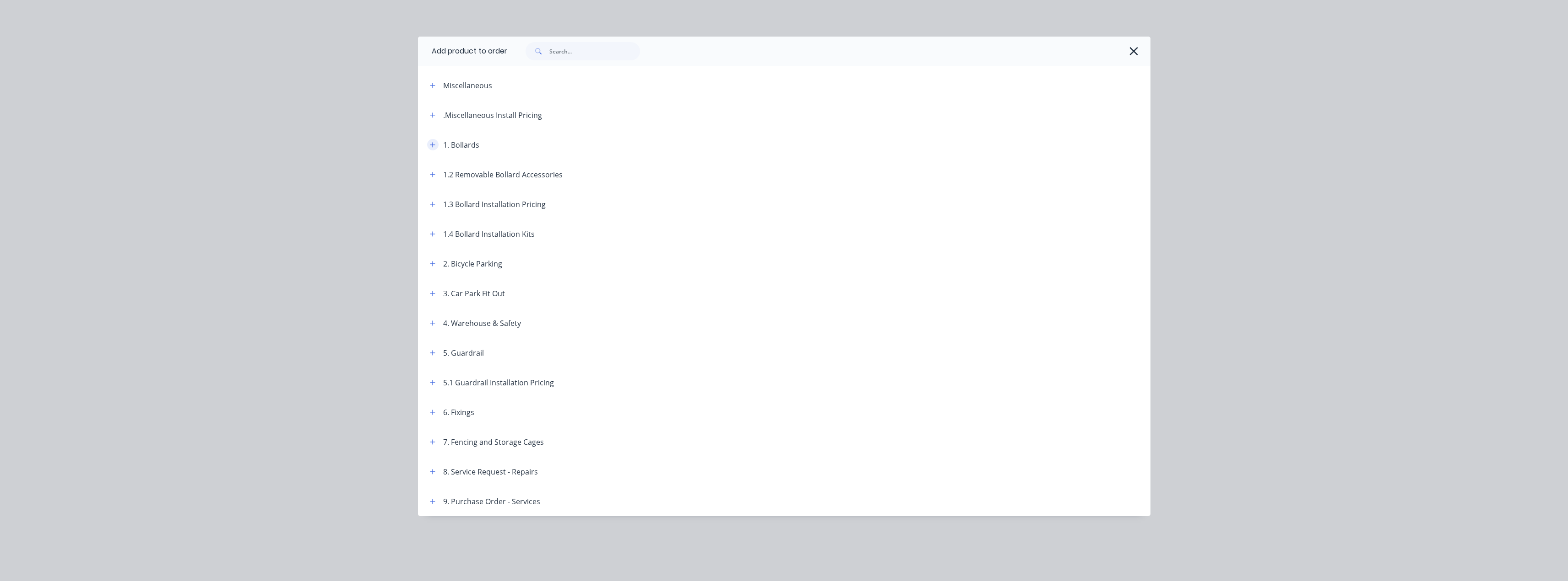
click at [436, 144] on icon "button" at bounding box center [432, 145] width 6 height 6
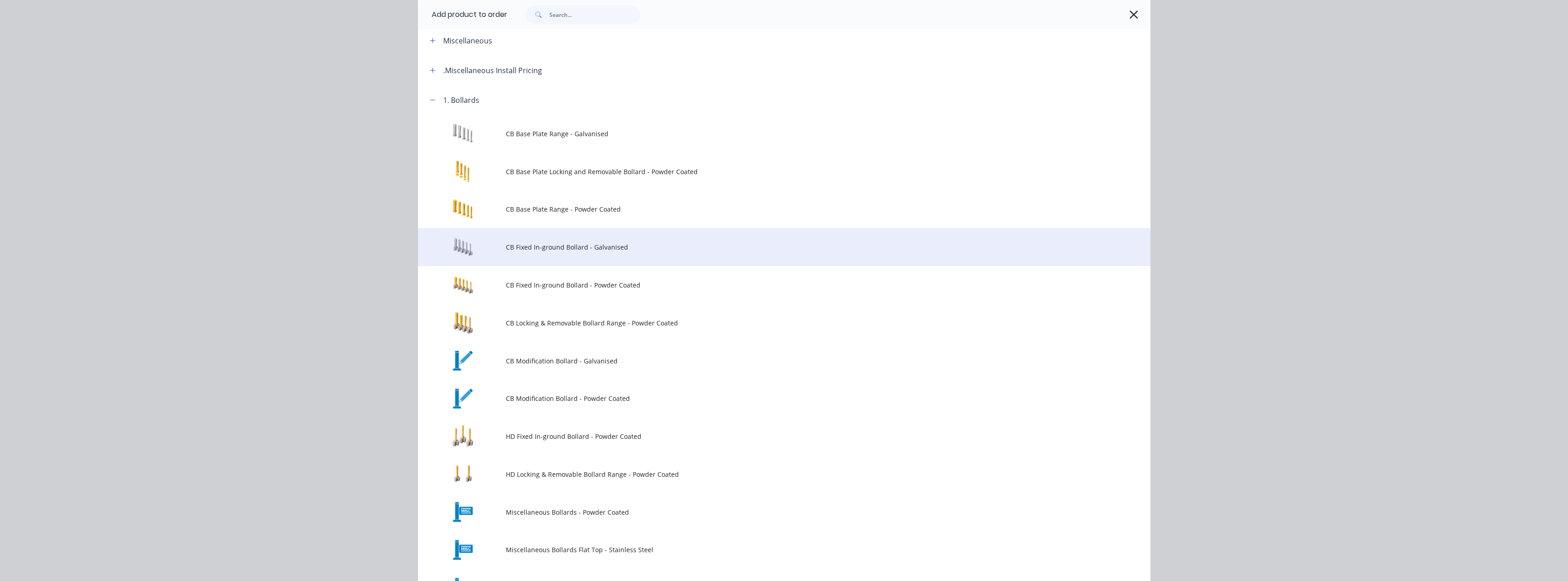
scroll to position [46, 0]
click at [591, 247] on span "CB Fixed In-ground Bollard - Galvanised" at bounding box center [764, 246] width 516 height 10
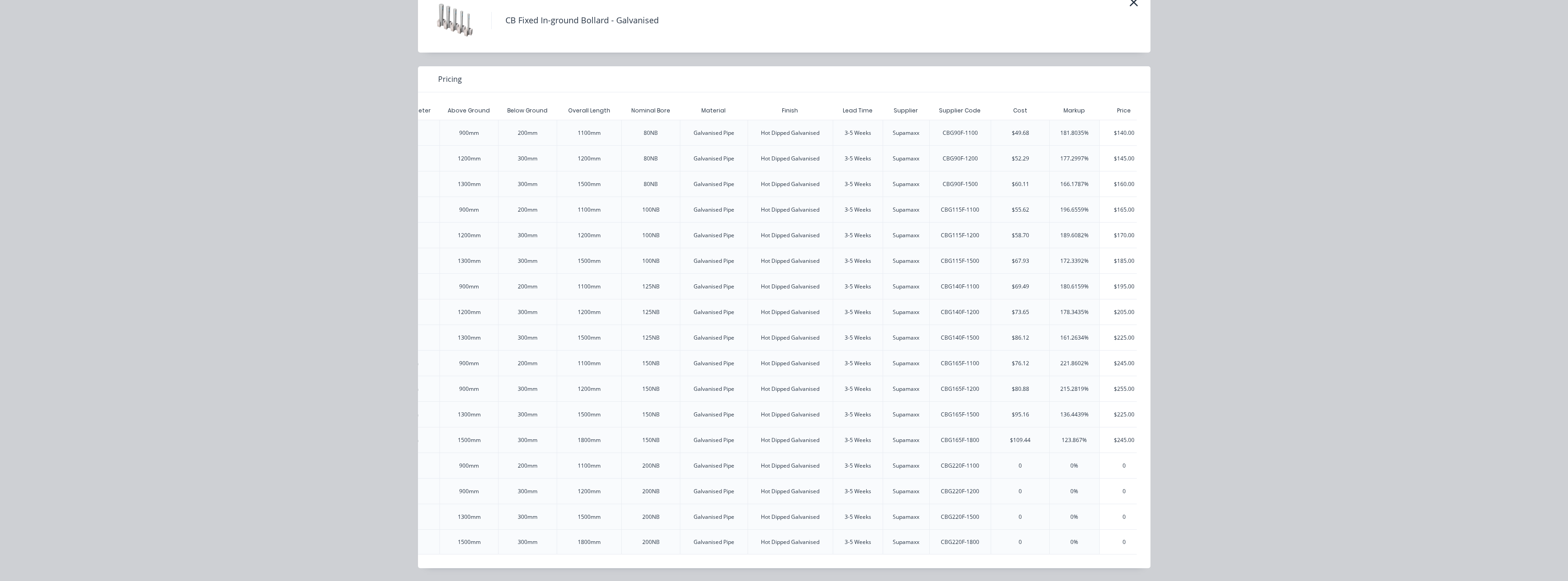
scroll to position [0, 1166]
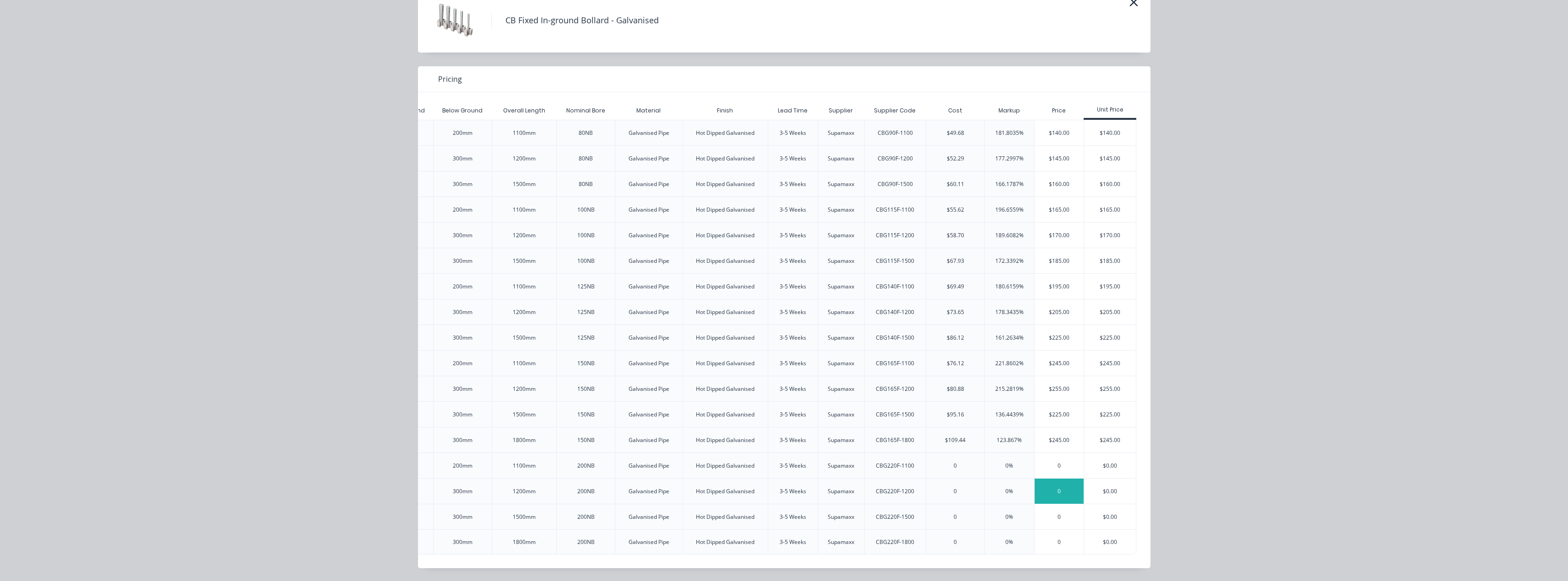
click at [1064, 479] on div "0" at bounding box center [1060, 491] width 50 height 25
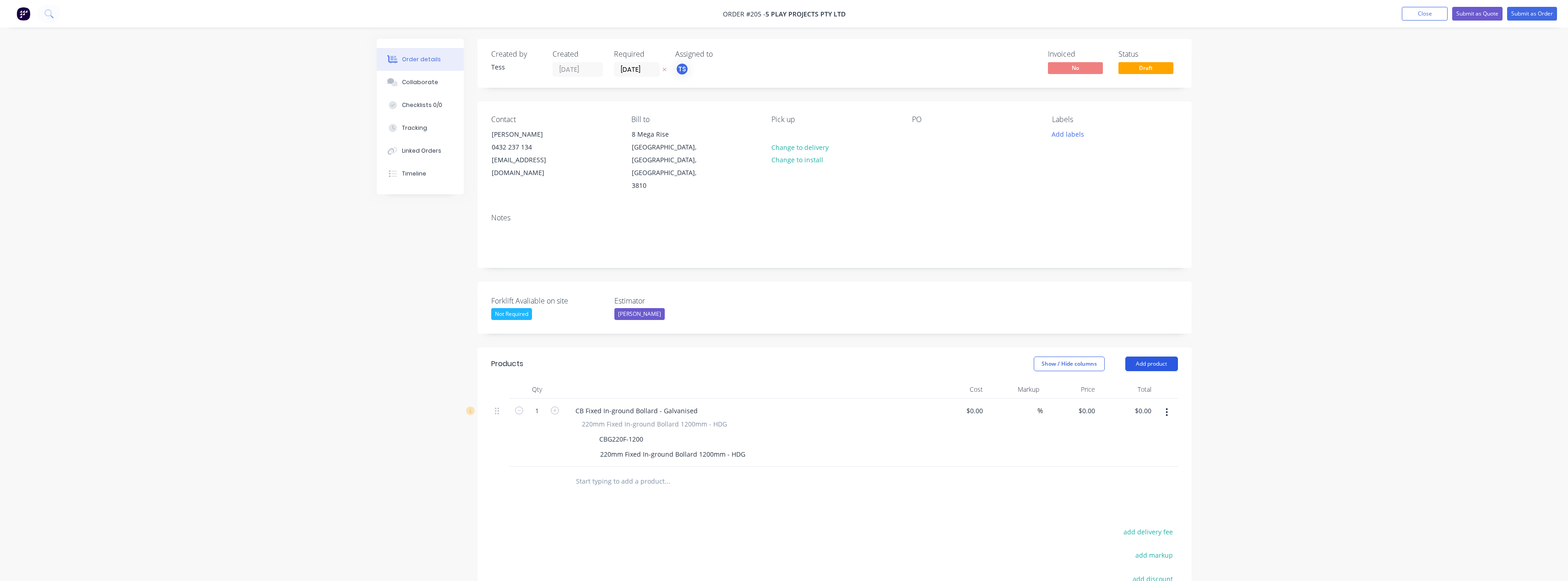
click at [1161, 357] on button "Add product" at bounding box center [1152, 364] width 53 height 14
click at [1147, 381] on div "Product catalogue" at bounding box center [1134, 387] width 71 height 14
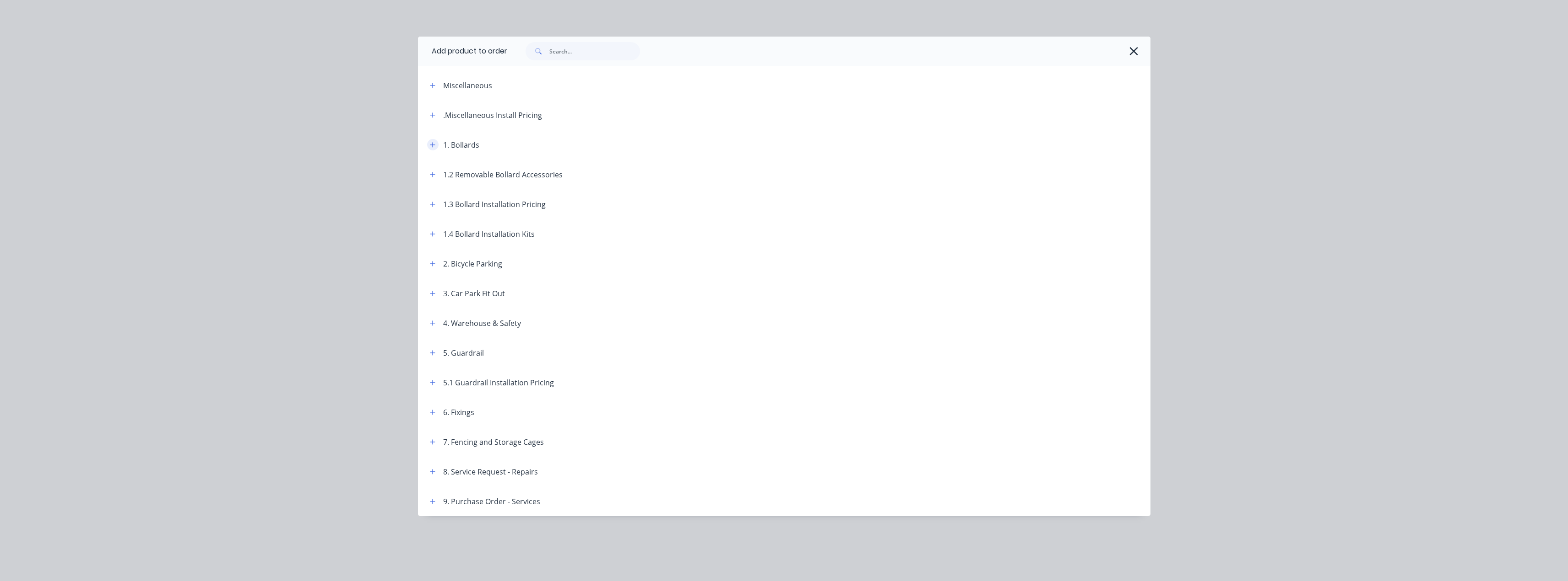
click at [427, 143] on button "button" at bounding box center [433, 145] width 11 height 11
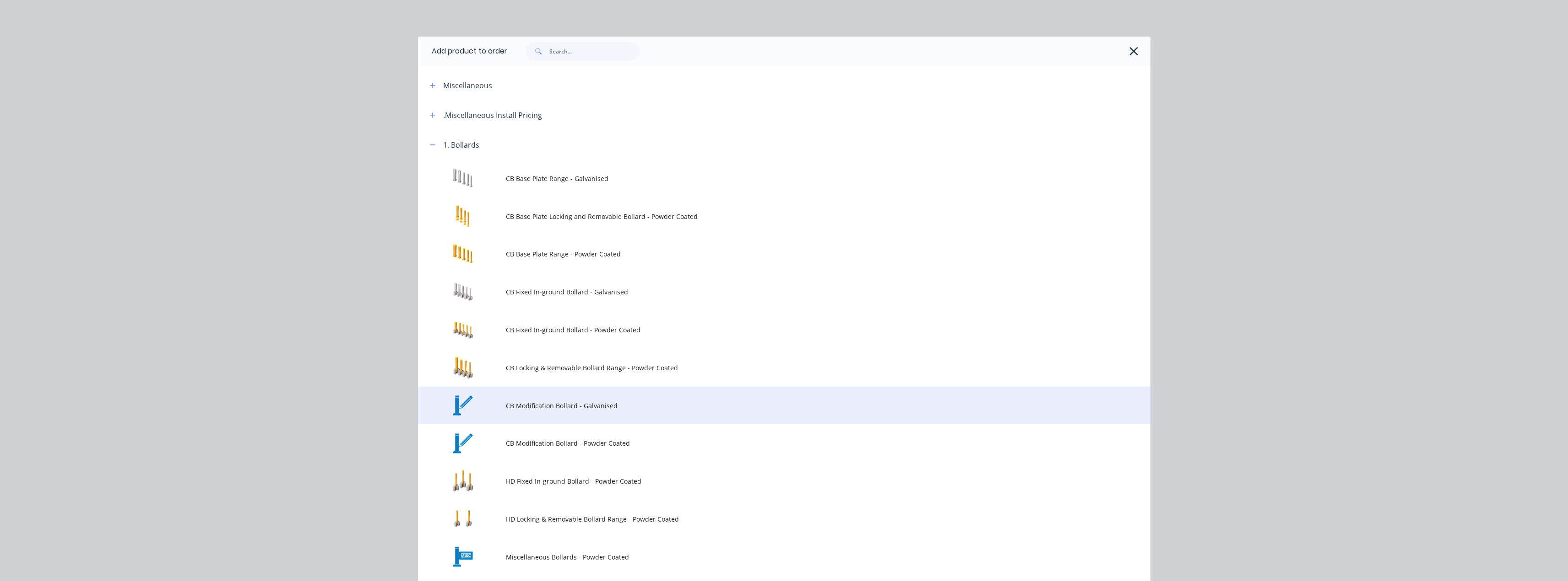
click at [645, 407] on span "CB Modification Bollard - Galvanised" at bounding box center [764, 406] width 516 height 10
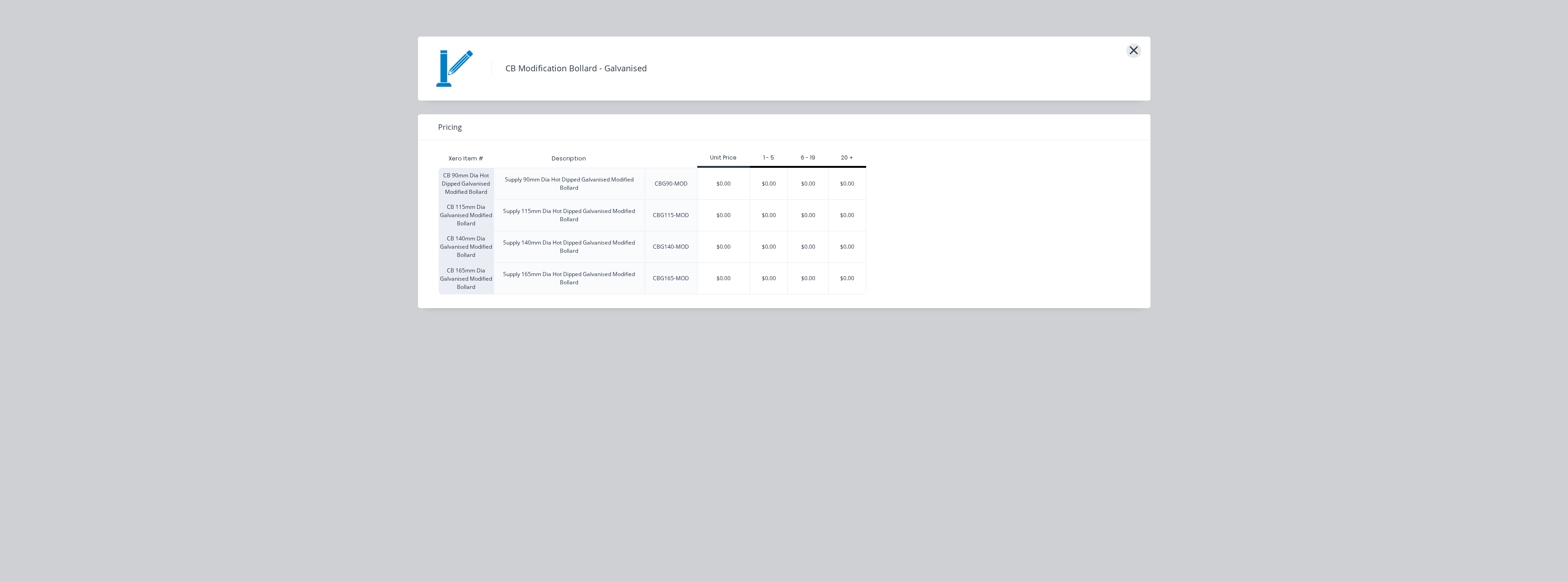
click at [1138, 50] on icon "button" at bounding box center [1134, 50] width 10 height 13
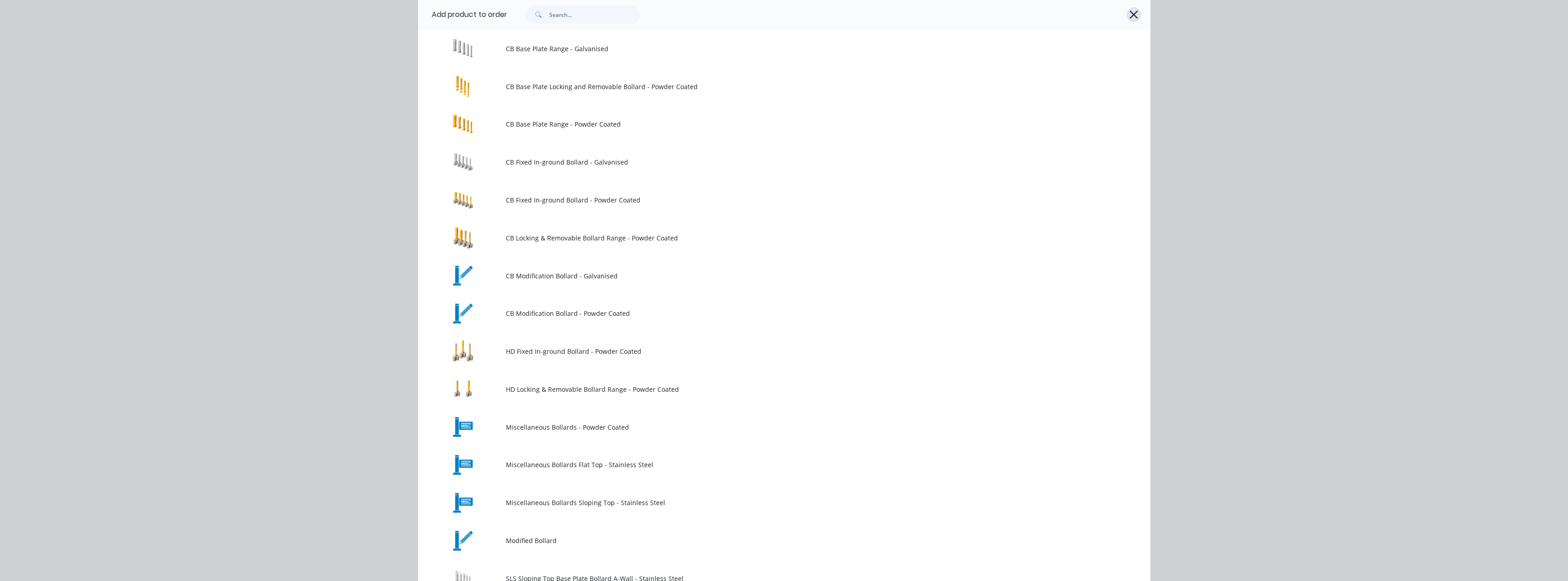
click at [1136, 14] on button "button" at bounding box center [1134, 14] width 14 height 14
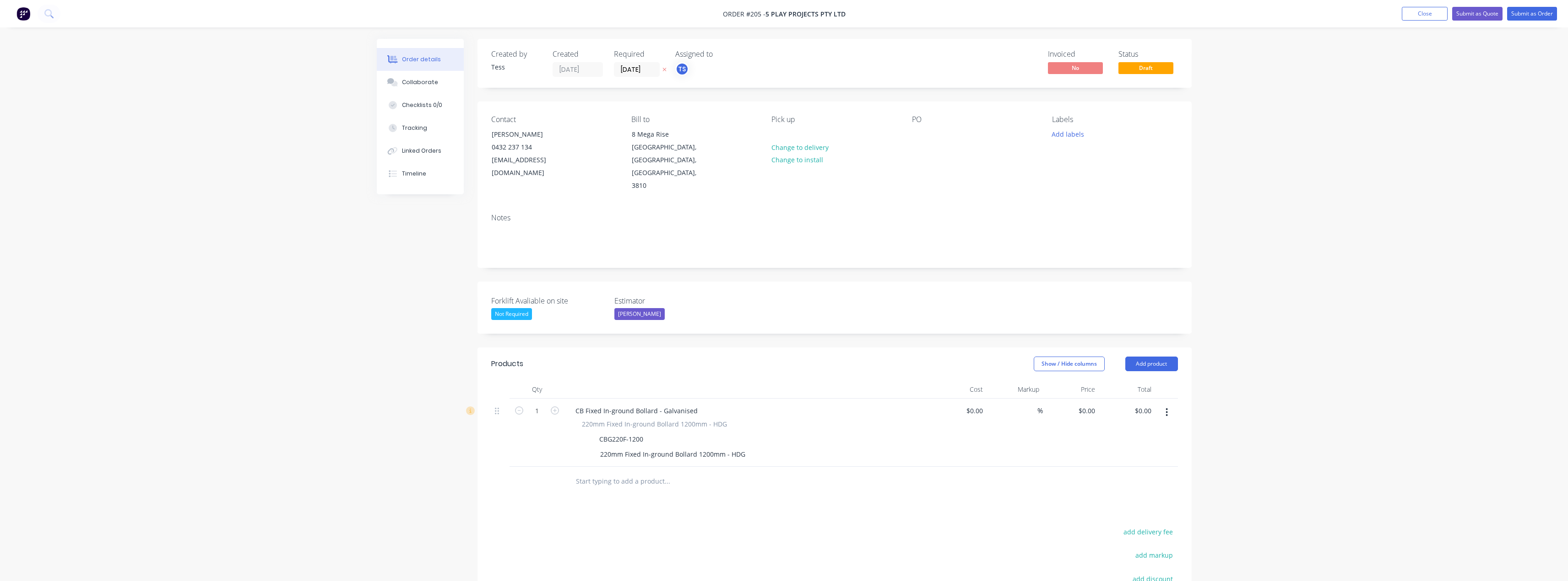
click at [594, 473] on input "text" at bounding box center [667, 482] width 183 height 18
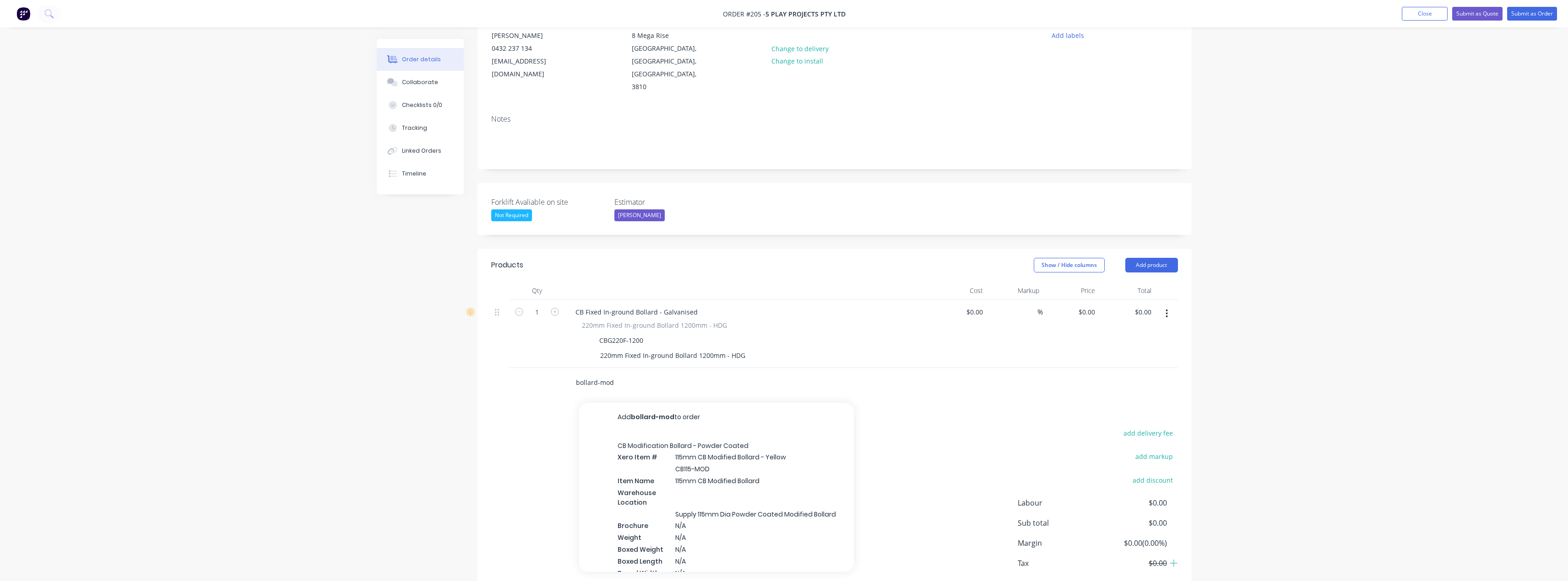
scroll to position [123, 0]
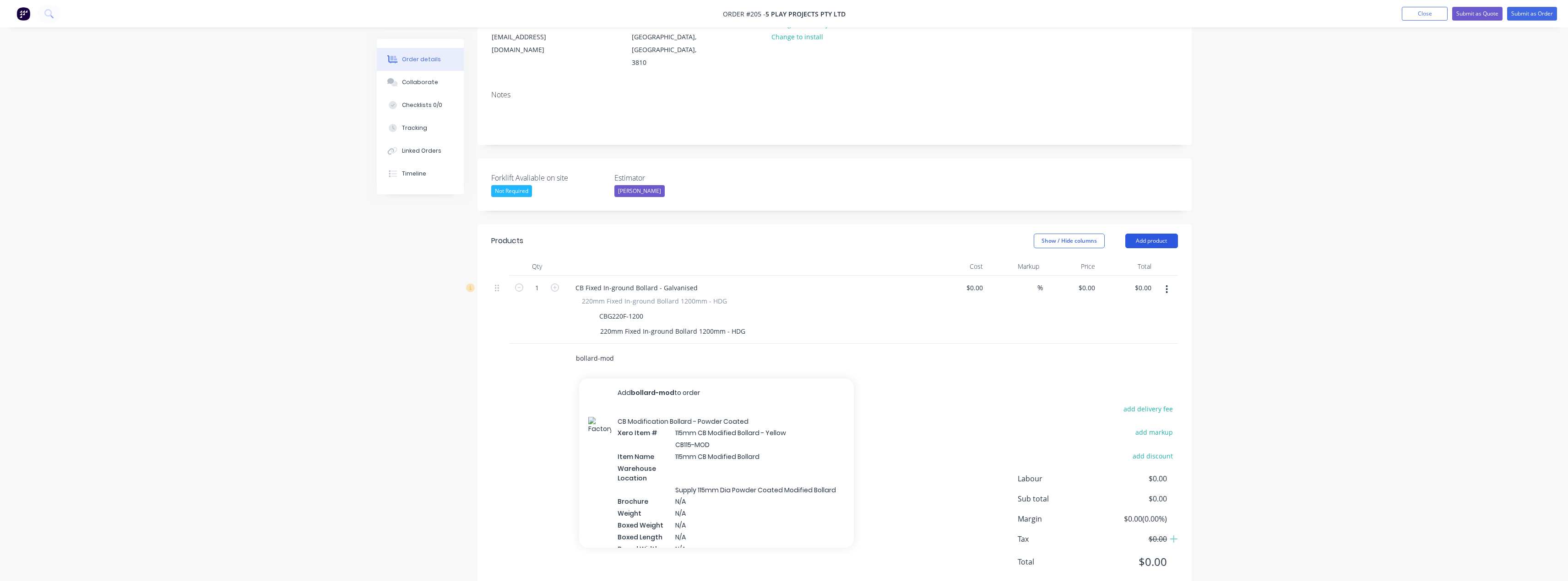
type input "bollard-mod"
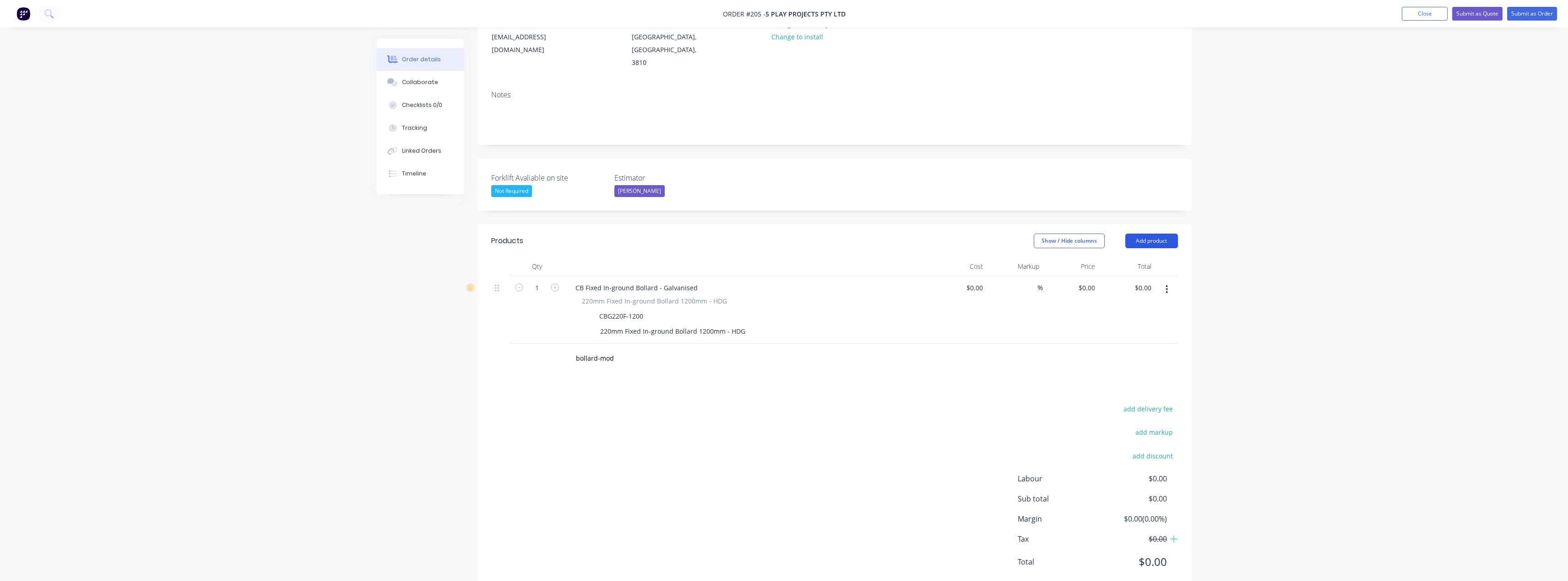
click at [1142, 234] on button "Add product" at bounding box center [1152, 241] width 53 height 14
click at [1109, 257] on div "Product catalogue" at bounding box center [1134, 264] width 71 height 14
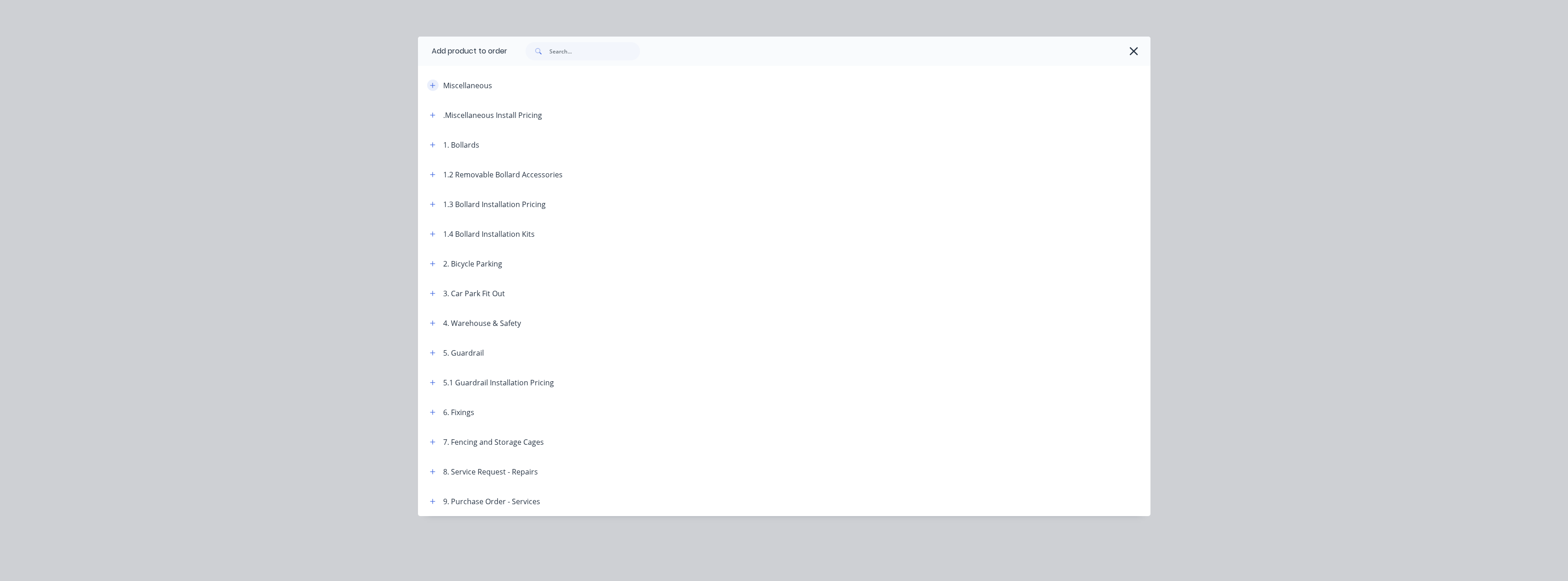
click at [434, 87] on icon "button" at bounding box center [432, 86] width 6 height 6
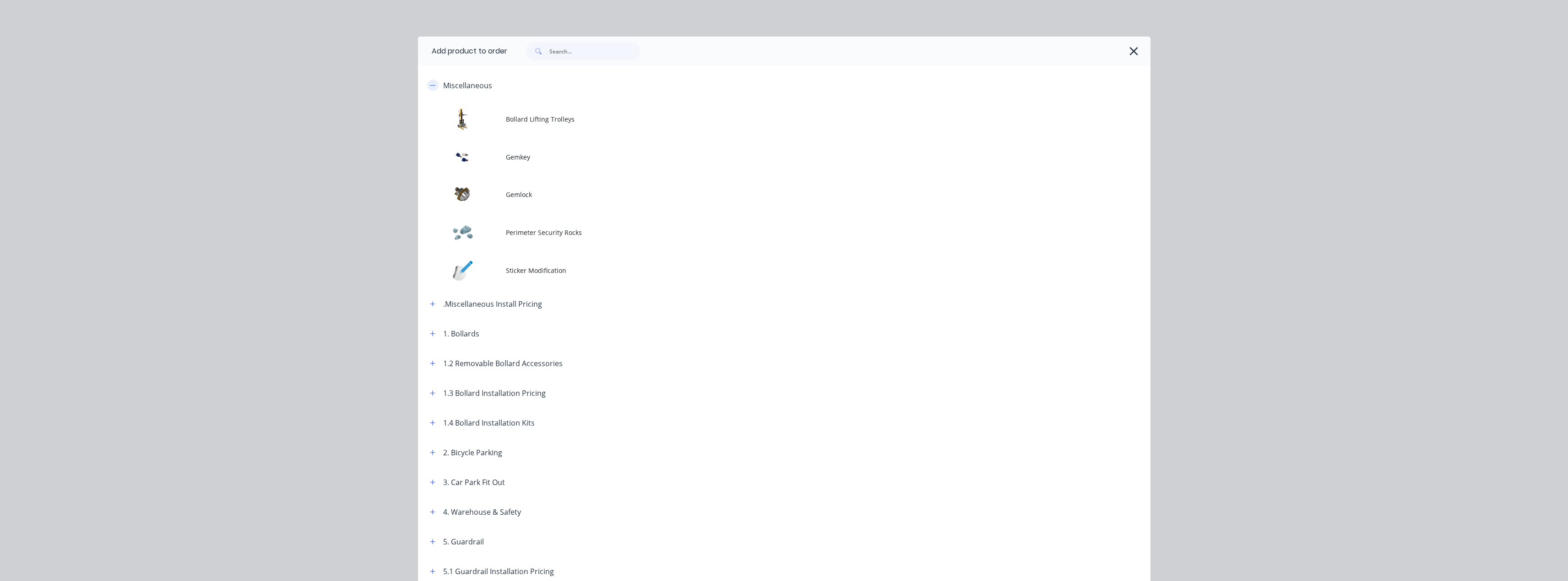
click at [434, 83] on button "button" at bounding box center [433, 85] width 11 height 11
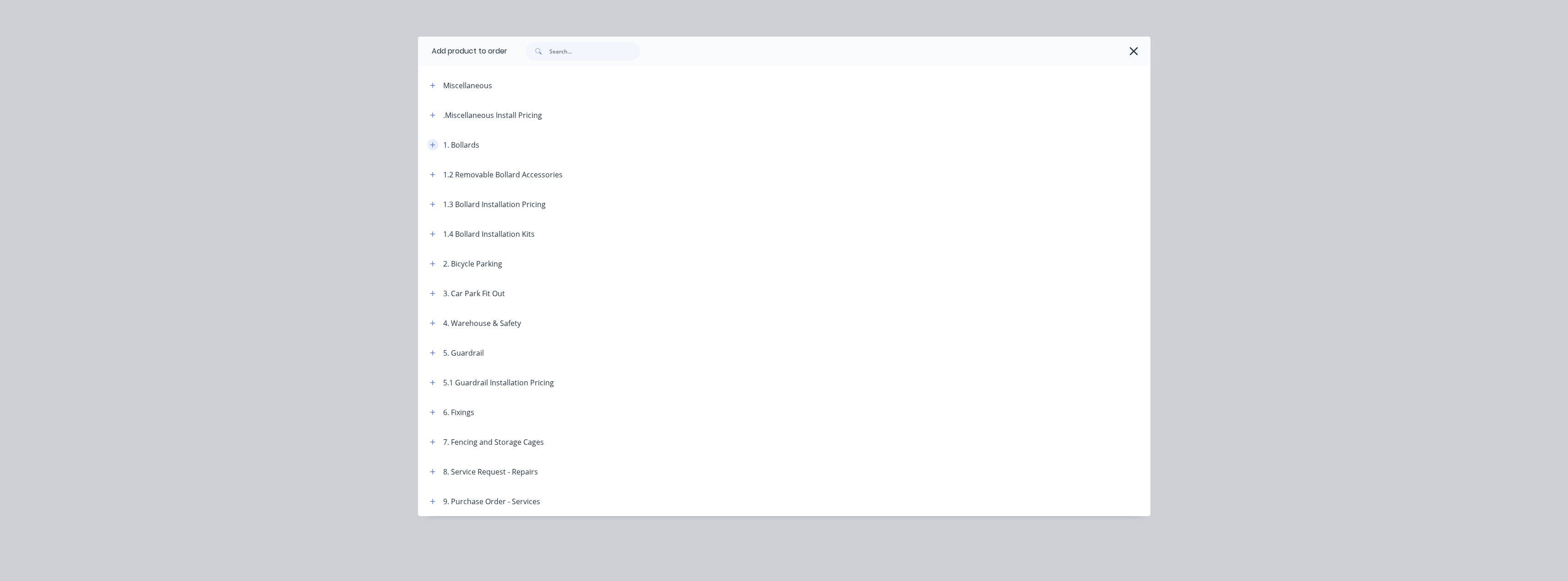
click at [432, 146] on icon "button" at bounding box center [432, 145] width 6 height 6
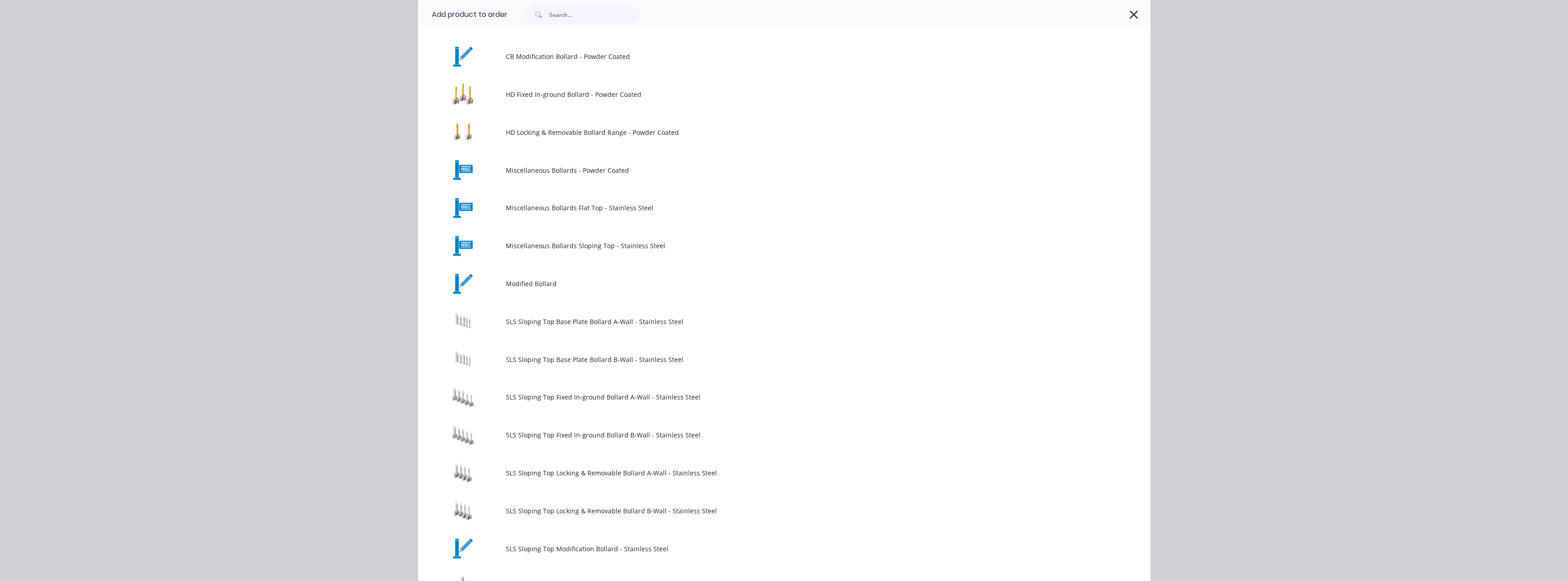
scroll to position [385, 0]
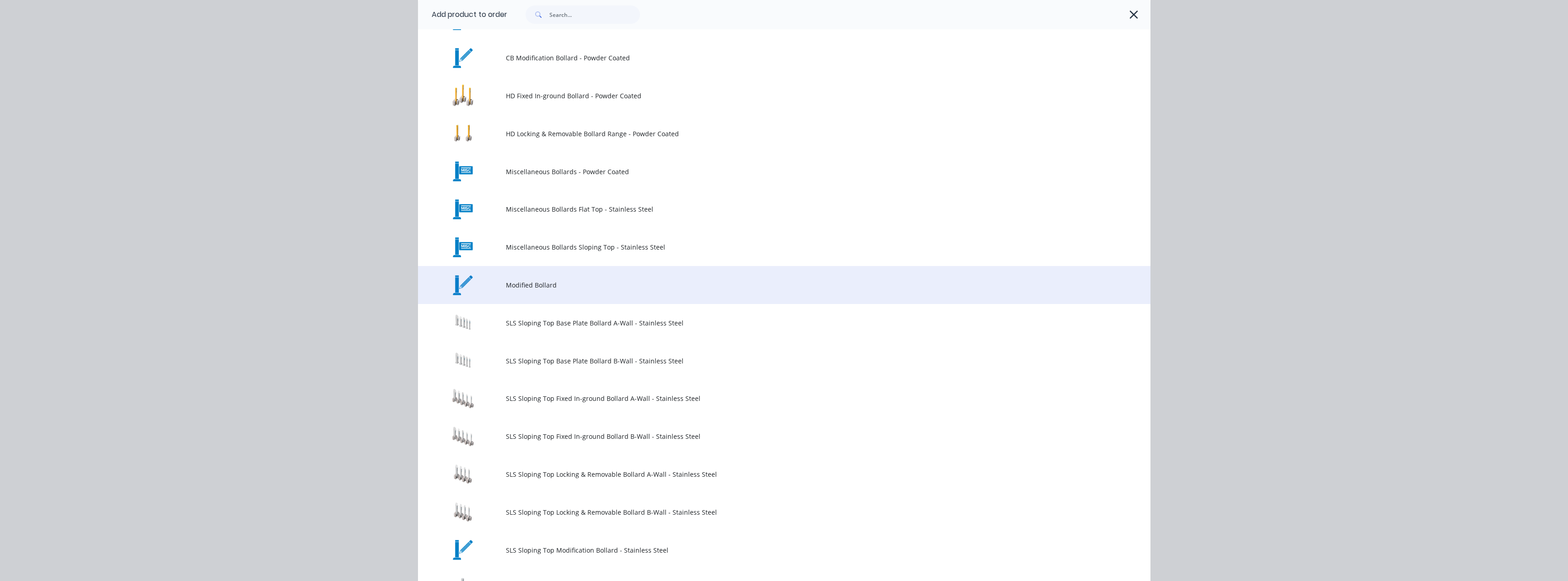
click at [523, 286] on span "Modified Bollard" at bounding box center [764, 285] width 516 height 10
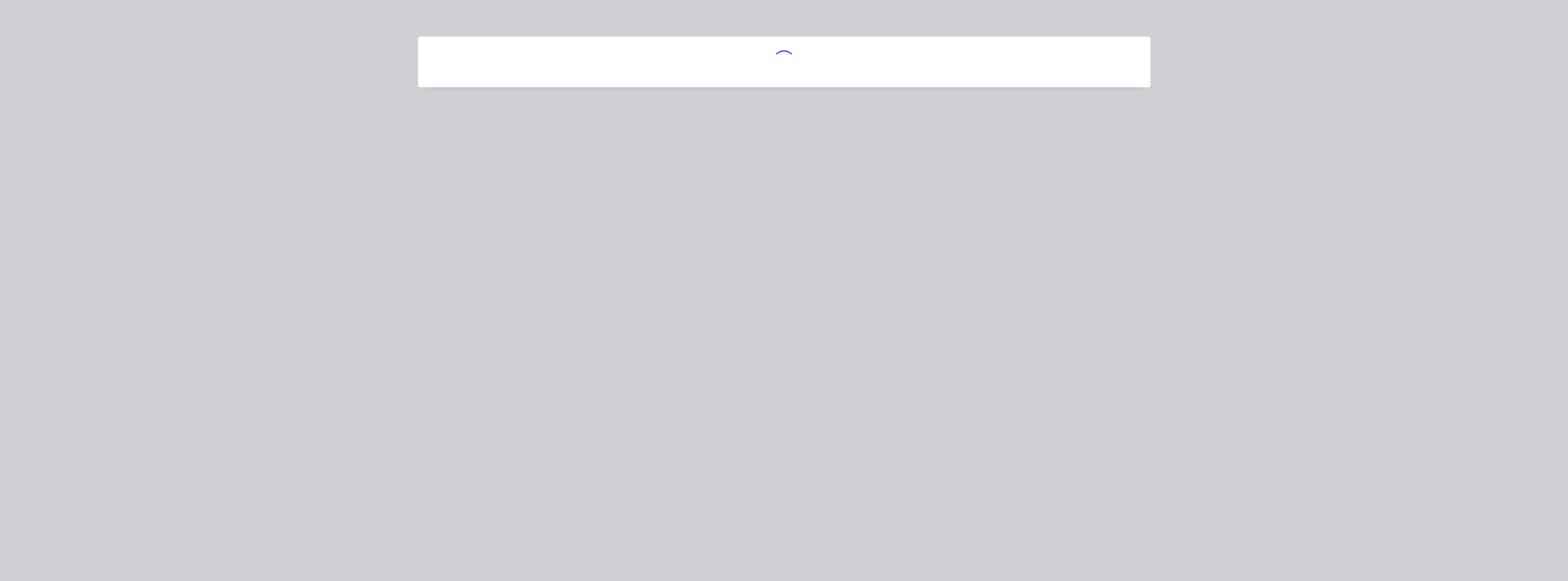
scroll to position [0, 0]
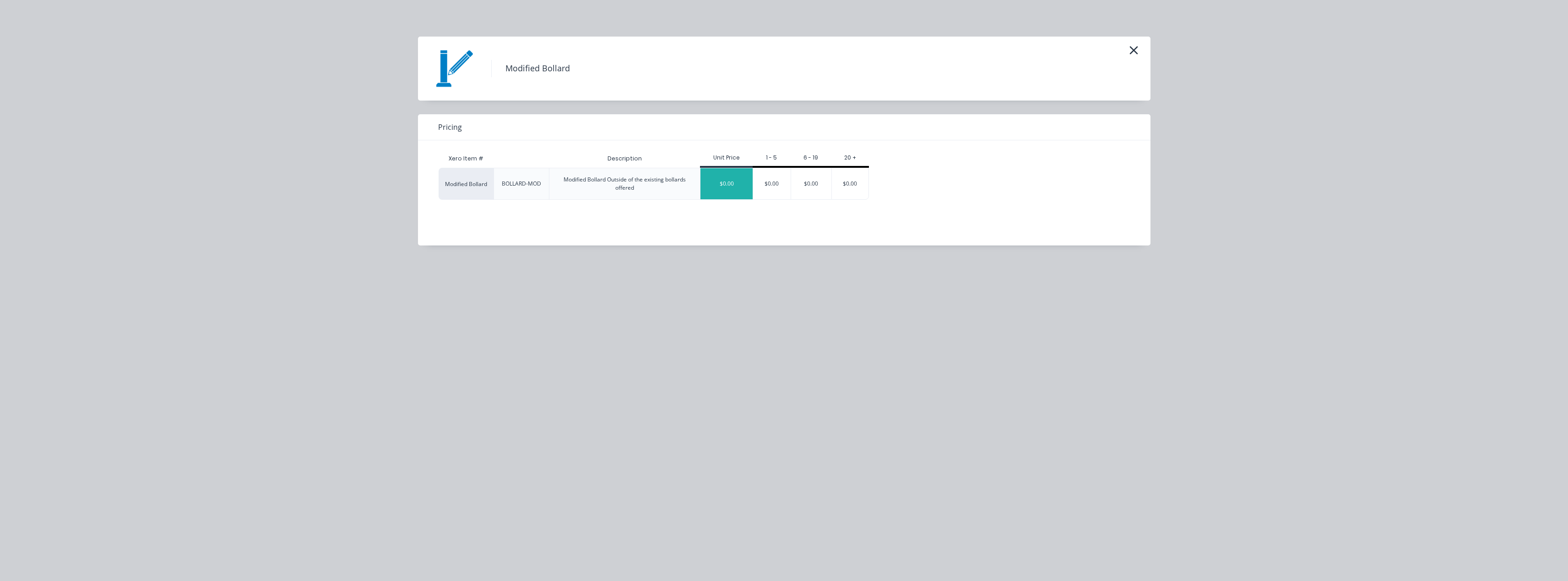
click at [719, 180] on div "$0.00" at bounding box center [726, 184] width 52 height 31
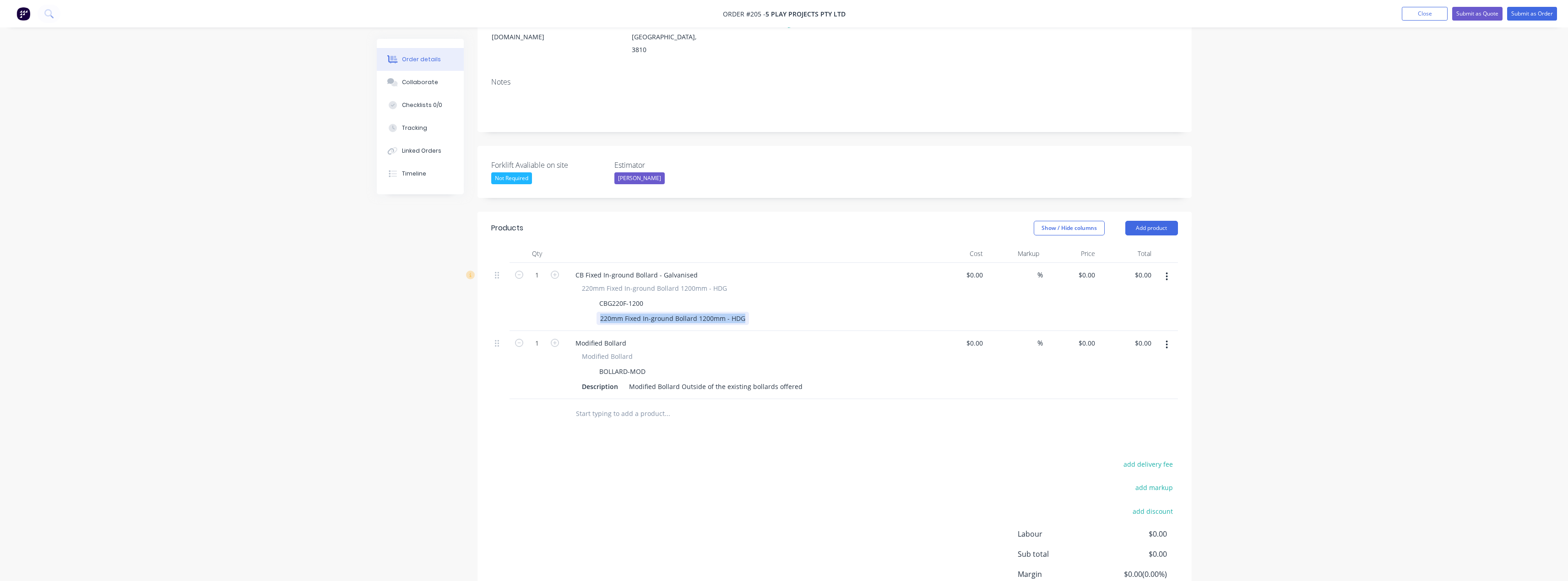
drag, startPoint x: 741, startPoint y: 293, endPoint x: 594, endPoint y: 299, distance: 147.1
click at [594, 312] on div "220mm Fixed In-ground Bollard 1200mm - HDG" at bounding box center [746, 318] width 335 height 14
copy div "220mm Fixed In-ground Bollard 1200mm - HDG"
click at [654, 380] on div "Modified Bollard Outside of the existing bollards offered" at bounding box center [715, 386] width 180 height 14
drag, startPoint x: 772, startPoint y: 363, endPoint x: 629, endPoint y: 366, distance: 143.0
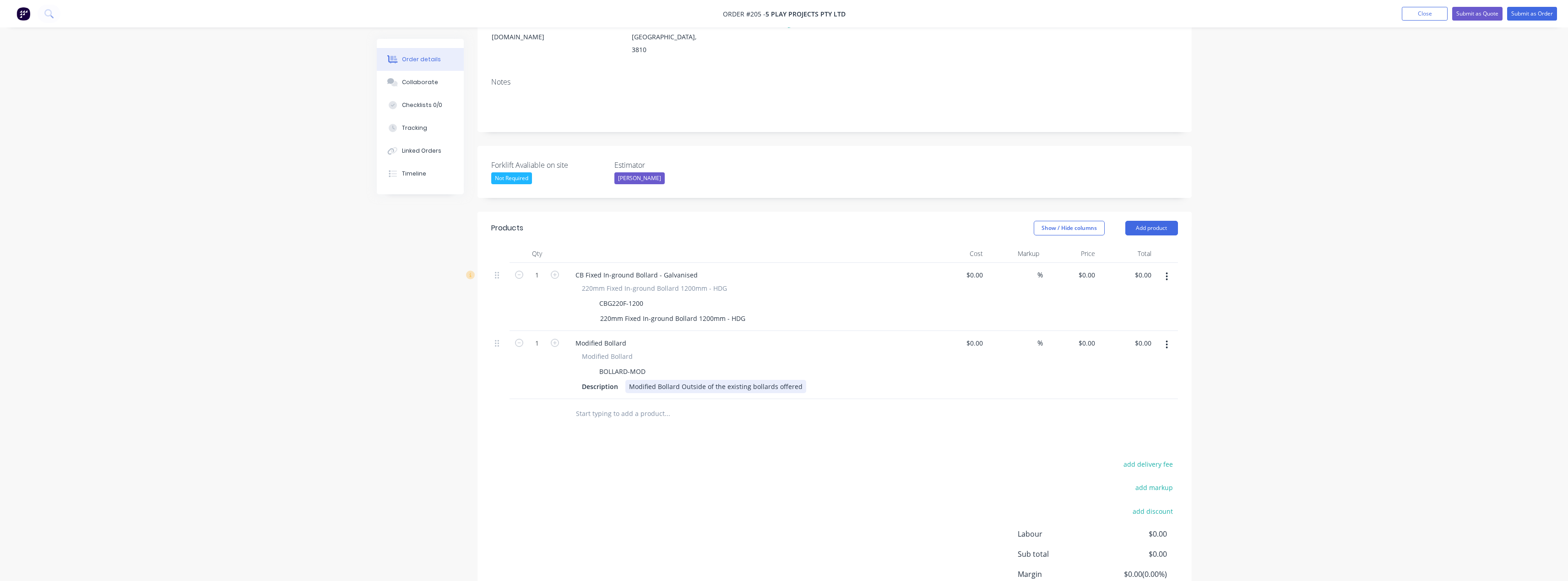
click at [629, 380] on div "Modified Bollard Outside of the existing bollards offered" at bounding box center [715, 386] width 180 height 14
paste div
click at [629, 380] on div "220mm Fixed In-ground Bollard 1200mm - HDG" at bounding box center [702, 386] width 152 height 14
drag, startPoint x: 649, startPoint y: 360, endPoint x: 667, endPoint y: 360, distance: 18.0
click at [649, 380] on div "(CBG22F-1300) 220mm Fixed In-ground Bollard 1200mm - HDG" at bounding box center [724, 386] width 198 height 14
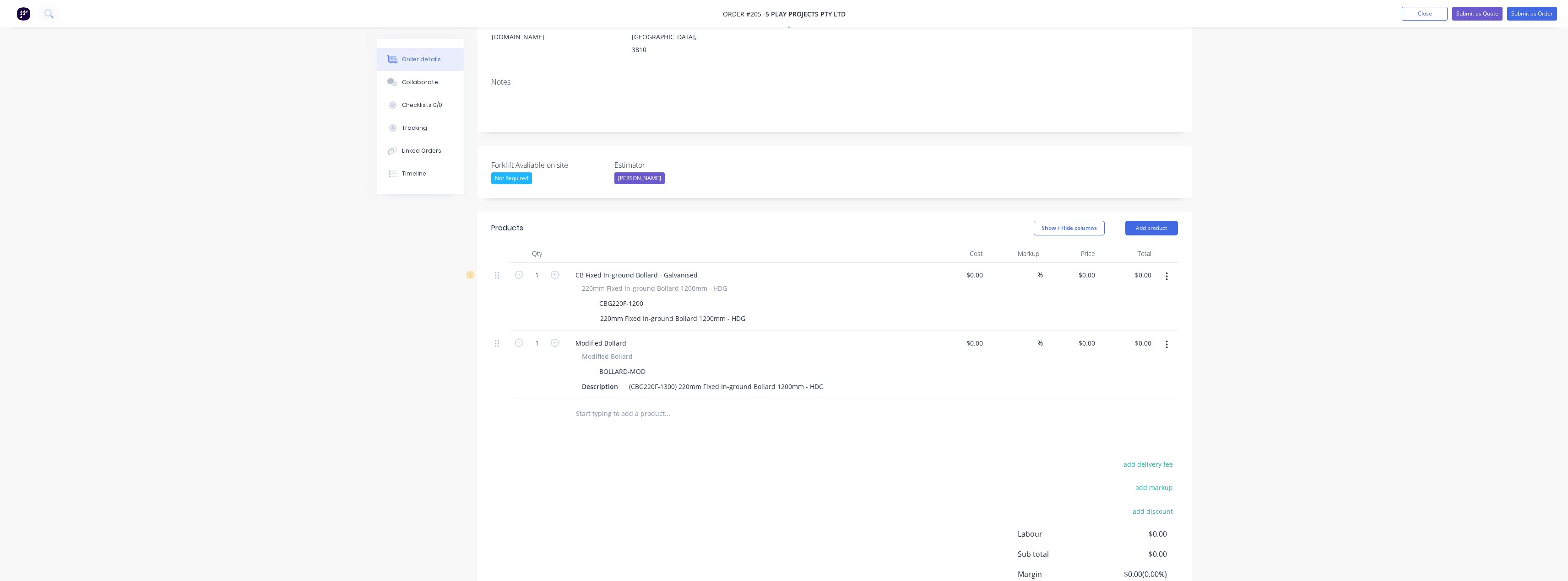
click at [1169, 268] on button "button" at bounding box center [1166, 276] width 22 height 17
click at [1108, 349] on div "Delete" at bounding box center [1134, 356] width 71 height 14
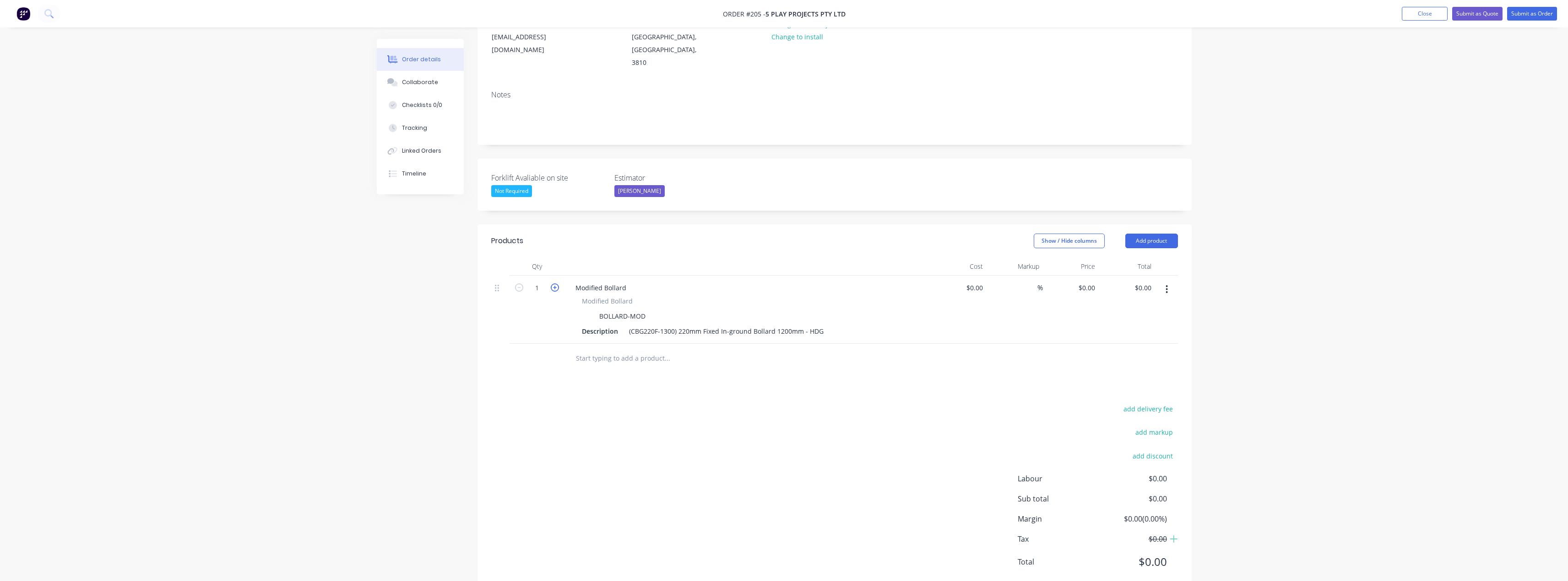
click at [556, 284] on icon "button" at bounding box center [555, 288] width 8 height 8
type input "2"
click at [778, 325] on div "(CBG220F-1300) 220mm Fixed In-ground Bollard 1200mm - HDG" at bounding box center [727, 331] width 202 height 14
click at [780, 325] on div "(CBG220F-1300) 220mm Fixed In-ground Bollard 1200mm - HDG" at bounding box center [727, 331] width 202 height 14
click at [713, 403] on div "add delivery fee add markup add discount Labour $0.00 Sub total $0.00 Margin $0…" at bounding box center [834, 491] width 687 height 176
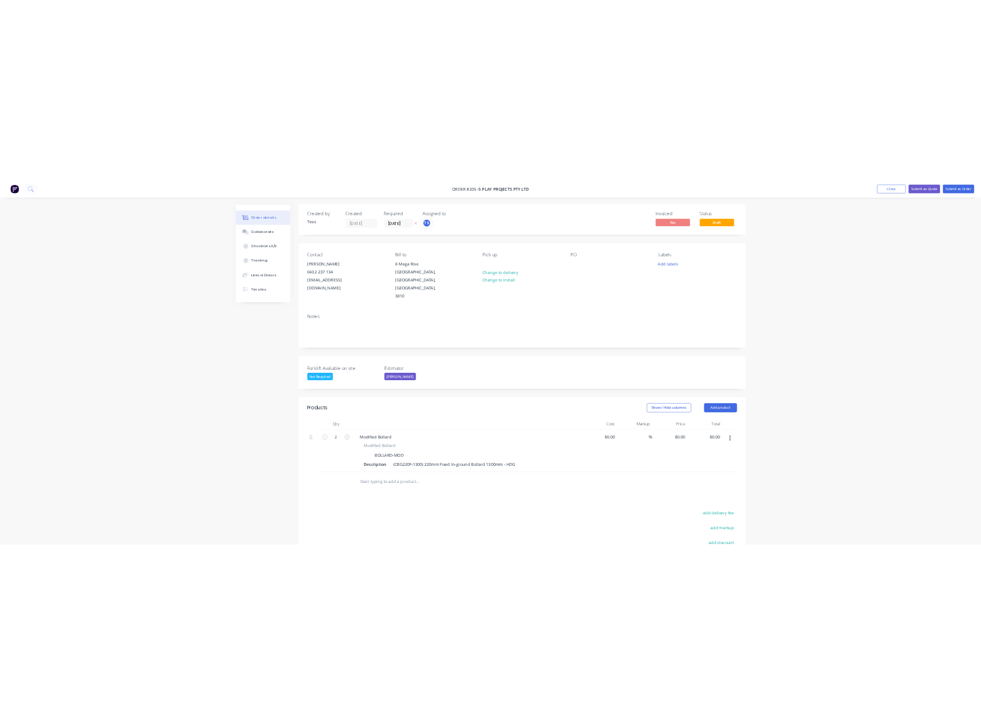
scroll to position [0, 0]
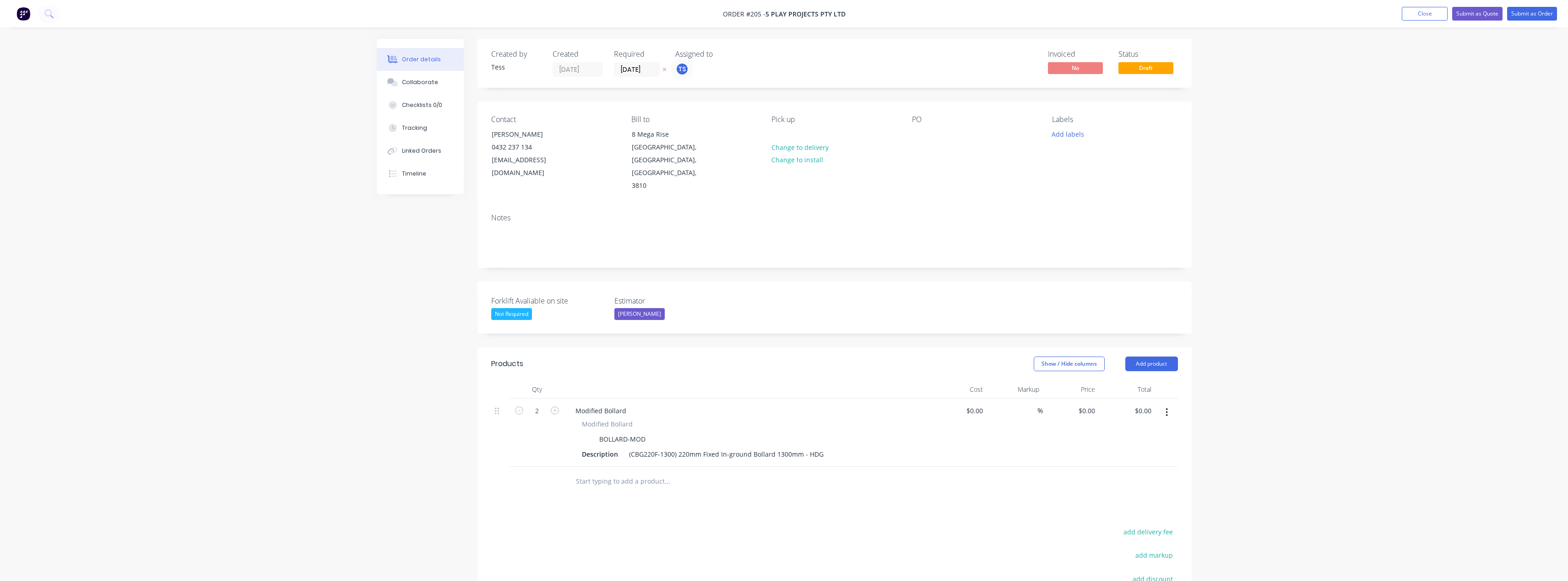
click at [632, 473] on input "text" at bounding box center [667, 482] width 183 height 18
click at [983, 405] on input at bounding box center [976, 411] width 21 height 14
type input "$1.00"
type input "1"
type input "$2.00"
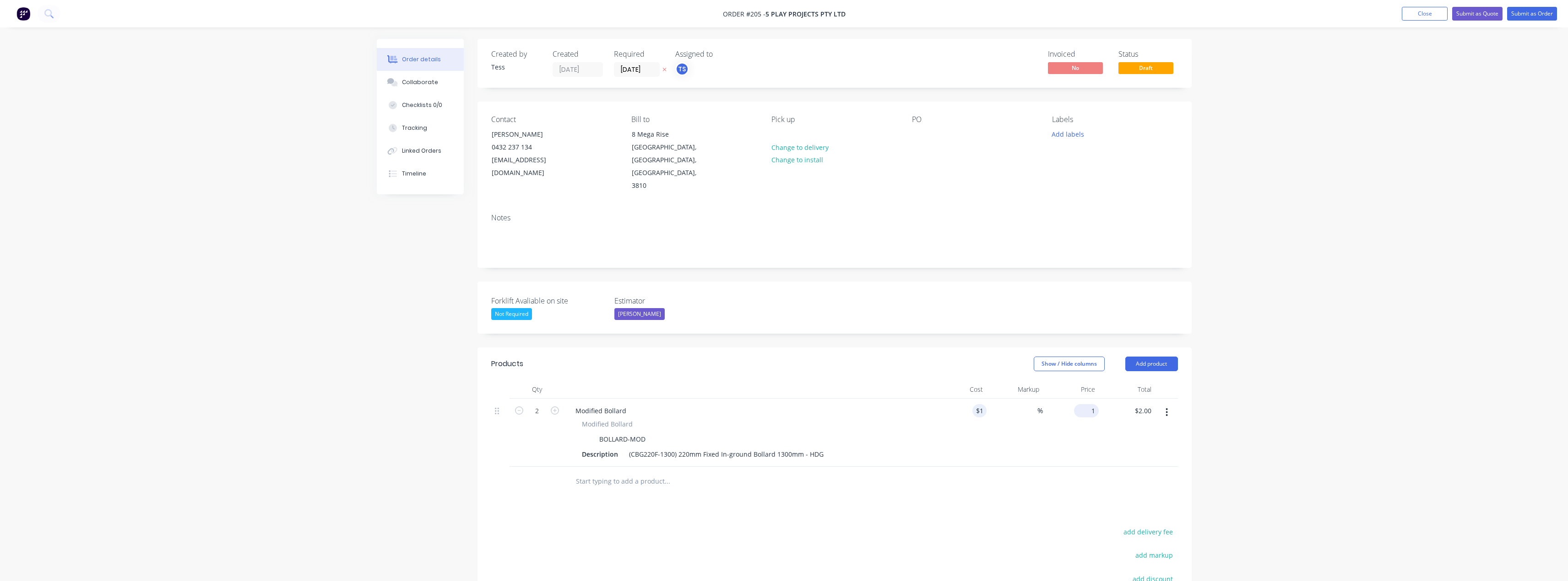
click at [1086, 405] on div "1 $0.00" at bounding box center [1086, 411] width 25 height 14
type input "325"
type input "32400"
type input "$325.00"
type input "$650.00"
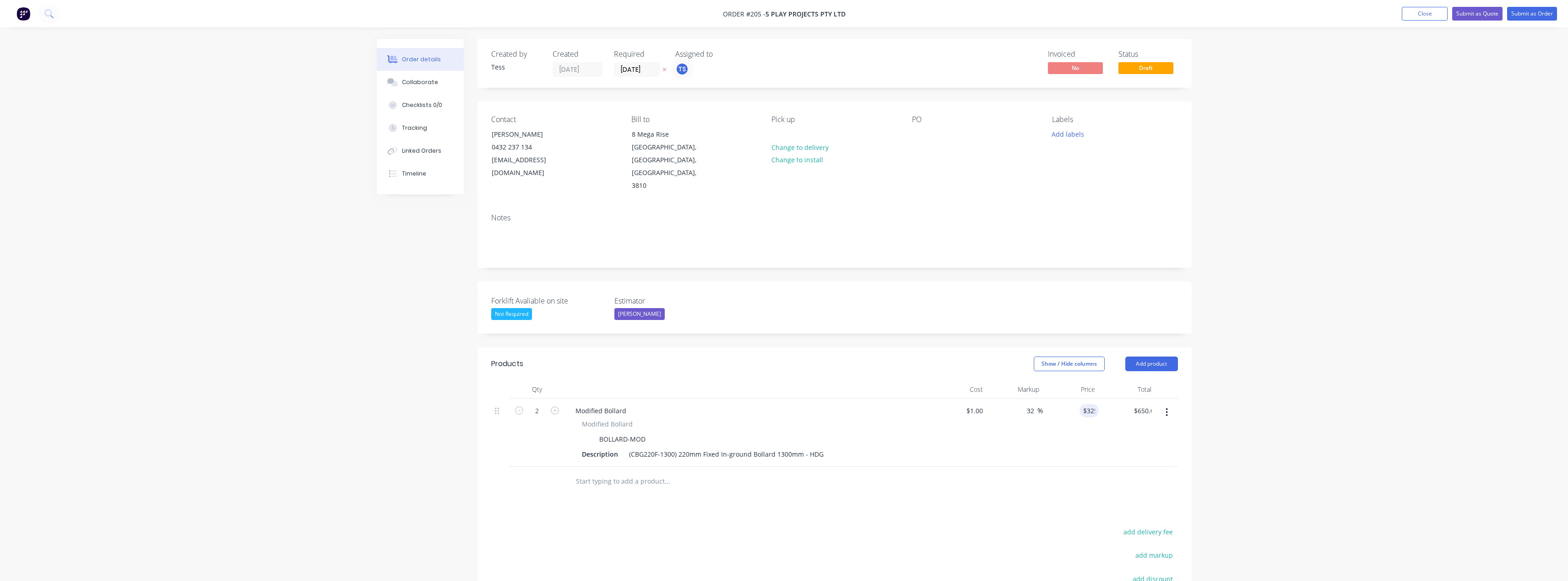
click at [995, 467] on div at bounding box center [834, 482] width 687 height 30
click at [1434, 13] on button "Close" at bounding box center [1424, 14] width 46 height 14
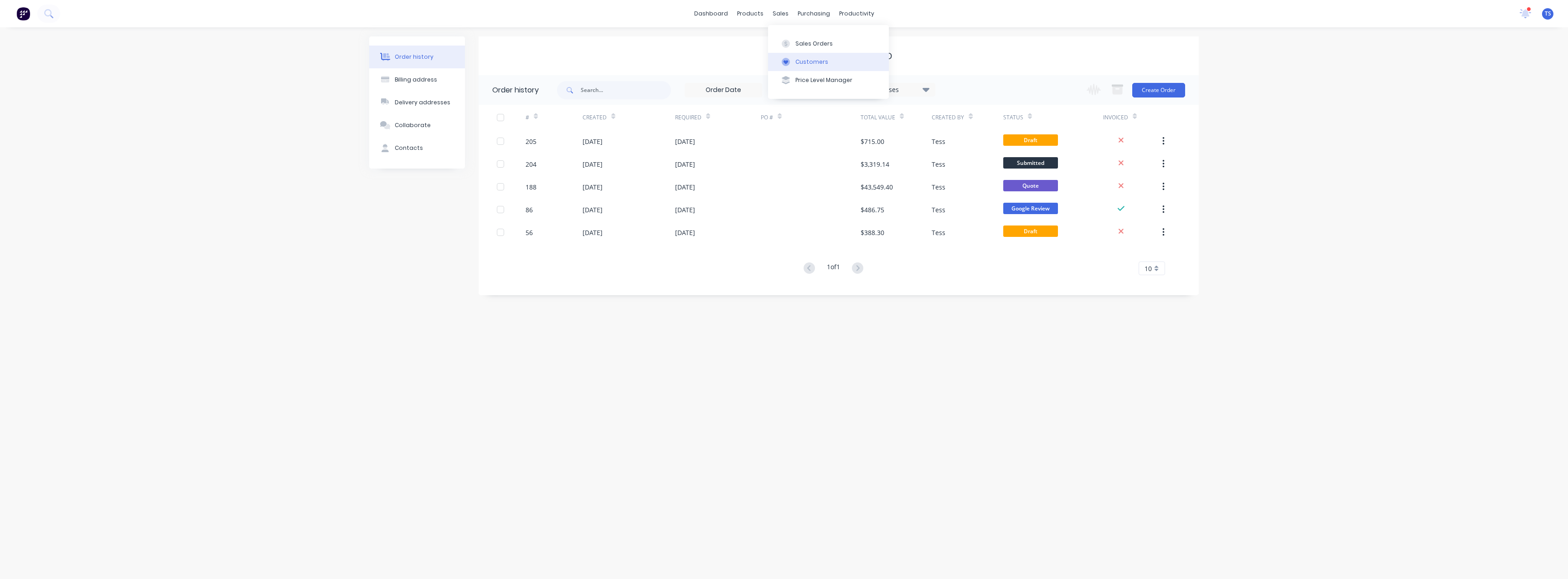
click at [800, 62] on div "Customers" at bounding box center [811, 61] width 33 height 8
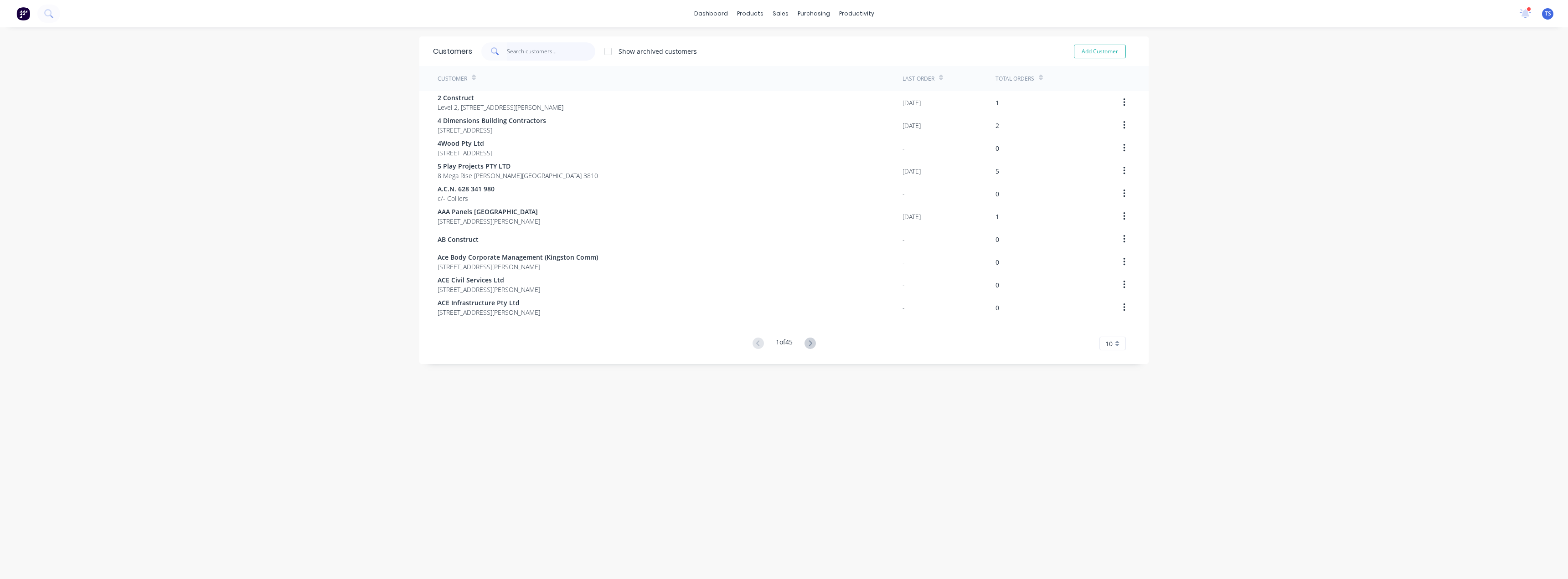
click at [544, 49] on input "text" at bounding box center [551, 51] width 89 height 18
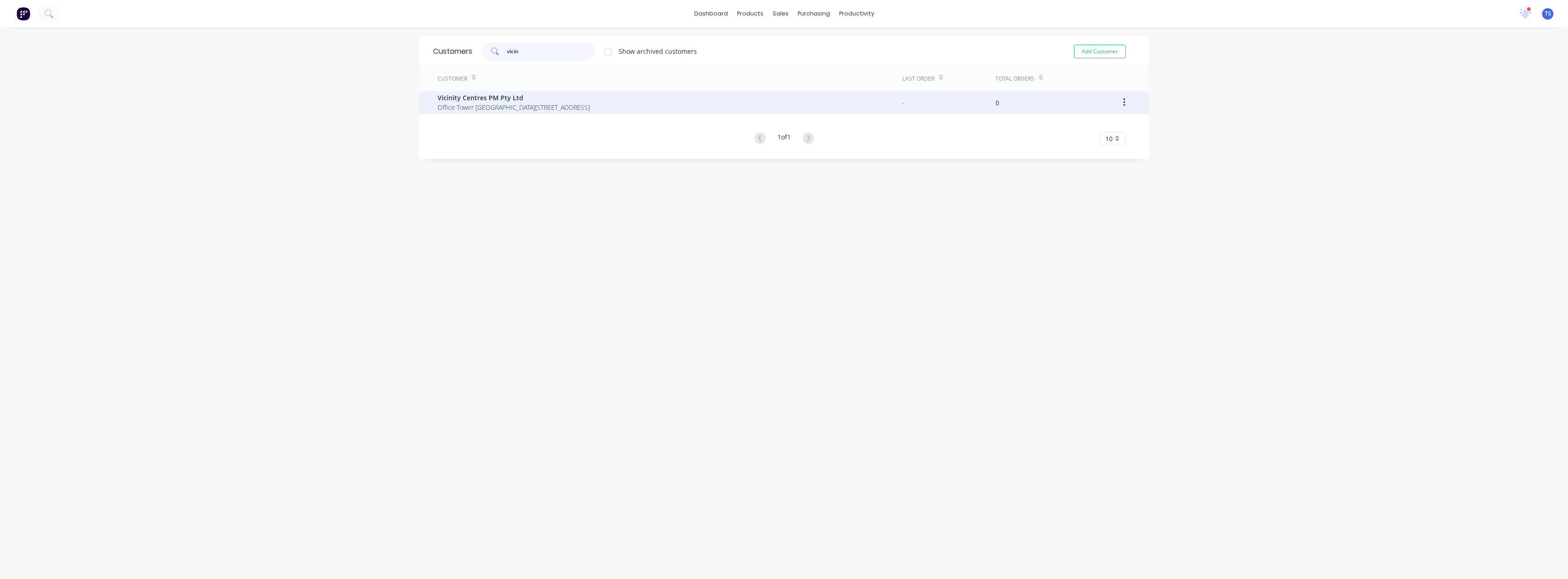
type input "vicin"
click at [506, 102] on span "Office Tower [GEOGRAPHIC_DATA][STREET_ADDRESS]" at bounding box center [513, 107] width 152 height 10
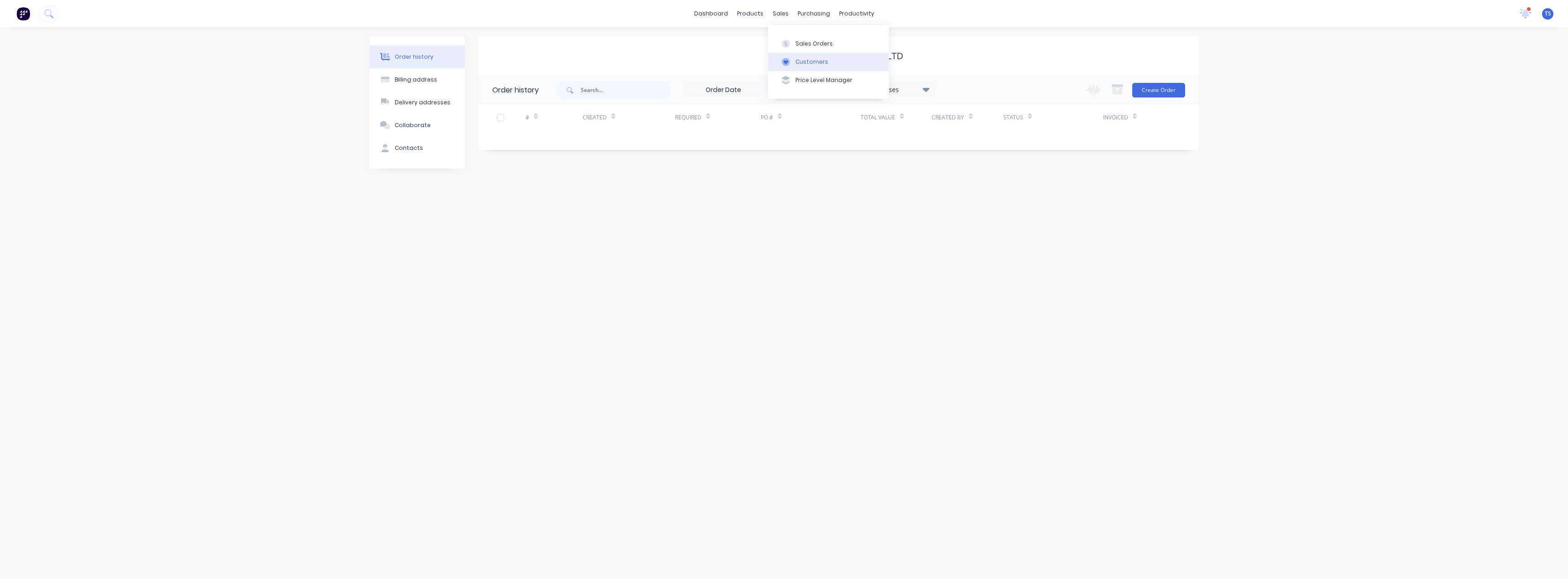
click at [801, 60] on div "Customers" at bounding box center [811, 61] width 33 height 8
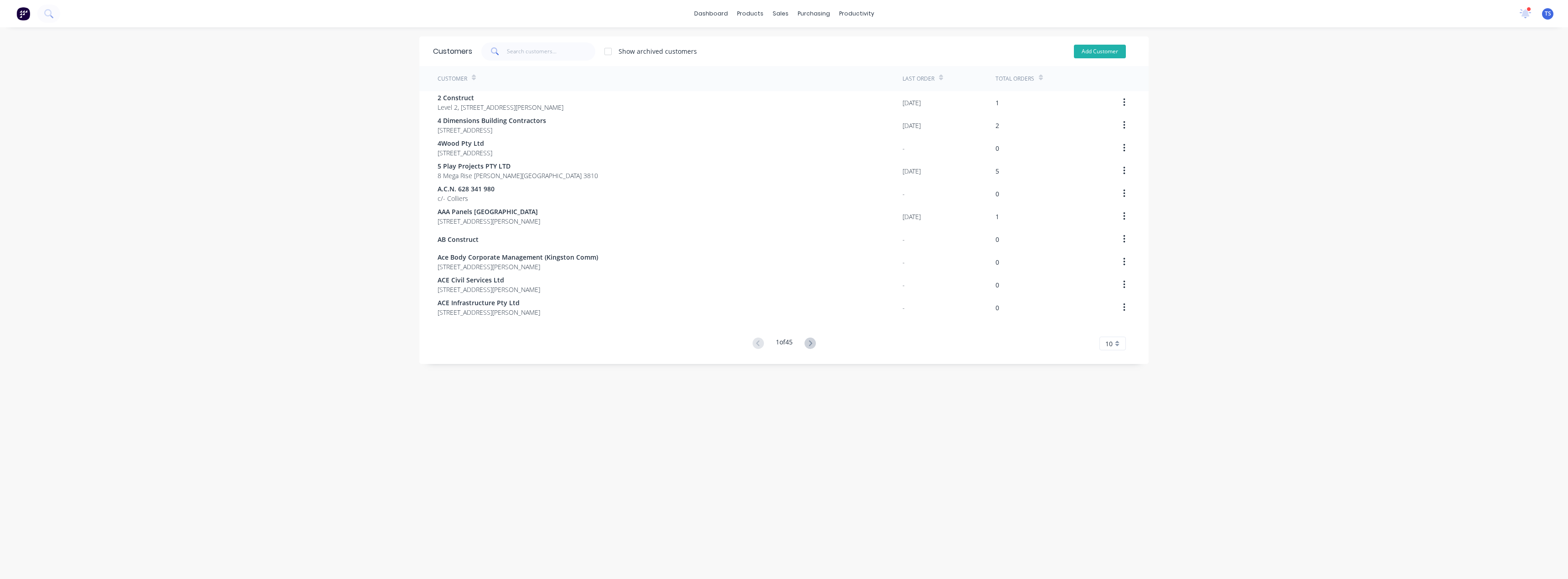
click at [1117, 51] on button "Add Customer" at bounding box center [1099, 51] width 52 height 14
select select "AU"
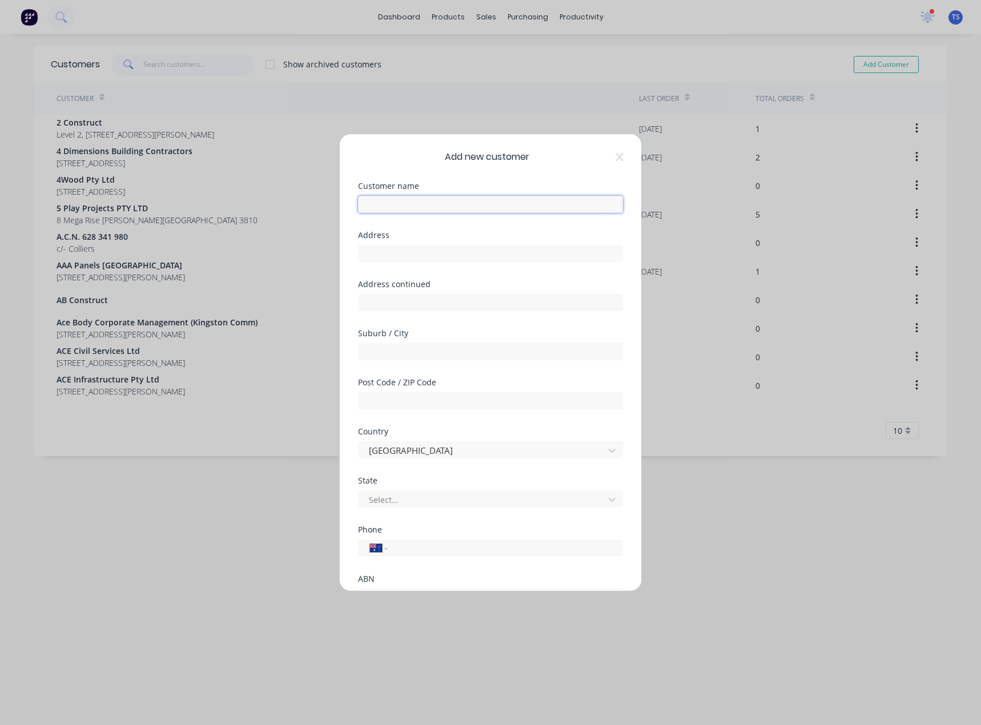
click at [438, 203] on input "text" at bounding box center [490, 204] width 265 height 17
paste input "[GEOGRAPHIC_DATA]"
type input "[GEOGRAPHIC_DATA]"
click at [398, 255] on input "text" at bounding box center [490, 253] width 265 height 17
click at [387, 255] on input "text" at bounding box center [490, 253] width 265 height 17
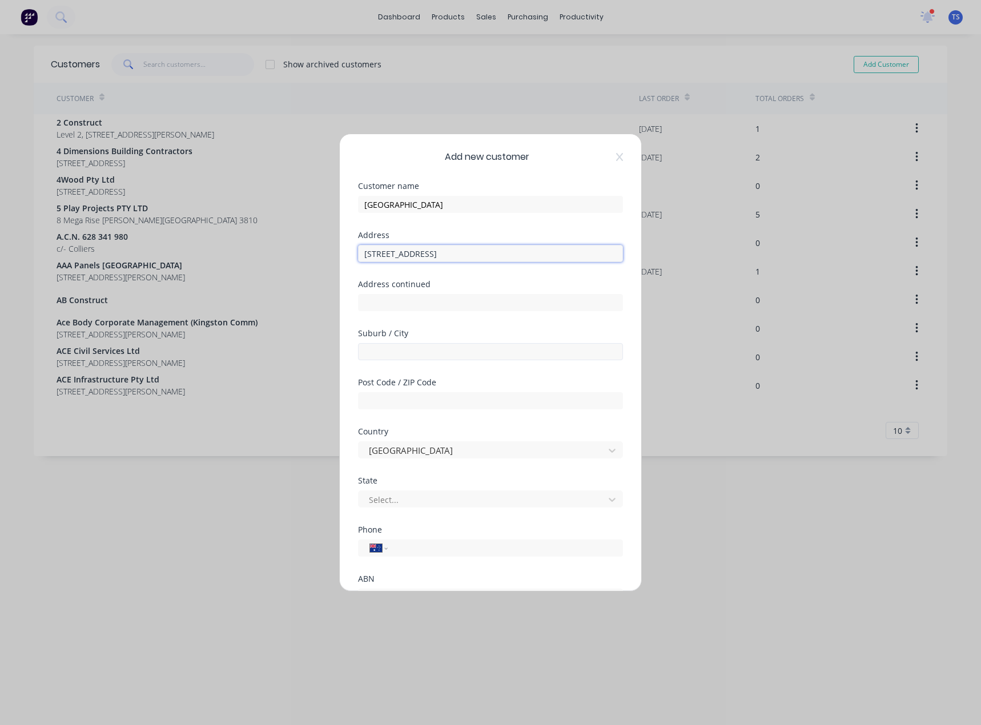
type input "[STREET_ADDRESS]"
click at [389, 347] on input "text" at bounding box center [490, 351] width 265 height 17
type input "[GEOGRAPHIC_DATA]"
click at [616, 158] on icon at bounding box center [619, 156] width 7 height 9
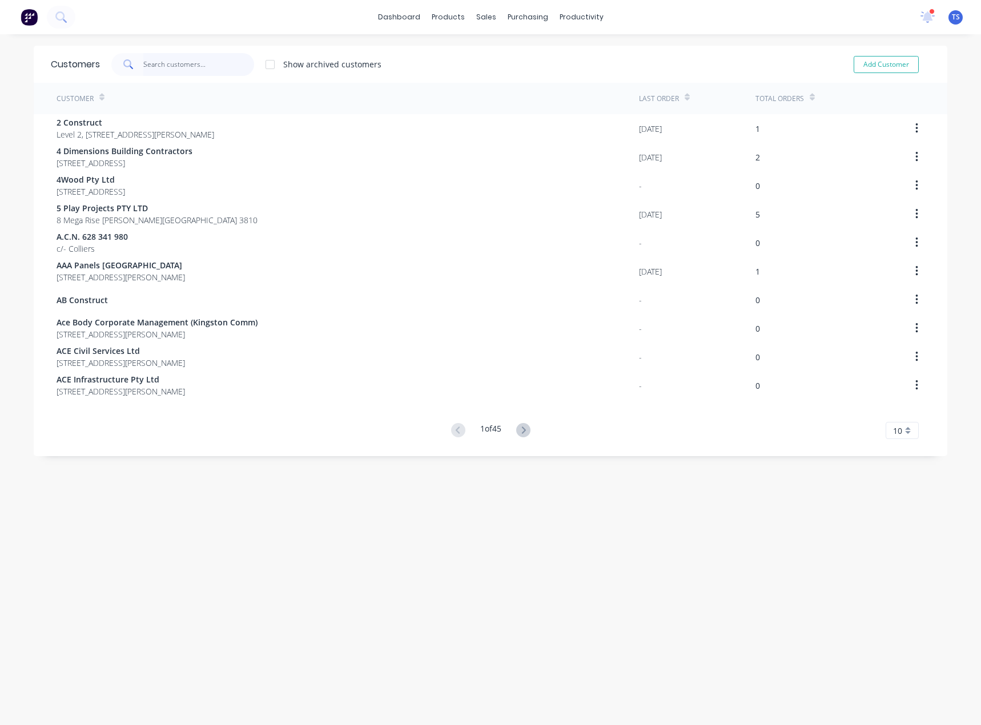
click at [191, 62] on input "text" at bounding box center [198, 64] width 111 height 23
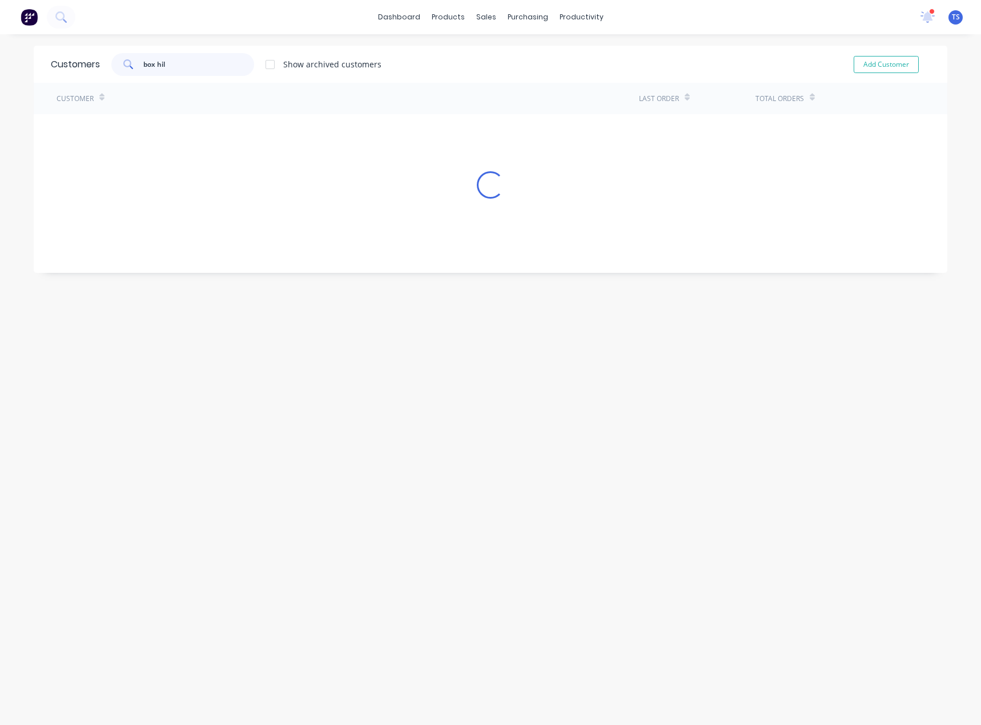
type input "box hill"
drag, startPoint x: 186, startPoint y: 67, endPoint x: 133, endPoint y: 90, distance: 57.8
click at [111, 62] on div "box hill" at bounding box center [182, 64] width 143 height 23
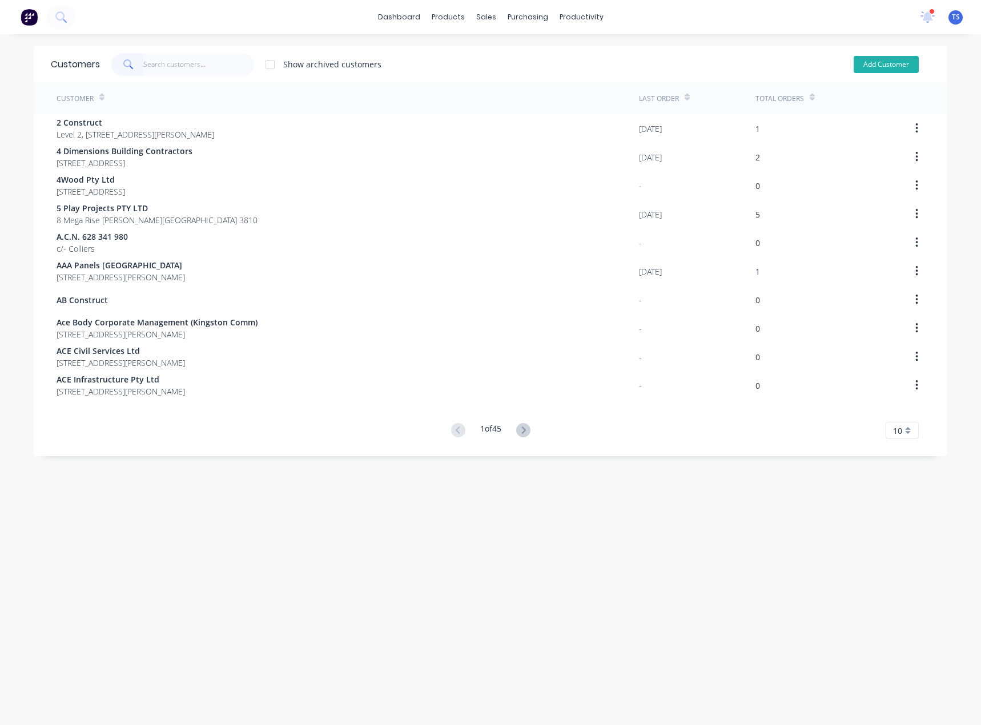
click at [897, 62] on button "Add Customer" at bounding box center [885, 64] width 65 height 17
select select "AU"
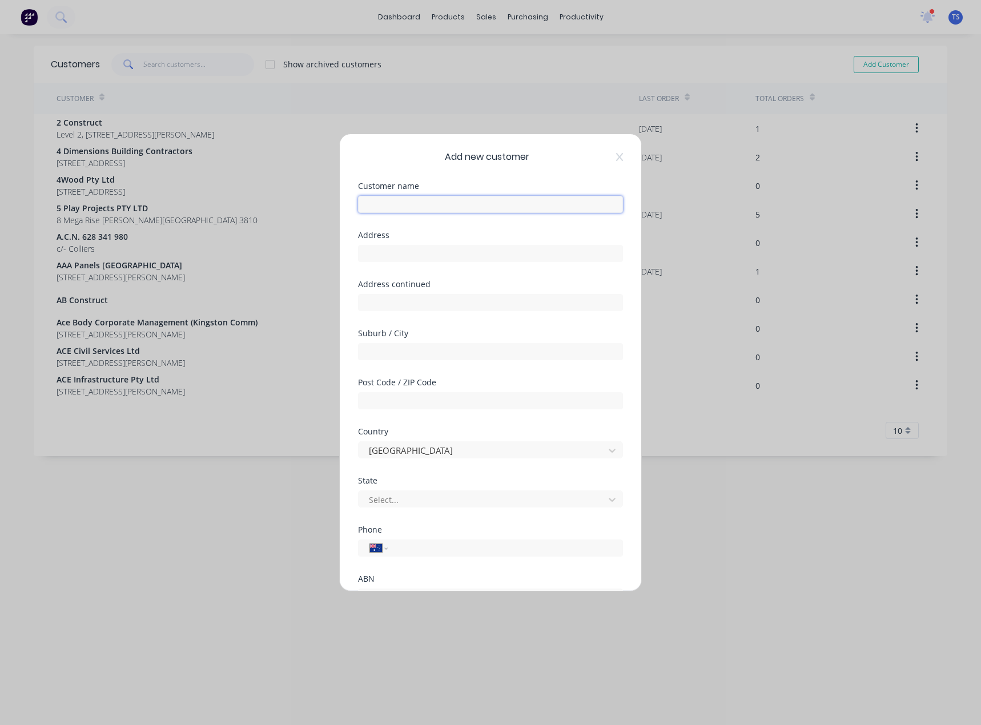
click at [380, 201] on input "text" at bounding box center [490, 204] width 265 height 17
type input "[GEOGRAPHIC_DATA]- Vicinity"
click at [391, 260] on input "text" at bounding box center [490, 253] width 265 height 17
click at [394, 247] on input "text" at bounding box center [490, 253] width 265 height 17
type input "[STREET_ADDRESS]"
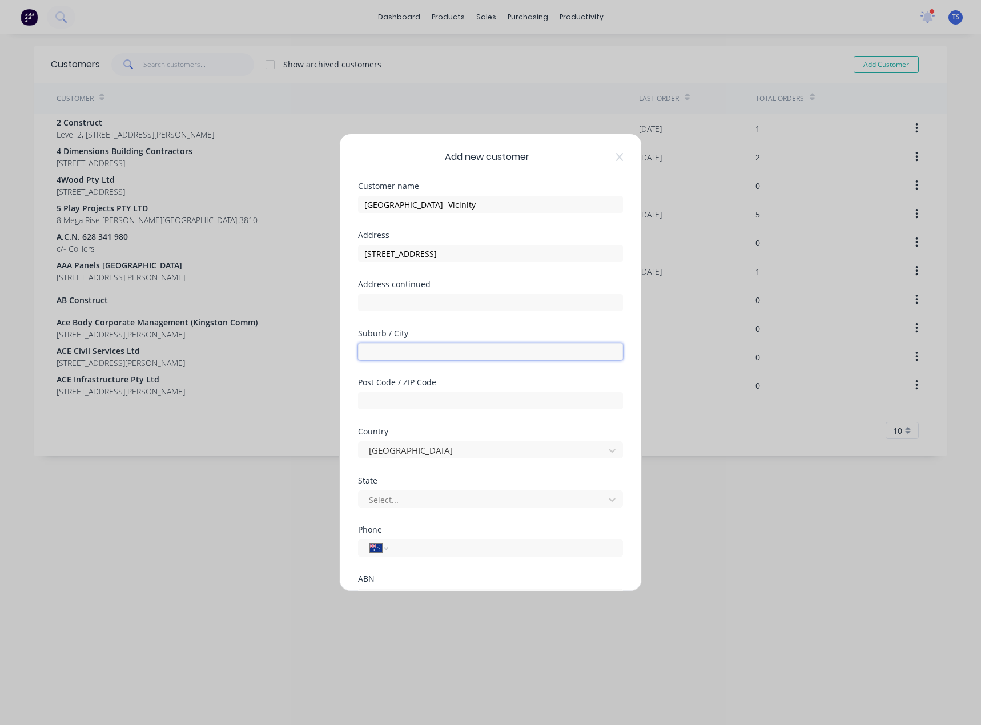
click at [401, 352] on input "text" at bounding box center [490, 351] width 265 height 17
type input "[GEOGRAPHIC_DATA]"
click at [419, 394] on input "text" at bounding box center [490, 400] width 265 height 17
type input "3128"
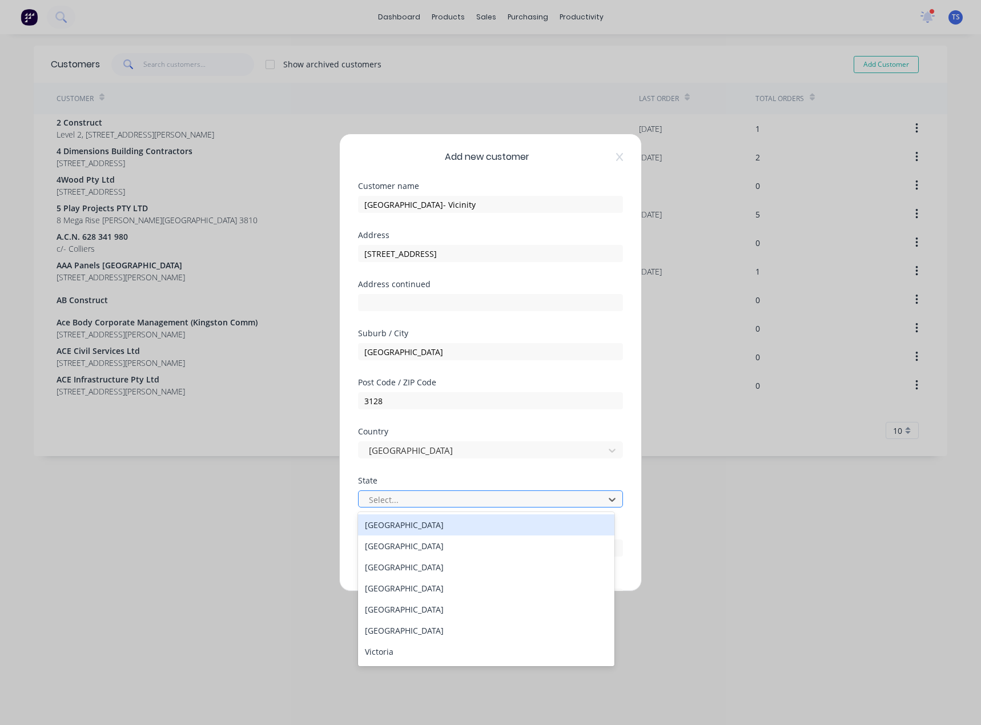
click at [388, 506] on div at bounding box center [483, 500] width 231 height 14
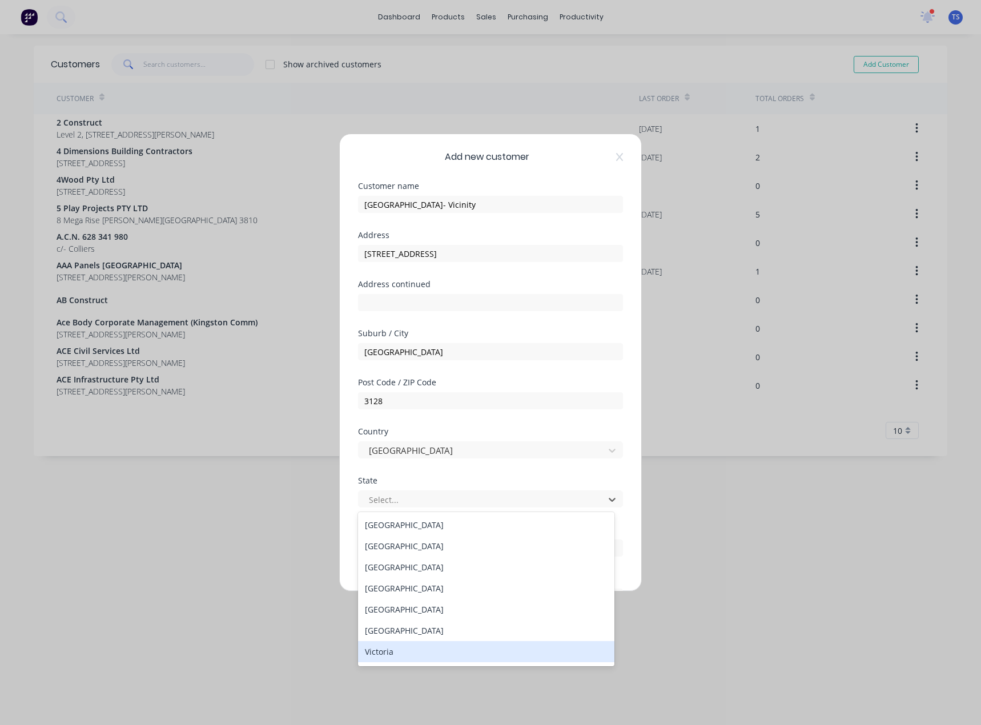
click at [386, 651] on div "Victoria" at bounding box center [486, 651] width 256 height 21
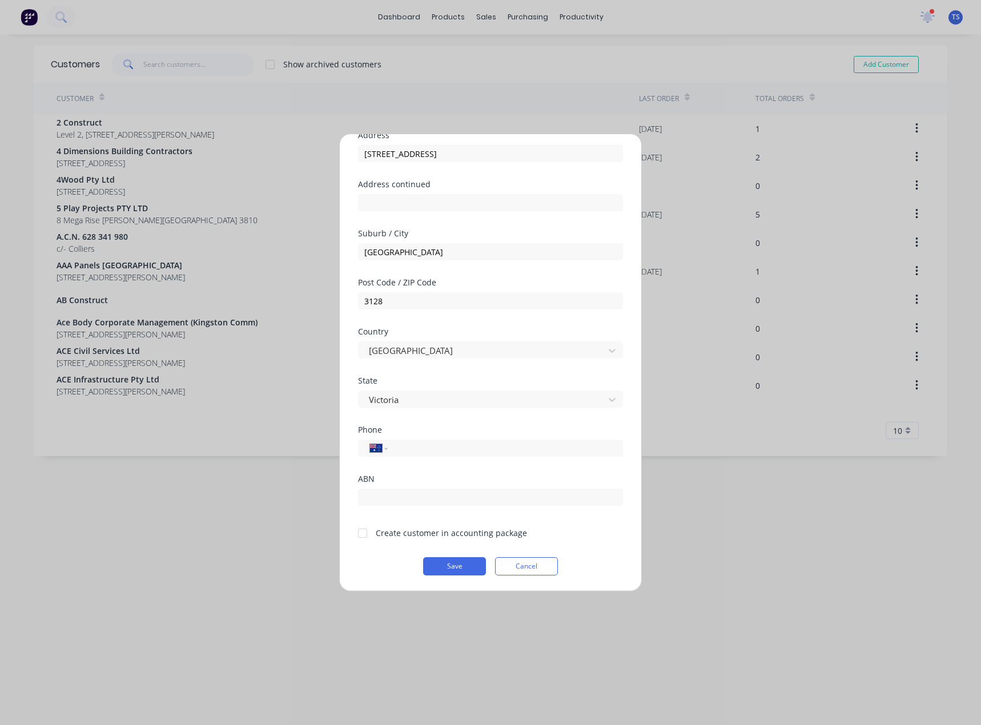
scroll to position [100, 0]
click at [365, 531] on div at bounding box center [362, 532] width 23 height 23
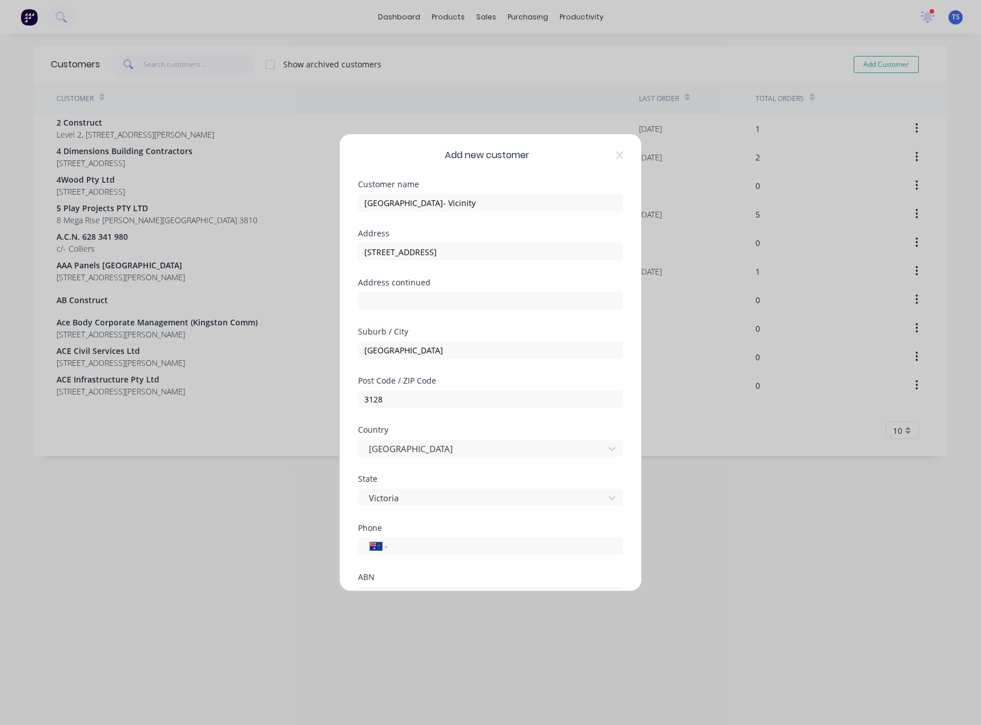
scroll to position [0, 0]
click at [475, 202] on input "[GEOGRAPHIC_DATA]- Vicinity" at bounding box center [490, 204] width 265 height 17
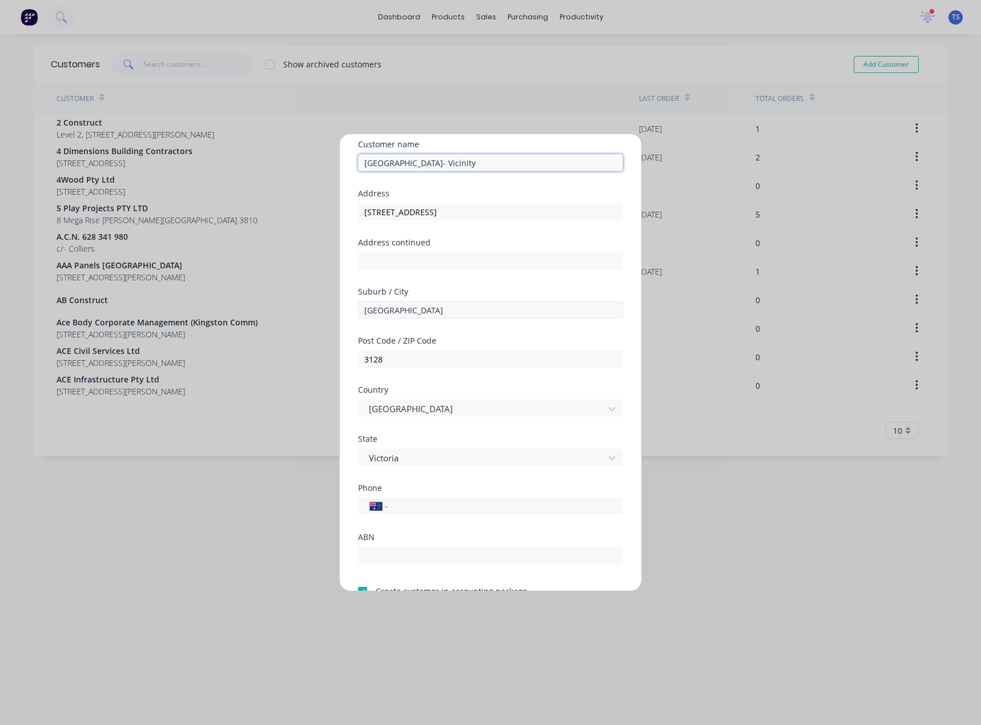
scroll to position [100, 0]
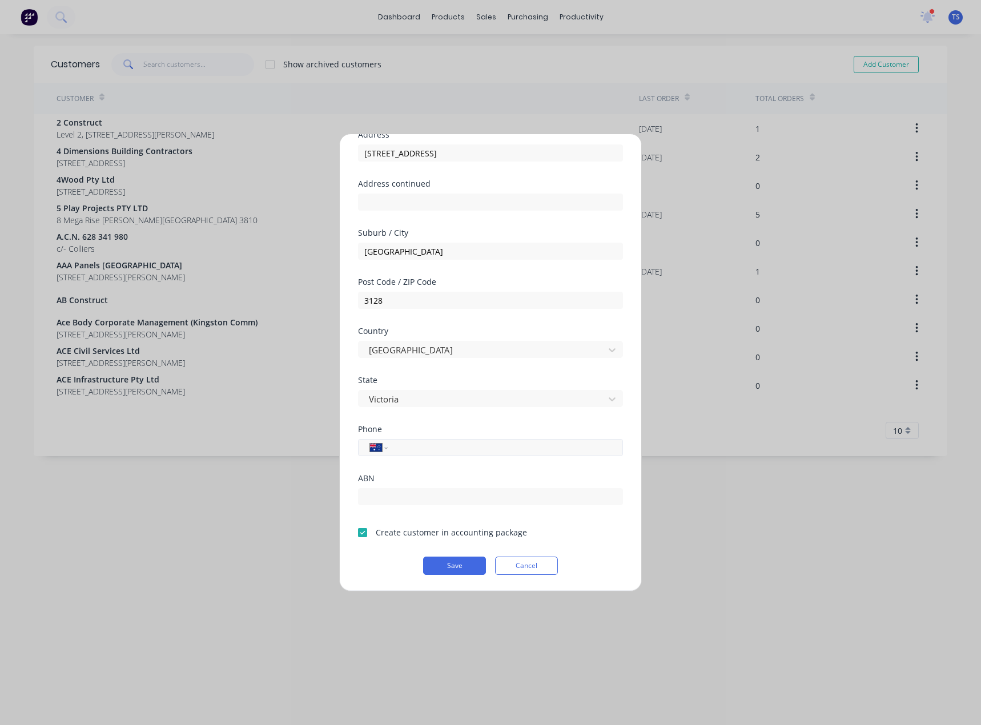
click at [417, 444] on input "tel" at bounding box center [503, 447] width 215 height 13
paste input "398433900"
click at [398, 450] on input "398433900" at bounding box center [503, 447] width 215 height 13
click at [479, 451] on input "[PHONE_NUMBER]" at bounding box center [503, 447] width 215 height 13
type input "[PHONE_NUMBER]"
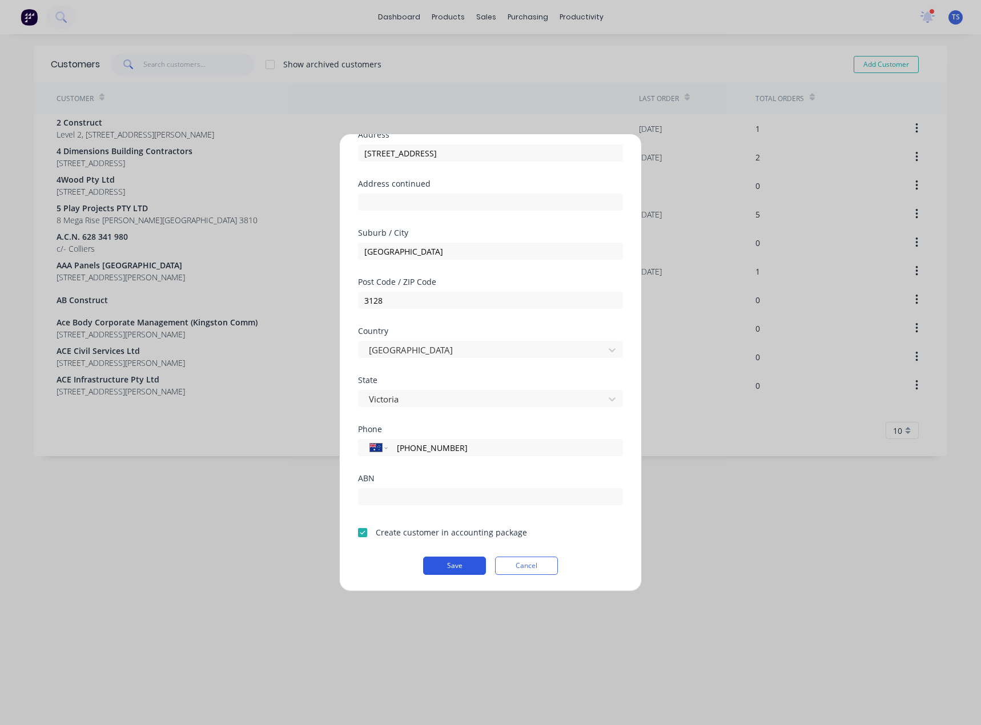
click at [460, 562] on button "Save" at bounding box center [454, 566] width 63 height 18
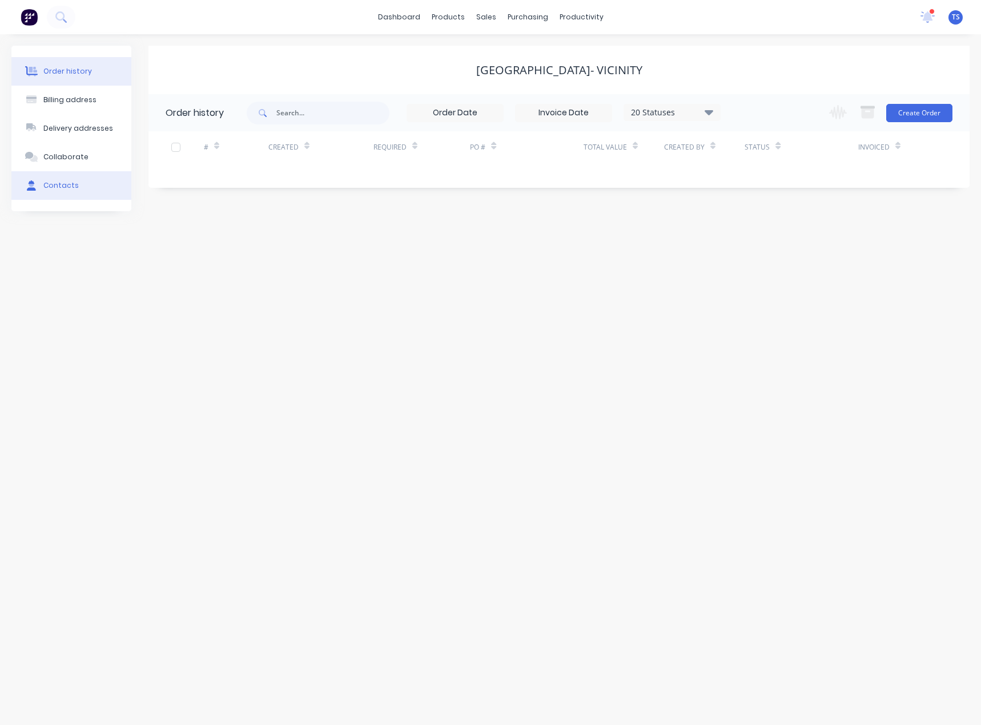
click at [66, 183] on div "Contacts" at bounding box center [60, 185] width 35 height 10
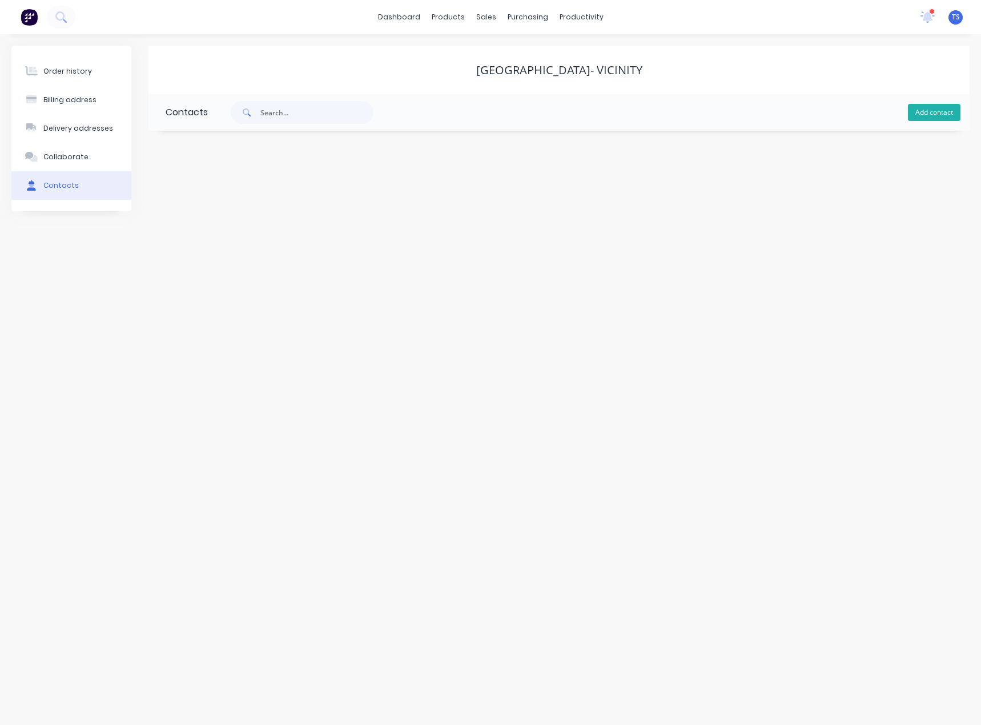
click at [912, 112] on button "Add contact" at bounding box center [934, 112] width 53 height 17
select select "AU"
click at [237, 197] on input "text" at bounding box center [259, 196] width 187 height 17
paste input "[PERSON_NAME]"
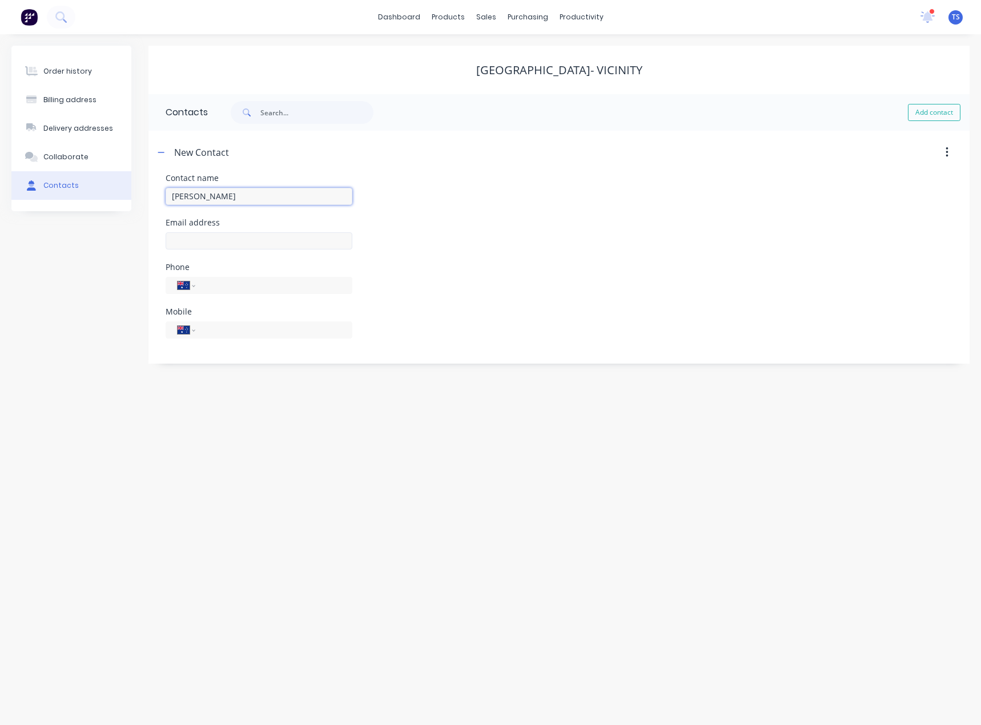
type input "[PERSON_NAME]"
click at [187, 239] on input "text" at bounding box center [259, 240] width 187 height 17
select select "AU"
click at [253, 199] on input "[PERSON_NAME]" at bounding box center [259, 196] width 187 height 17
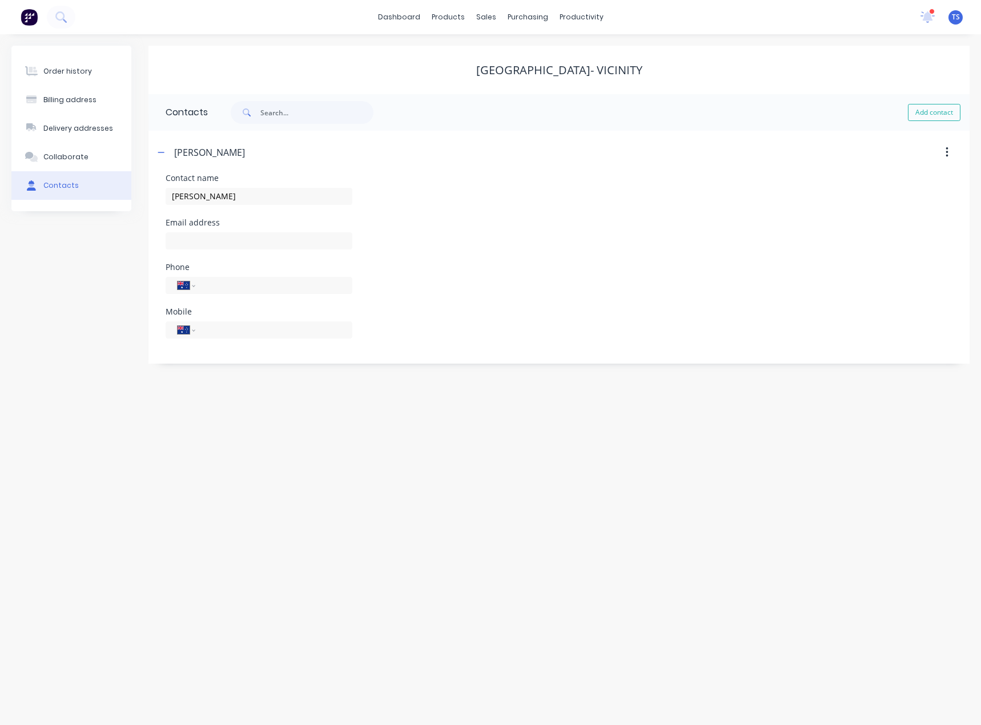
click at [243, 251] on div at bounding box center [259, 246] width 187 height 34
click at [236, 241] on input "text" at bounding box center [259, 240] width 187 height 17
click at [232, 236] on input "text" at bounding box center [259, 240] width 187 height 17
type input "j"
type input "[EMAIL_ADDRESS][DOMAIN_NAME]"
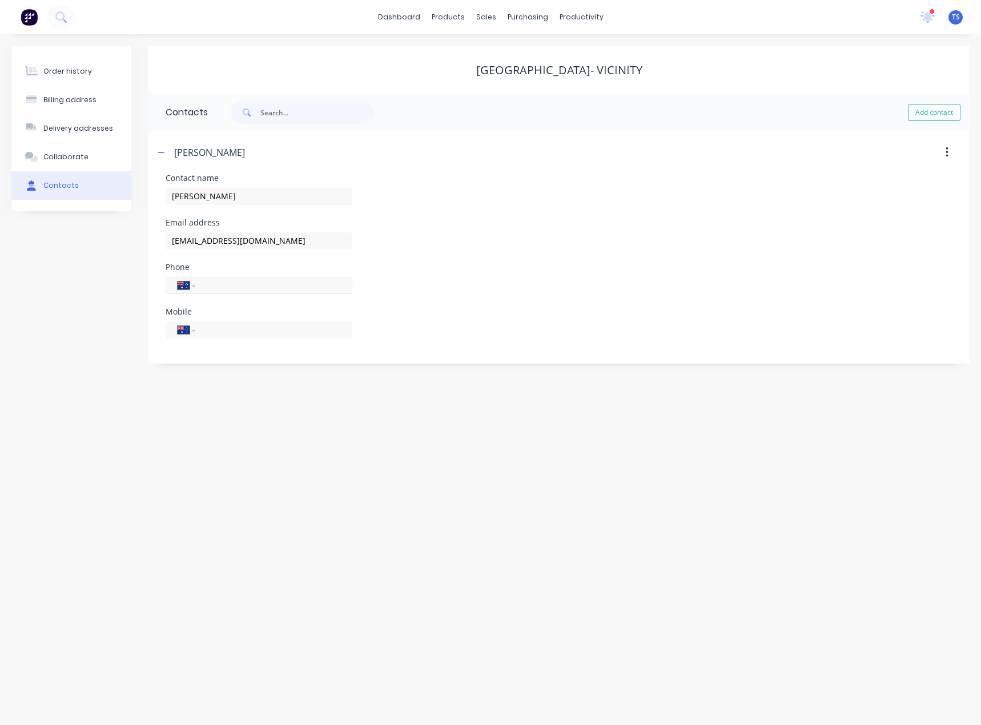
click at [260, 292] on input "tel" at bounding box center [271, 285] width 137 height 13
click at [505, 306] on div "Phone International [GEOGRAPHIC_DATA] [GEOGRAPHIC_DATA] [GEOGRAPHIC_DATA] [GEOG…" at bounding box center [559, 285] width 787 height 45
click at [227, 328] on input "tel" at bounding box center [271, 329] width 137 height 13
type input "0478 981 931"
click at [507, 375] on div "Order history Billing address Delivery addresses Collaborate Contacts [GEOGRAPH…" at bounding box center [490, 379] width 981 height 691
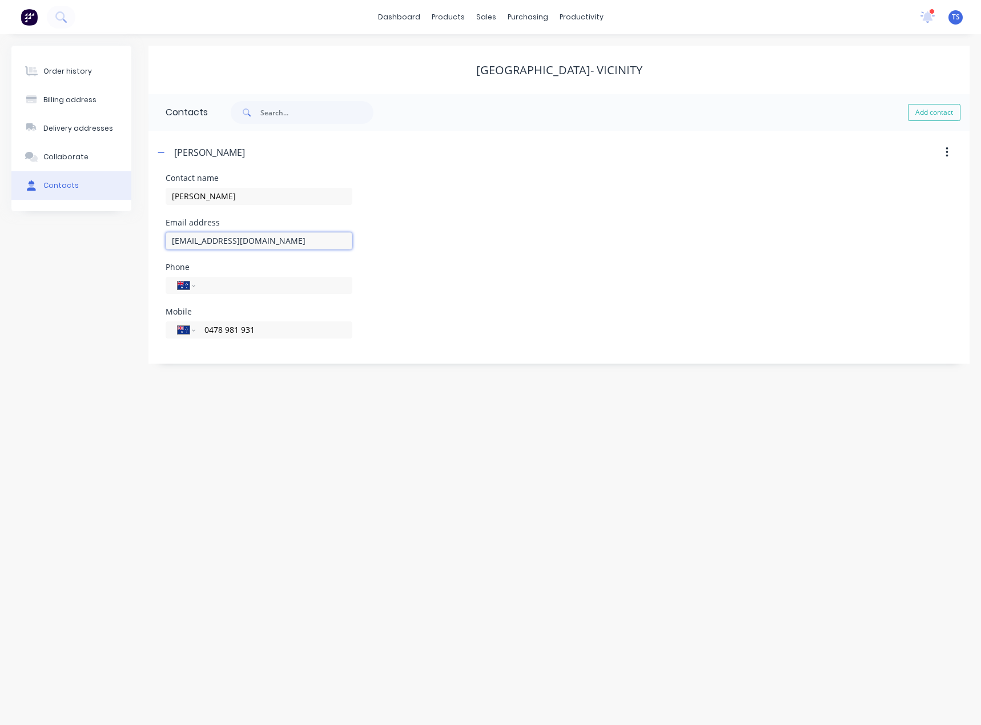
click at [243, 240] on input "[EMAIL_ADDRESS][DOMAIN_NAME]" at bounding box center [259, 240] width 187 height 17
type input "[EMAIL_ADDRESS][DOMAIN_NAME]"
click at [167, 148] on button "button" at bounding box center [161, 152] width 14 height 14
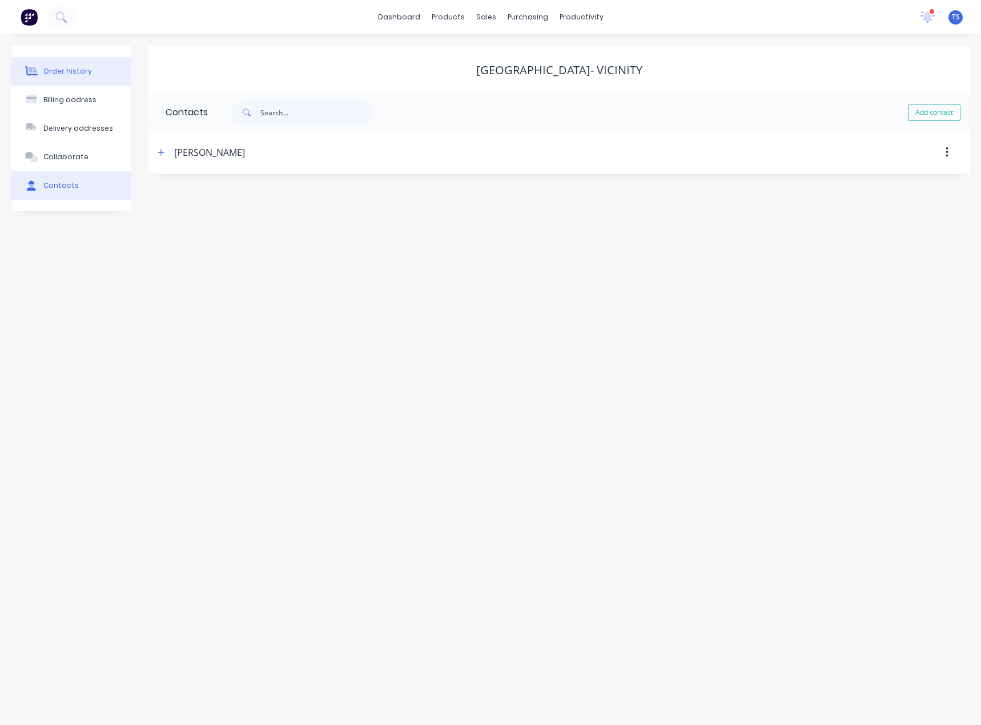
click at [87, 67] on div "Order history" at bounding box center [67, 71] width 49 height 10
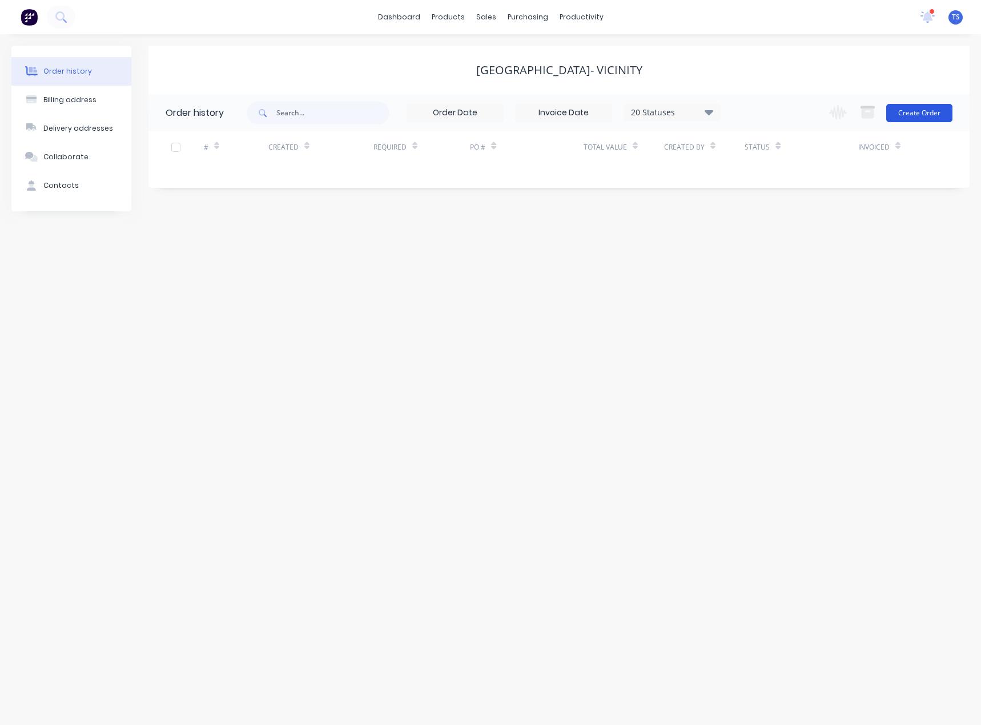
click at [916, 108] on button "Create Order" at bounding box center [919, 113] width 66 height 18
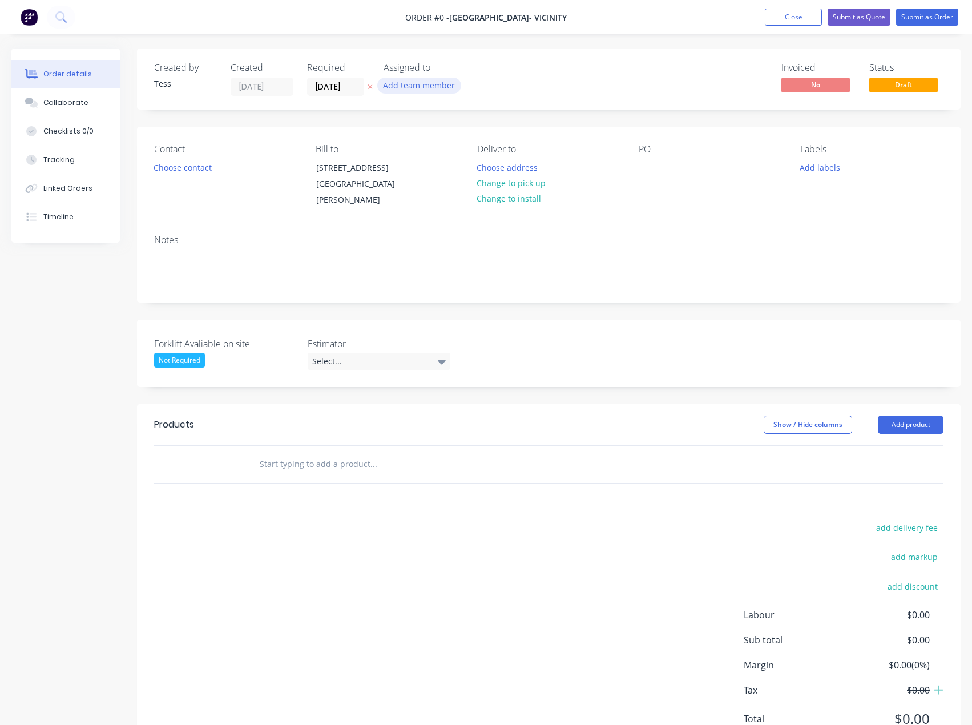
click at [418, 85] on button "Add team member" at bounding box center [419, 85] width 84 height 15
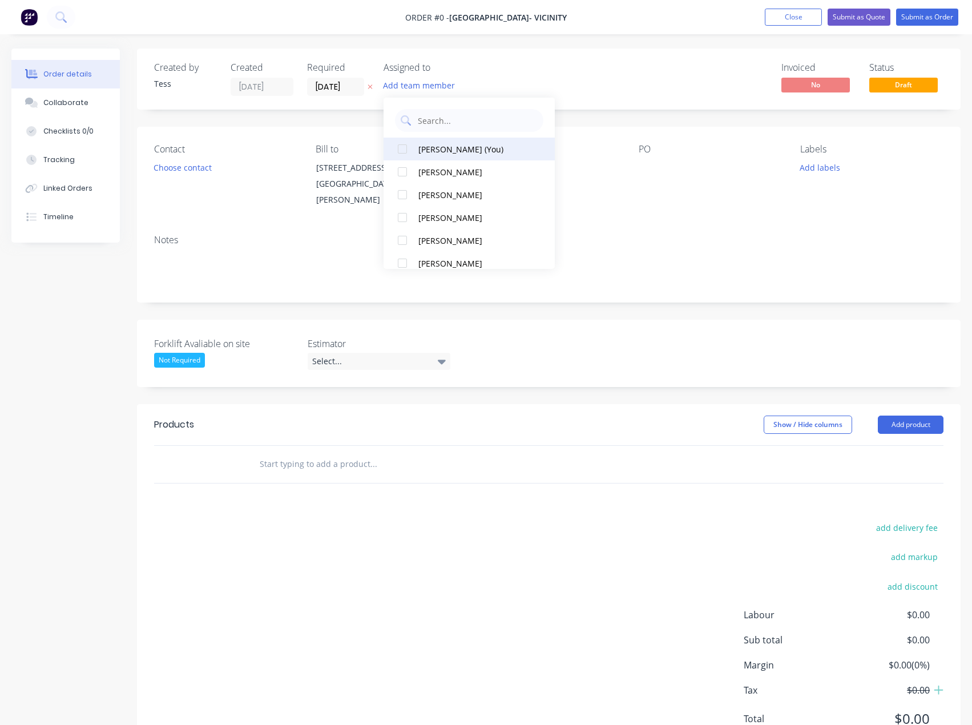
click at [466, 146] on div "[PERSON_NAME] (You)" at bounding box center [475, 149] width 114 height 12
click at [598, 183] on div "Order details Collaborate Checklists 0/0 Tracking Linked Orders Timeline Order …" at bounding box center [486, 412] width 972 height 726
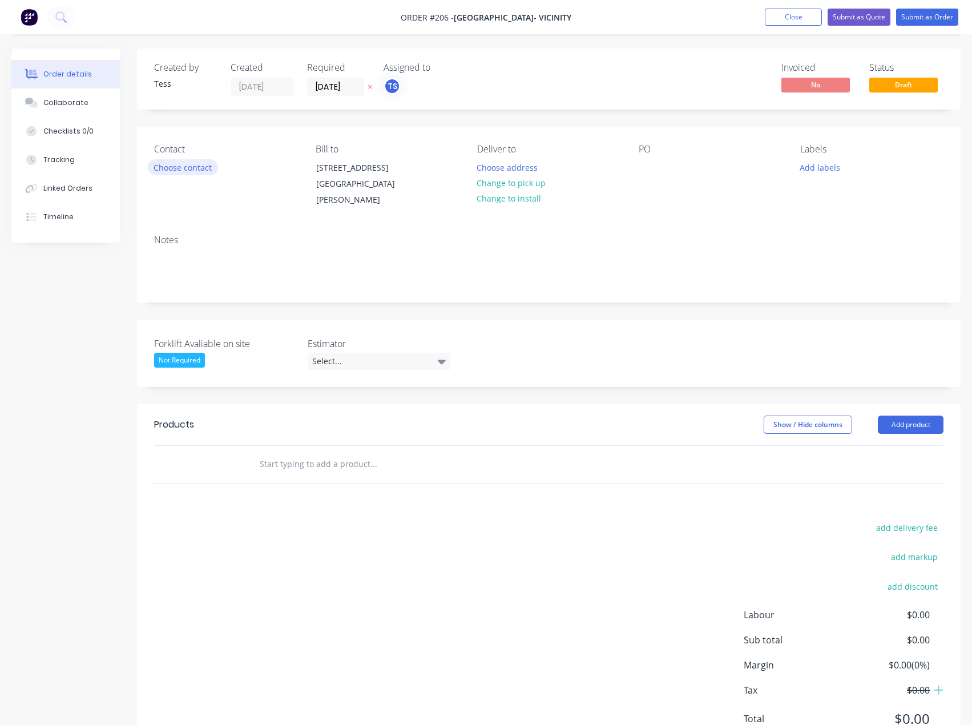
click at [180, 168] on button "Choose contact" at bounding box center [183, 166] width 70 height 15
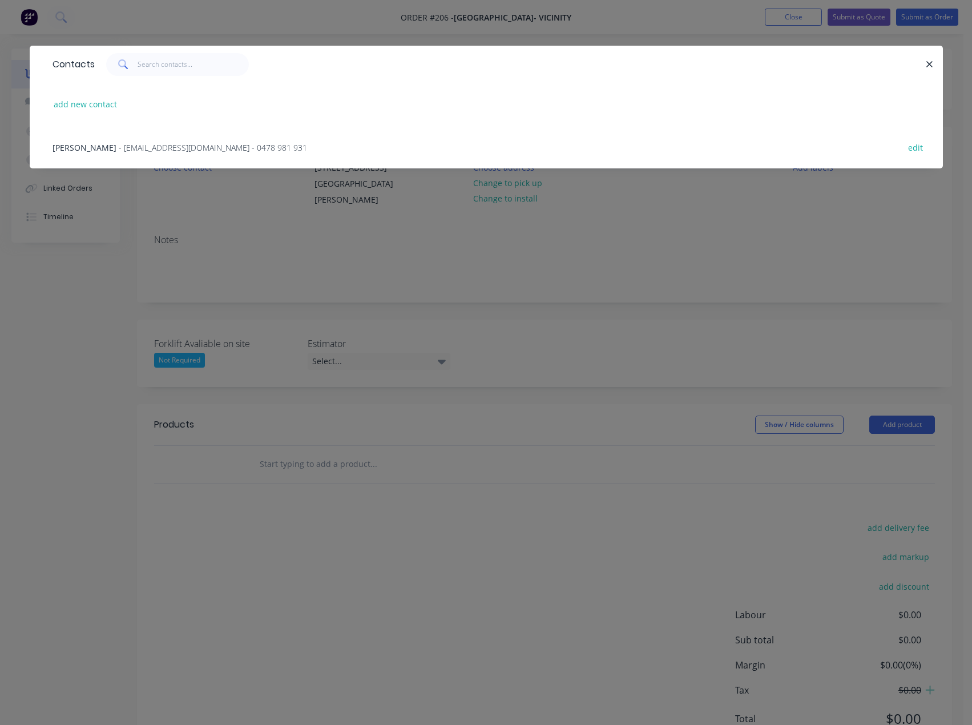
click at [76, 146] on span "[PERSON_NAME]" at bounding box center [85, 147] width 64 height 11
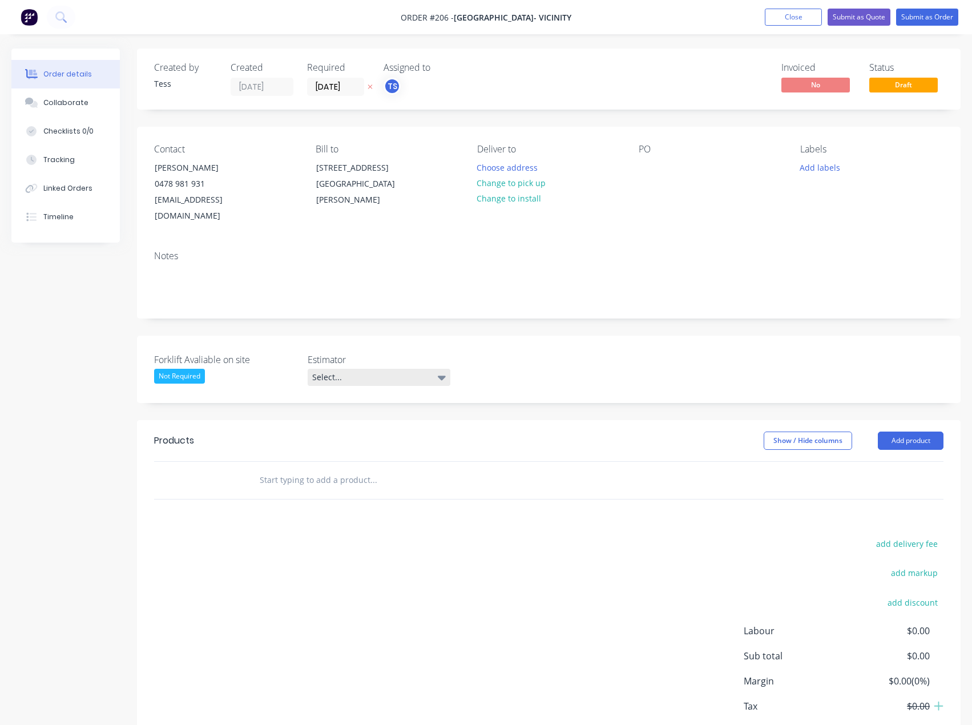
click at [385, 369] on div "Select..." at bounding box center [379, 377] width 143 height 17
click at [358, 430] on div "[PERSON_NAME]" at bounding box center [347, 431] width 63 height 15
click at [505, 200] on button "Change to install" at bounding box center [509, 198] width 76 height 15
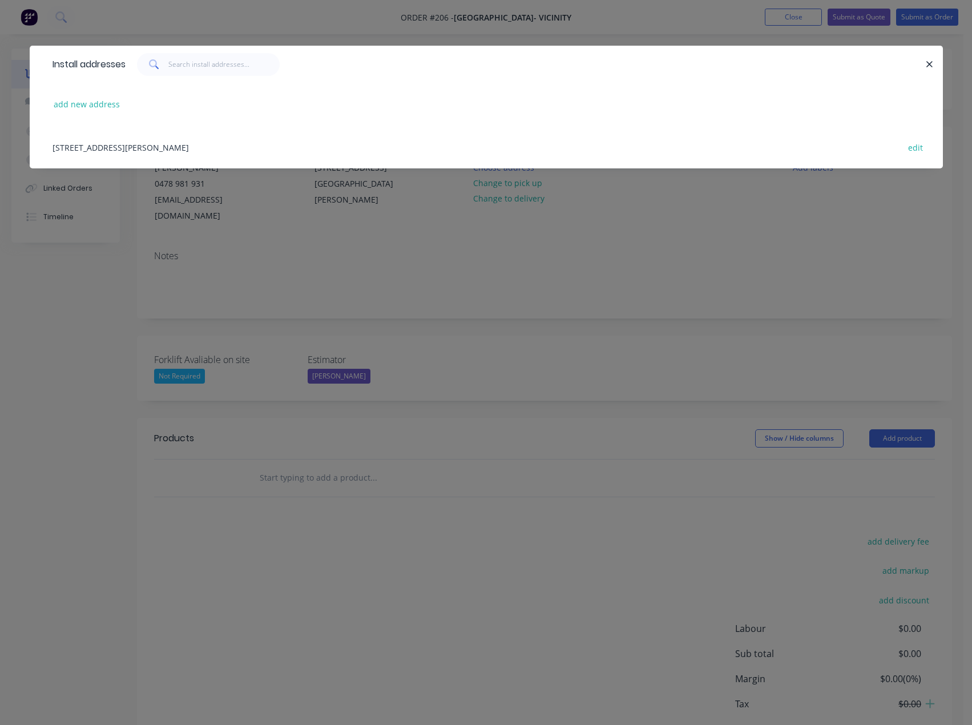
click at [102, 152] on div "[STREET_ADDRESS][PERSON_NAME] edit" at bounding box center [486, 147] width 879 height 43
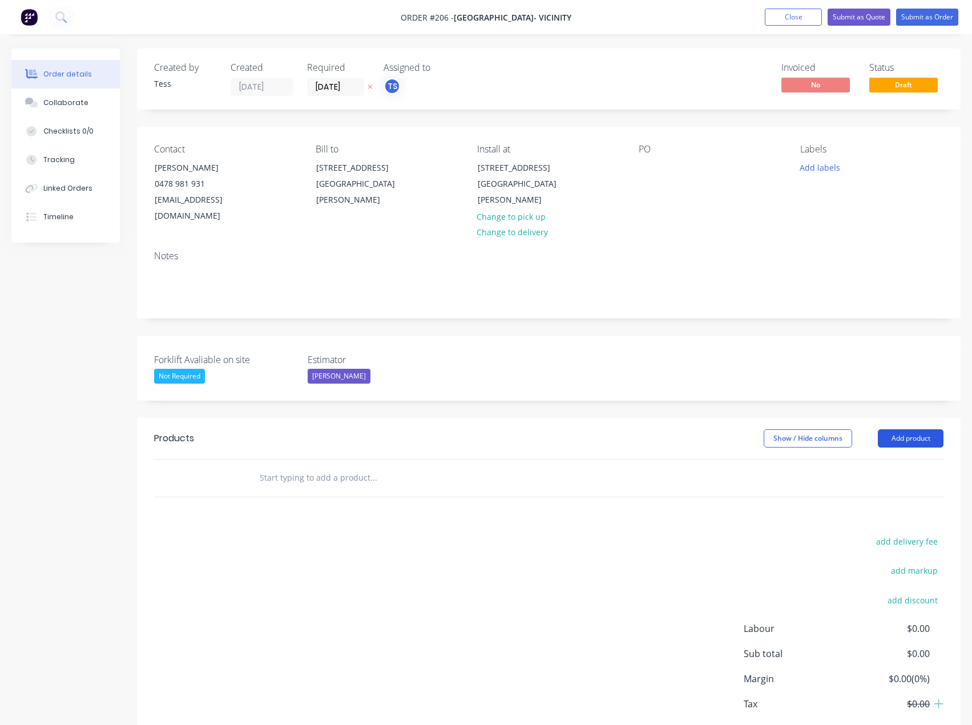
click at [914, 429] on button "Add product" at bounding box center [911, 438] width 66 height 18
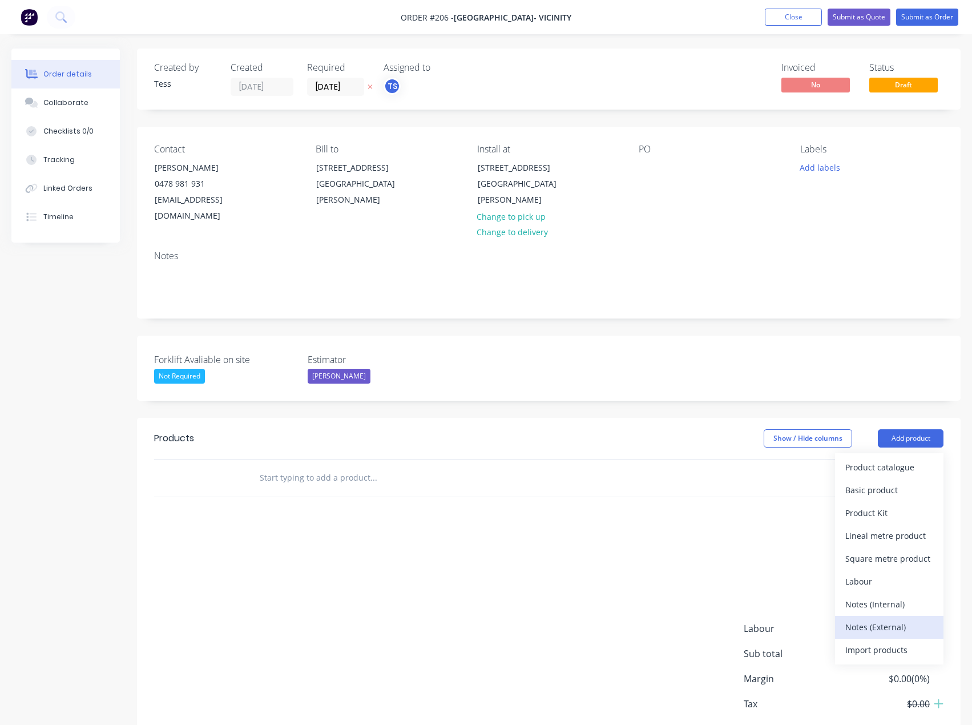
click at [873, 619] on div "Notes (External)" at bounding box center [889, 627] width 88 height 17
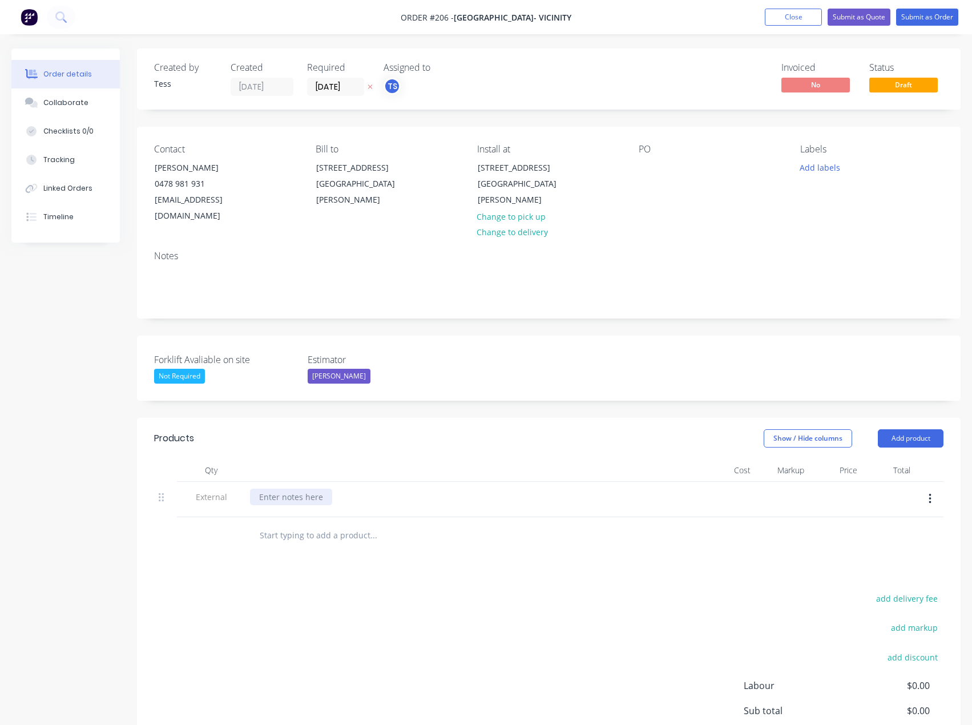
click at [282, 489] on div at bounding box center [291, 497] width 82 height 17
click at [328, 524] on input "text" at bounding box center [373, 535] width 228 height 23
type input "sss168fbvr"
click at [918, 429] on button "Add product" at bounding box center [911, 438] width 66 height 18
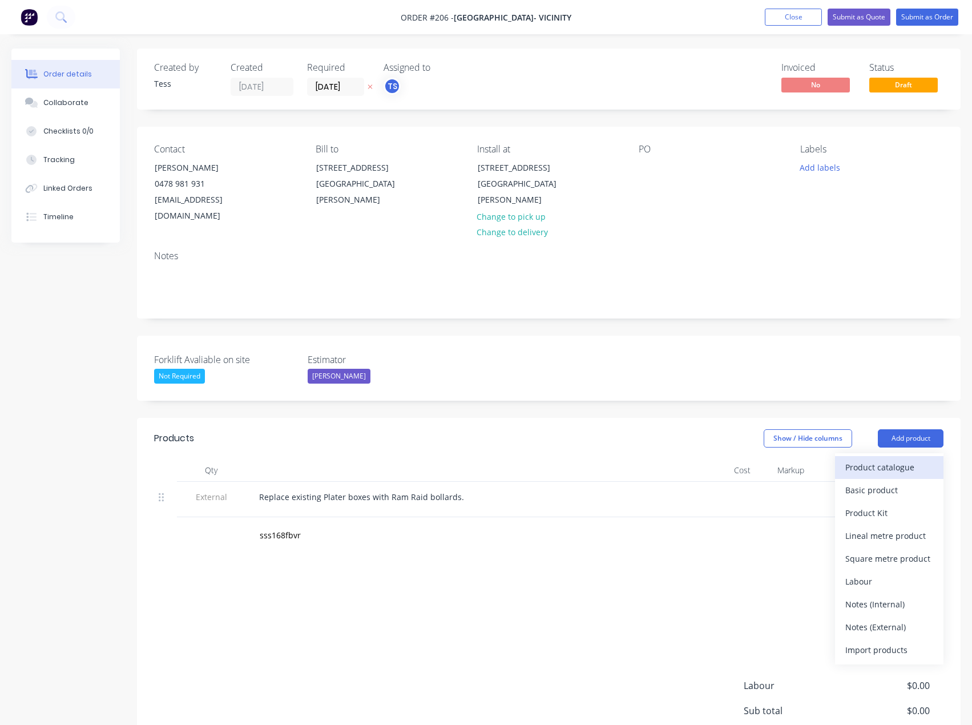
click at [873, 459] on div "Product catalogue" at bounding box center [889, 467] width 88 height 17
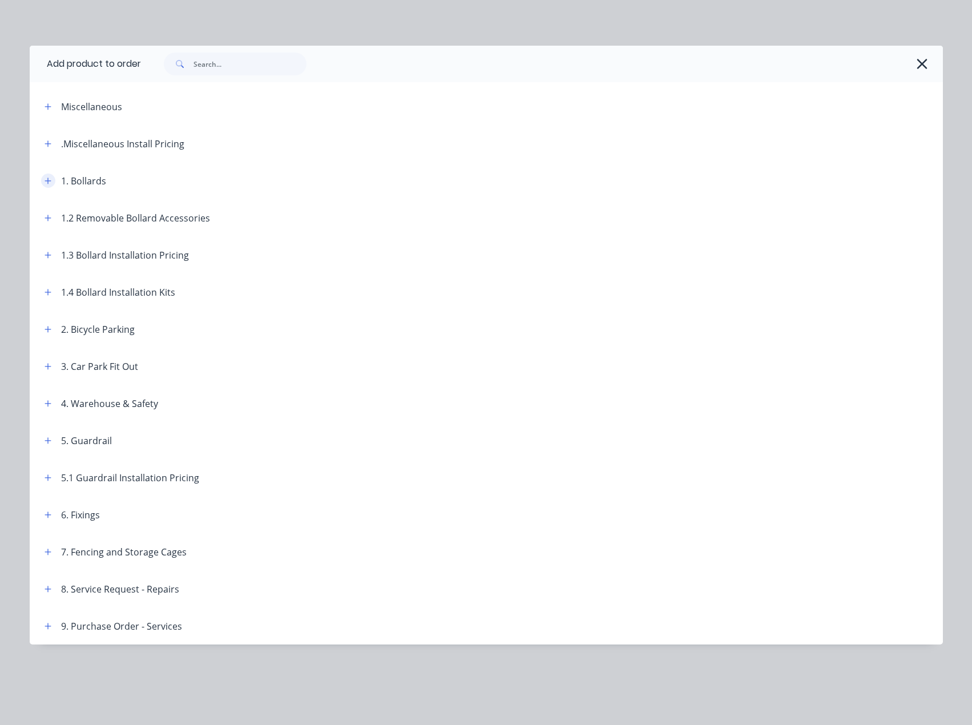
click at [50, 183] on icon "button" at bounding box center [48, 181] width 7 height 8
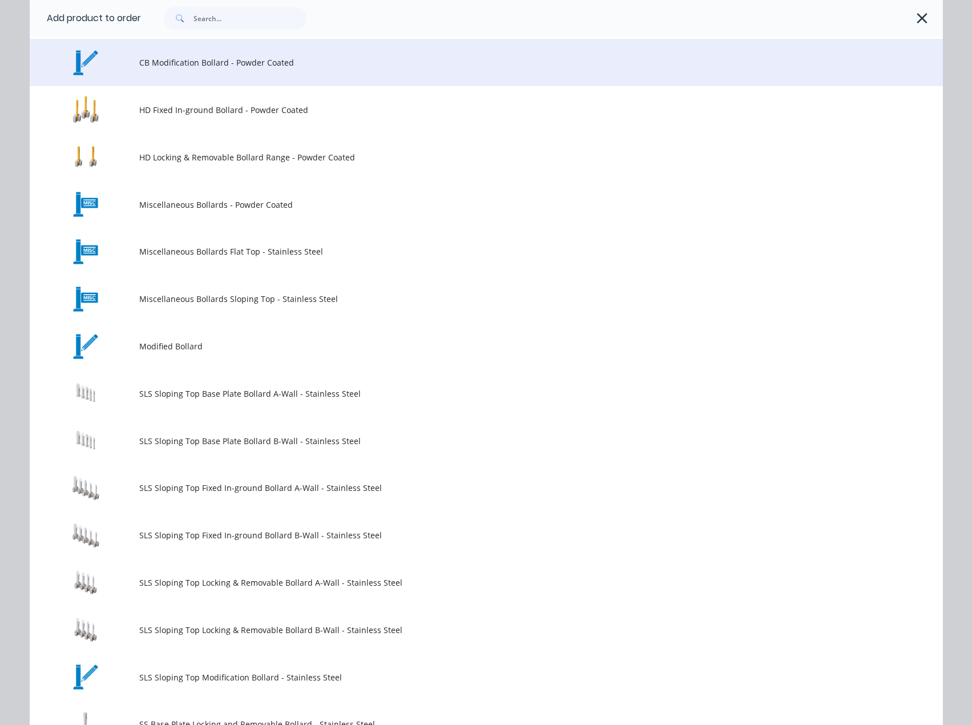
scroll to position [514, 0]
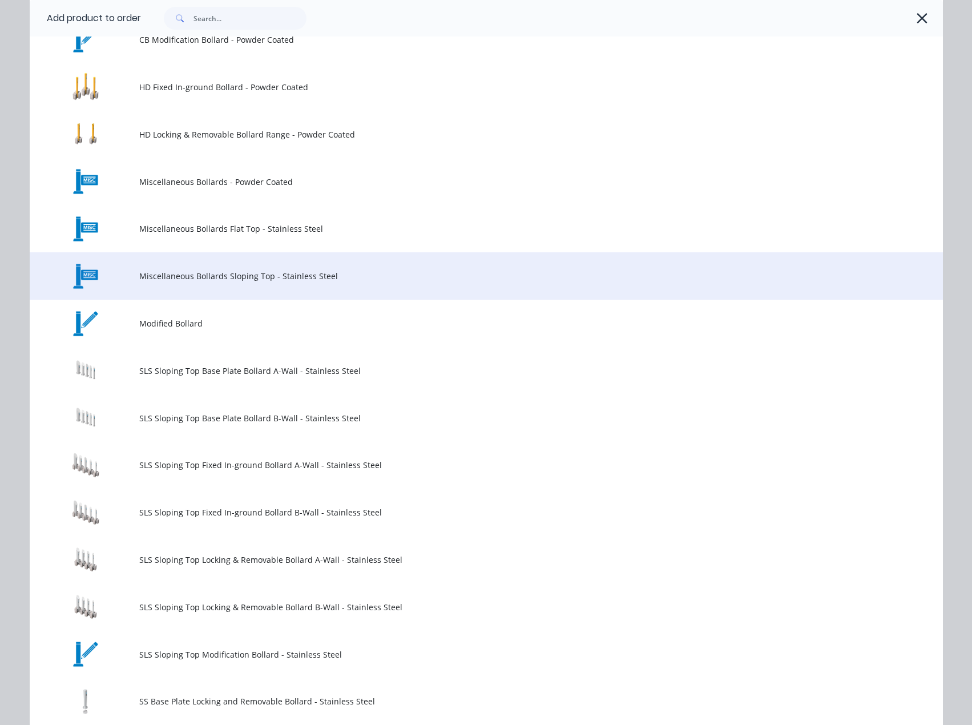
click at [168, 277] on span "Miscellaneous Bollards Sloping Top - Stainless Steel" at bounding box center [460, 276] width 643 height 12
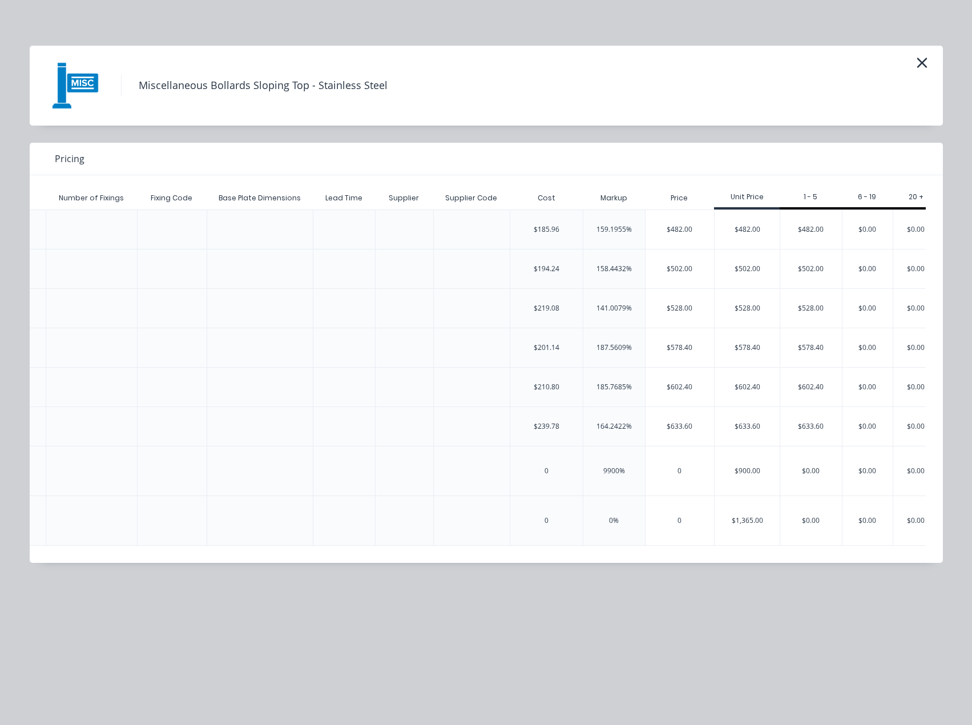
scroll to position [0, 1696]
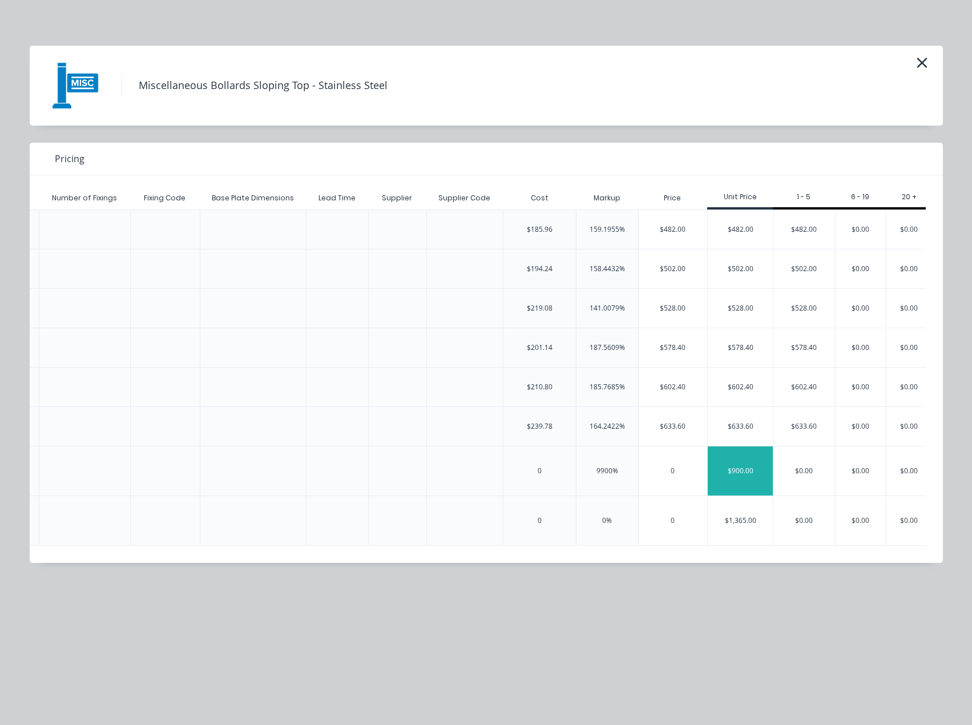
click at [724, 480] on div "$900.00" at bounding box center [740, 470] width 65 height 49
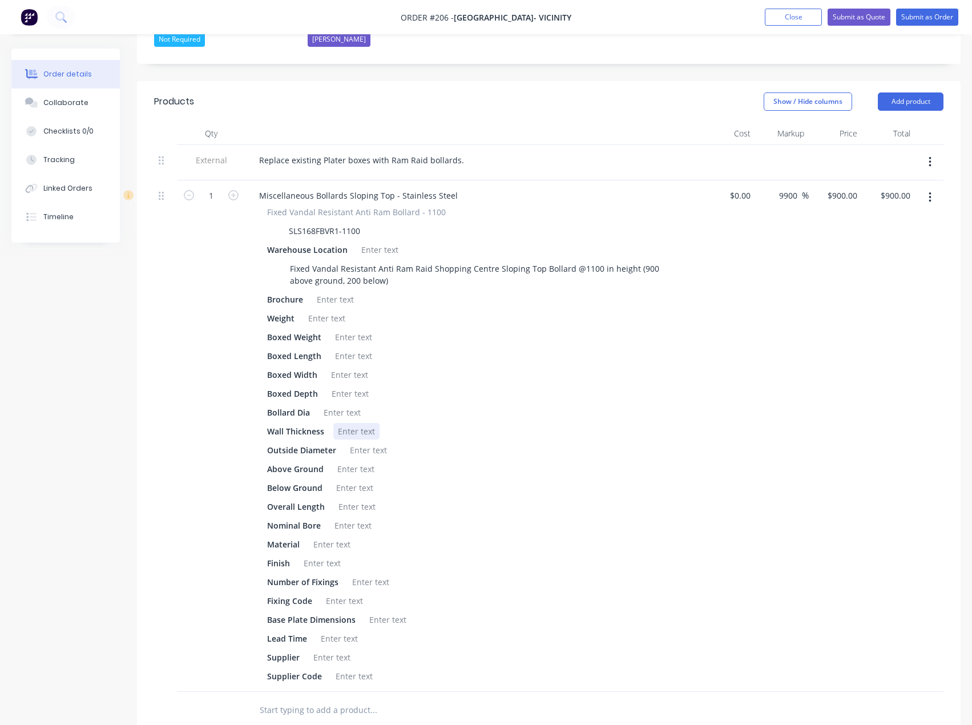
scroll to position [342, 0]
